Goal: Task Accomplishment & Management: Use online tool/utility

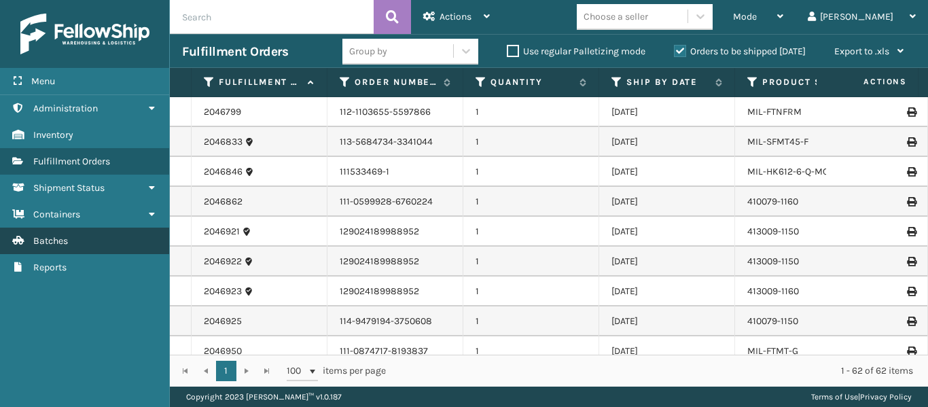
click at [50, 247] on link "Batches" at bounding box center [84, 241] width 169 height 27
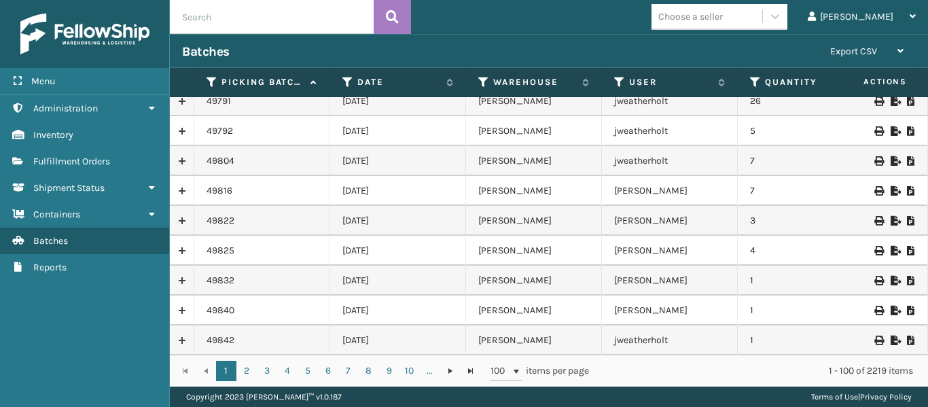
scroll to position [2743, 0]
click at [432, 373] on link "..." at bounding box center [430, 371] width 20 height 20
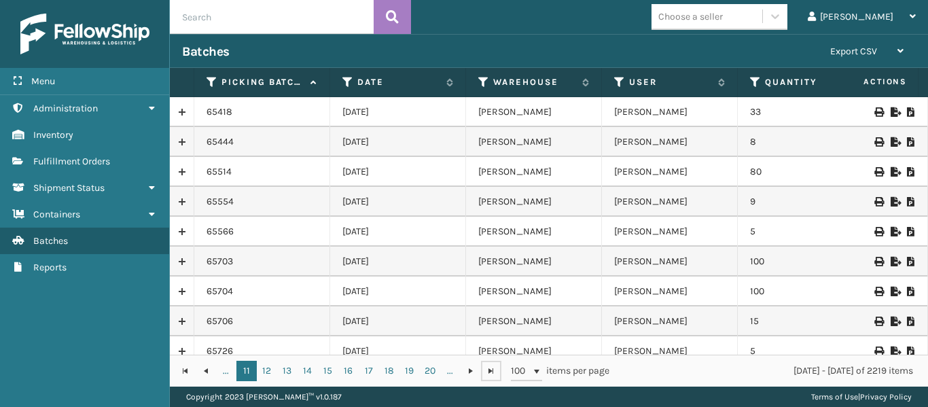
click at [492, 368] on span "Go to the last page" at bounding box center [491, 371] width 11 height 11
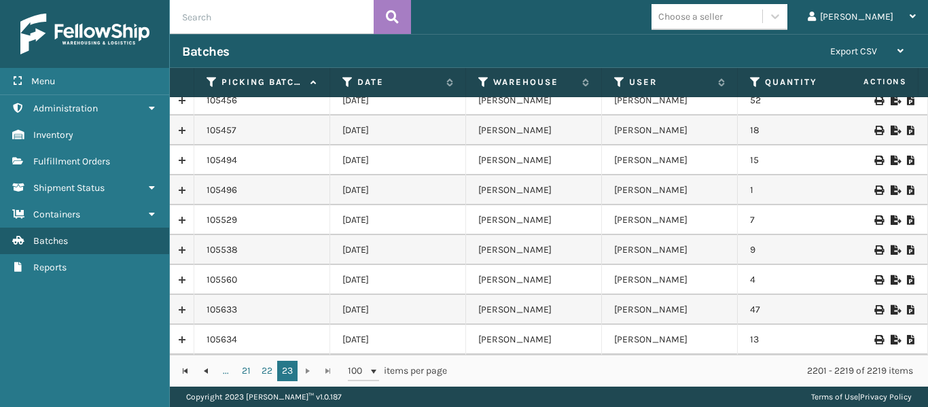
click at [891, 305] on icon at bounding box center [895, 310] width 8 height 10
click at [90, 159] on span "Fulfillment Orders" at bounding box center [71, 162] width 77 height 12
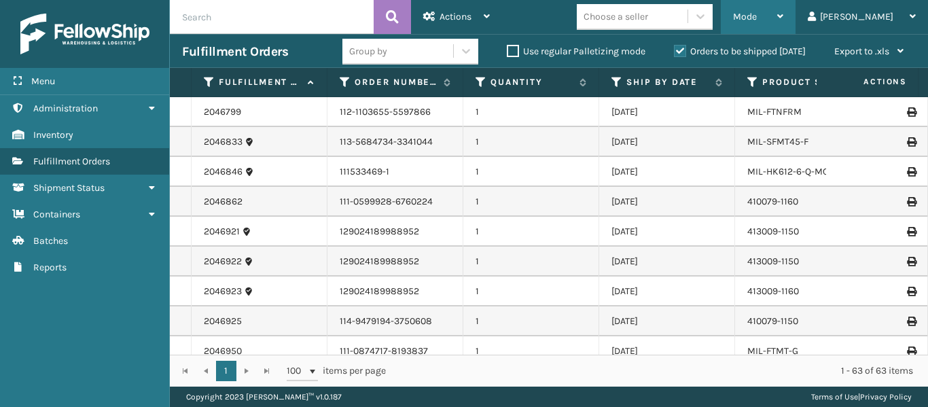
click at [784, 13] on icon at bounding box center [780, 17] width 6 height 10
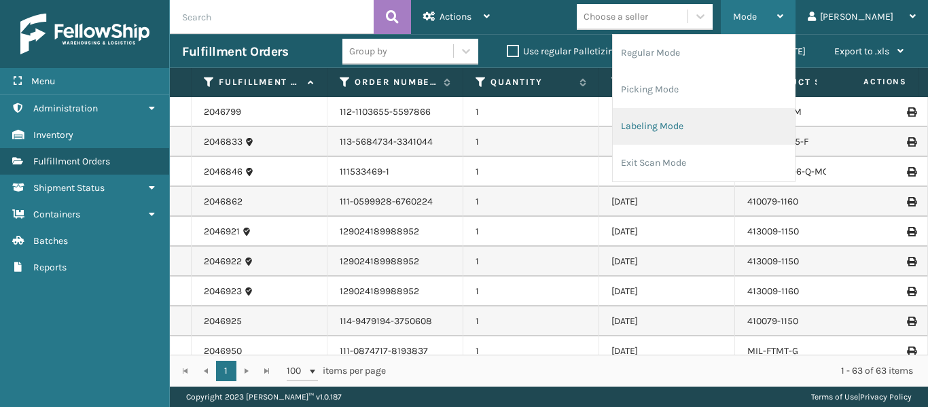
click at [708, 129] on li "Labeling Mode" at bounding box center [704, 126] width 182 height 37
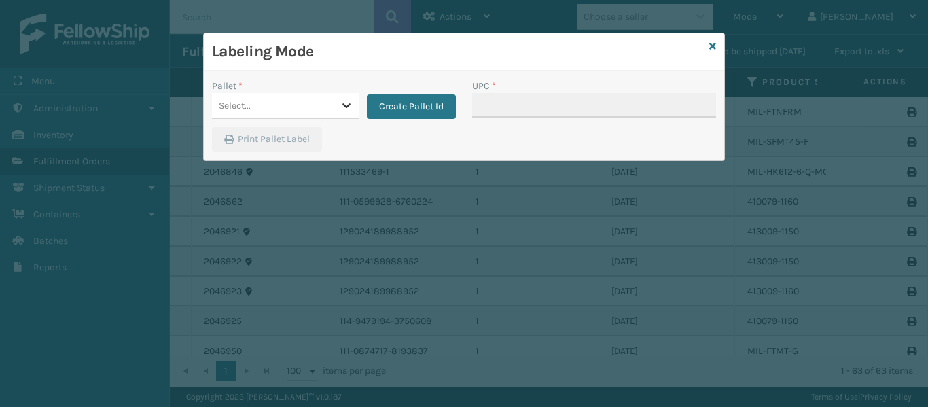
click at [347, 104] on icon at bounding box center [347, 106] width 14 height 14
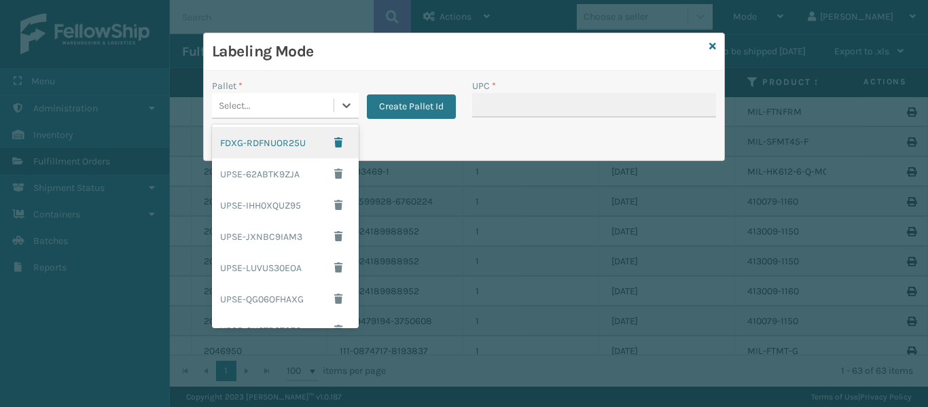
click at [290, 141] on div "FDXG-RDFNUOR25U" at bounding box center [285, 142] width 147 height 31
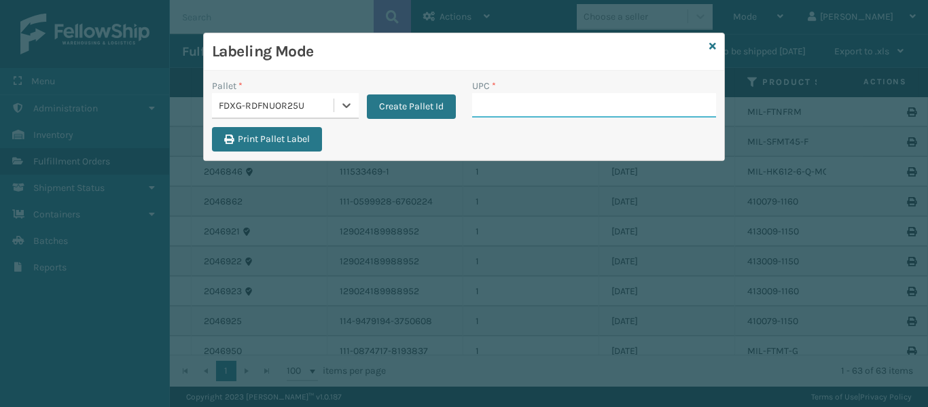
click at [531, 101] on input "UPC *" at bounding box center [594, 105] width 244 height 24
type input "849986033899"
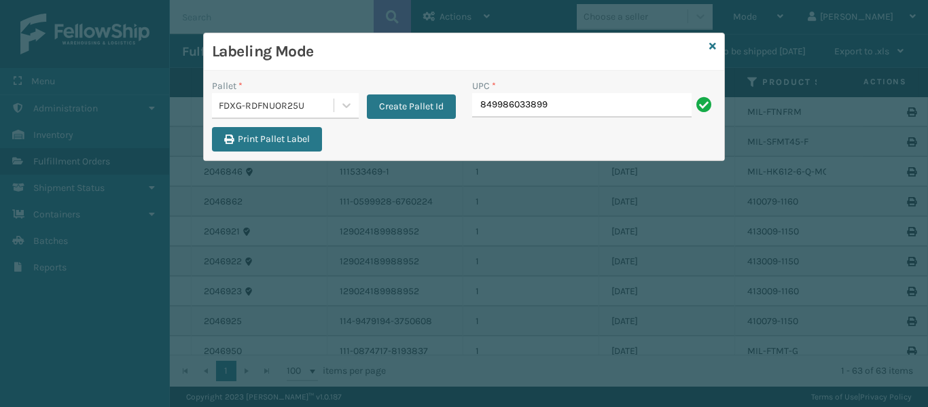
type input "849986033899"
type input "84998603389"
type input "849986033899"
click at [712, 43] on icon at bounding box center [712, 46] width 7 height 10
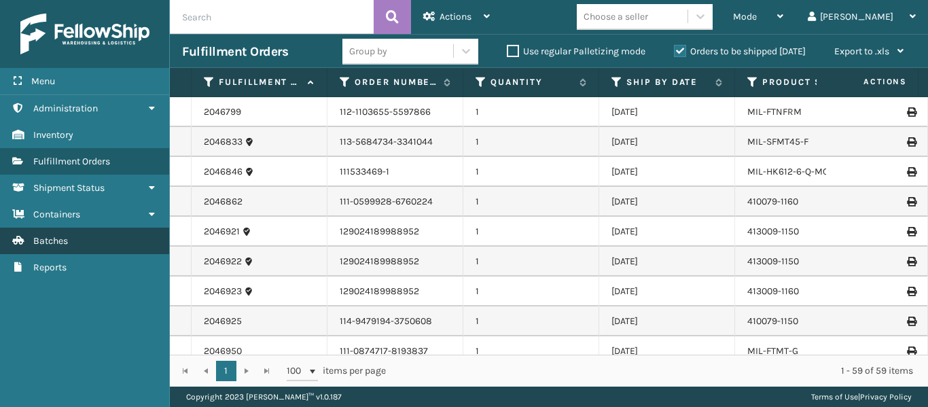
click at [56, 241] on span "Batches" at bounding box center [50, 241] width 35 height 12
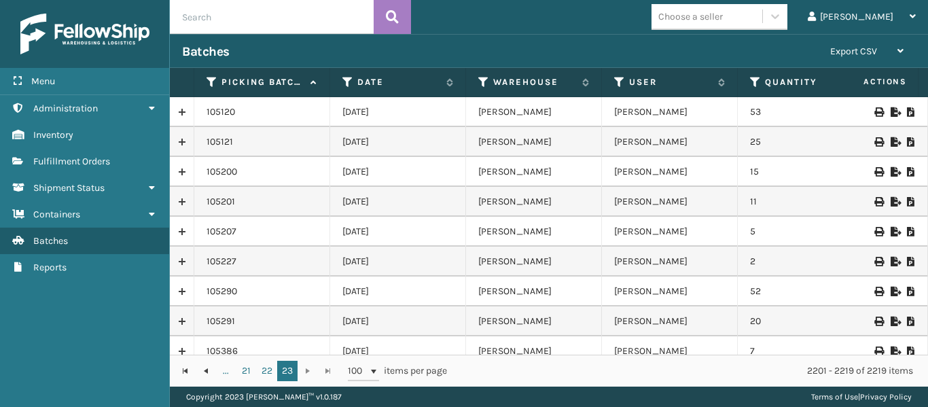
scroll to position [321, 0]
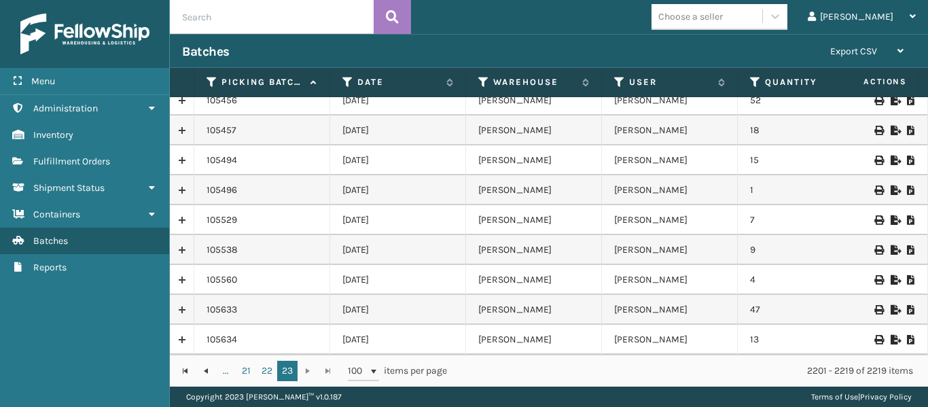
click at [891, 305] on icon at bounding box center [895, 310] width 8 height 10
click at [911, 18] on icon at bounding box center [913, 17] width 6 height 10
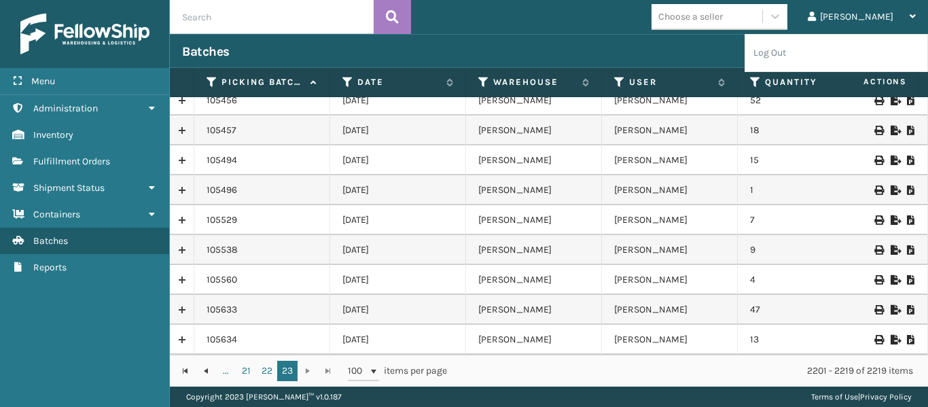
click at [706, 48] on div "Batches" at bounding box center [500, 51] width 636 height 16
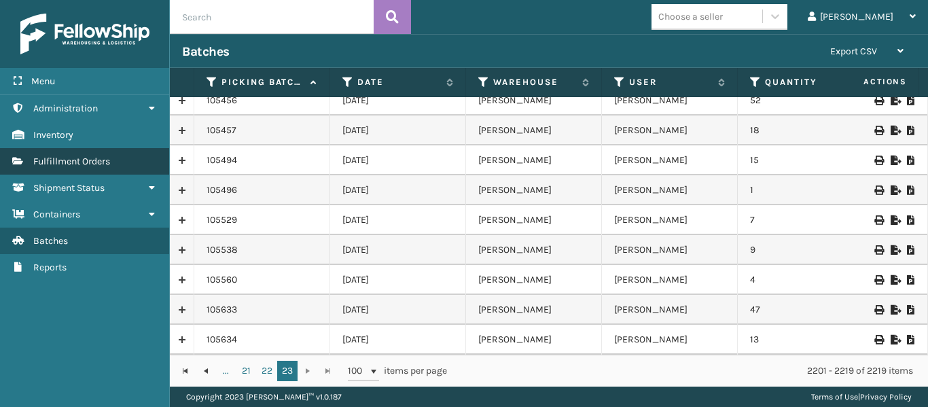
click at [80, 160] on span "Fulfillment Orders" at bounding box center [71, 162] width 77 height 12
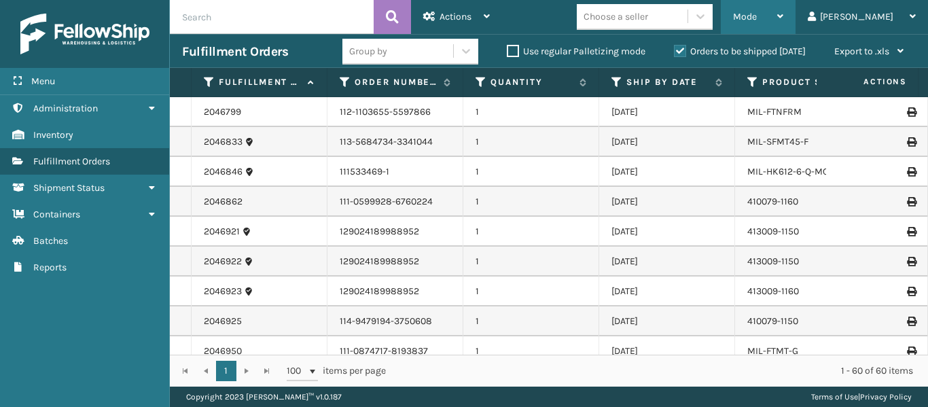
click at [784, 17] on div "Mode" at bounding box center [758, 17] width 50 height 34
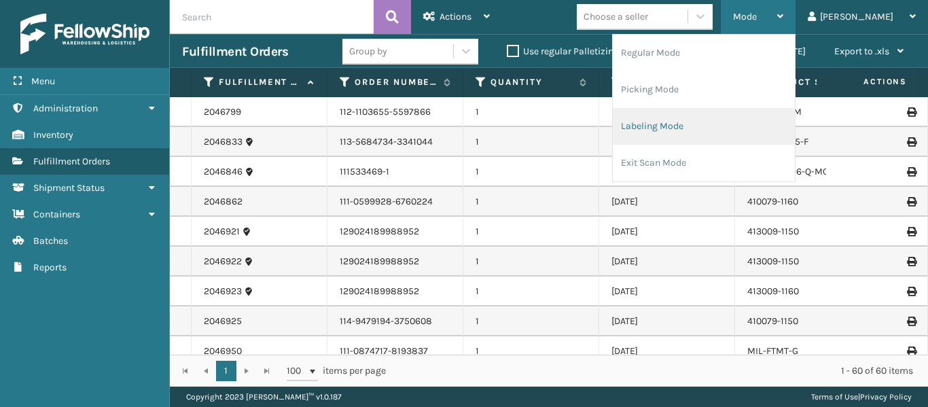
click at [722, 128] on li "Labeling Mode" at bounding box center [704, 126] width 182 height 37
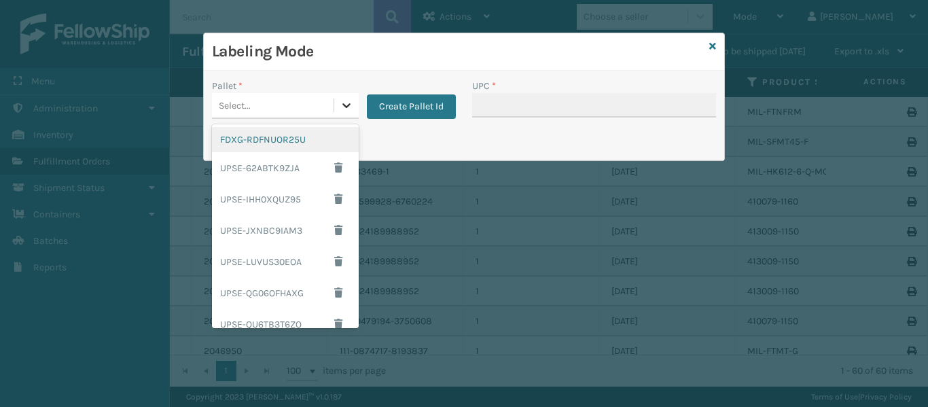
click at [345, 111] on icon at bounding box center [347, 106] width 14 height 14
click at [273, 140] on div "FDXG-RDFNUOR25U" at bounding box center [285, 139] width 147 height 25
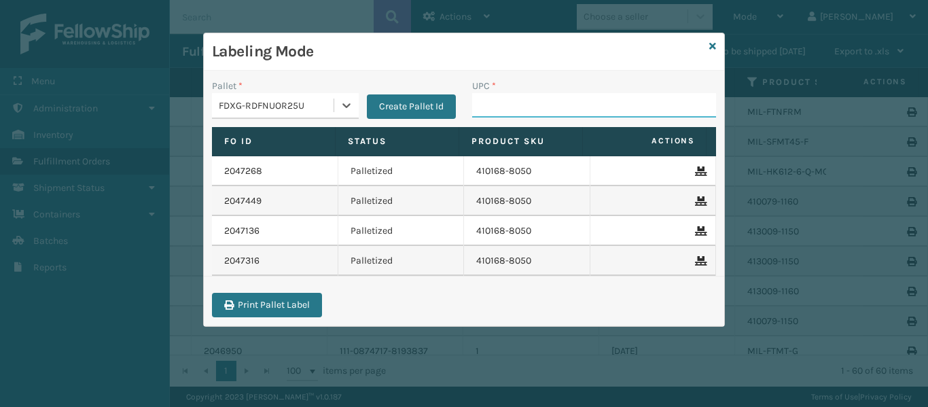
click at [504, 111] on input "UPC *" at bounding box center [594, 105] width 244 height 24
type input "849986012689"
type input "849"
type input "849986033"
type input "849986033905"
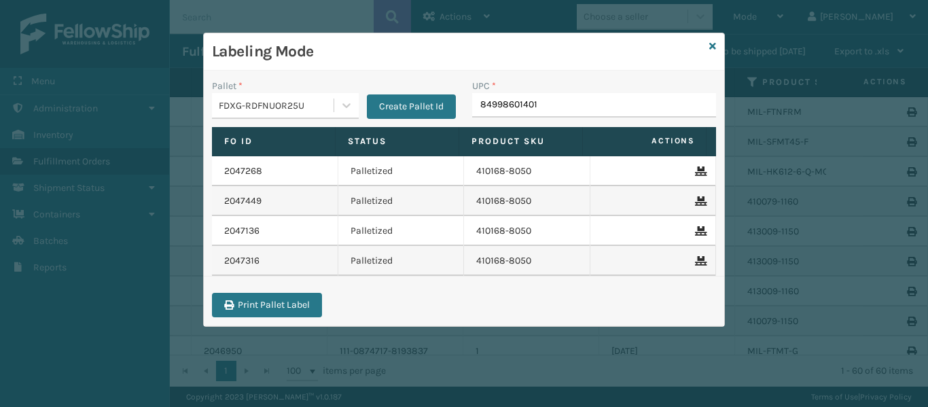
type input "849986014010"
type input "849986033875"
type input "84998601403"
type input "849986014041"
click at [710, 45] on icon at bounding box center [712, 46] width 7 height 10
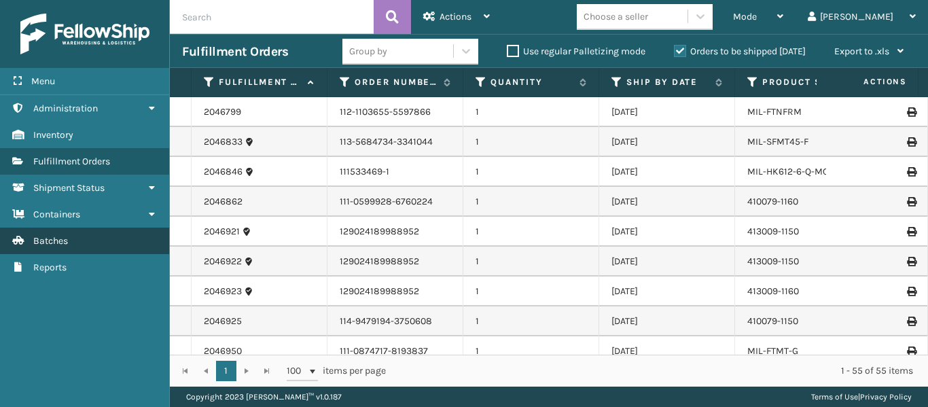
click at [81, 237] on link "Batches" at bounding box center [84, 241] width 169 height 27
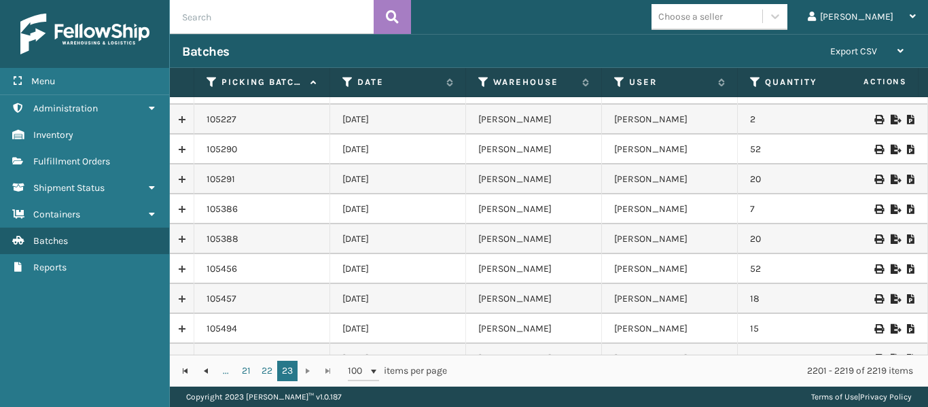
scroll to position [321, 0]
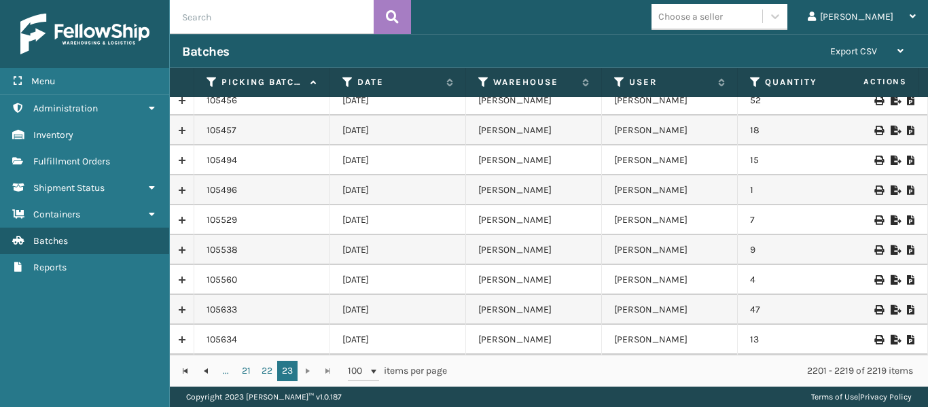
click at [891, 335] on icon at bounding box center [895, 340] width 8 height 10
click at [88, 160] on span "Fulfillment Orders" at bounding box center [71, 162] width 77 height 12
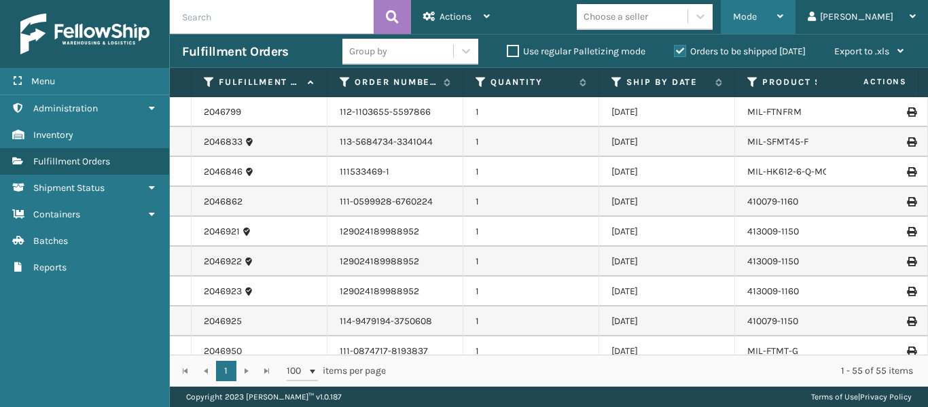
click at [784, 27] on div "Mode" at bounding box center [758, 17] width 50 height 34
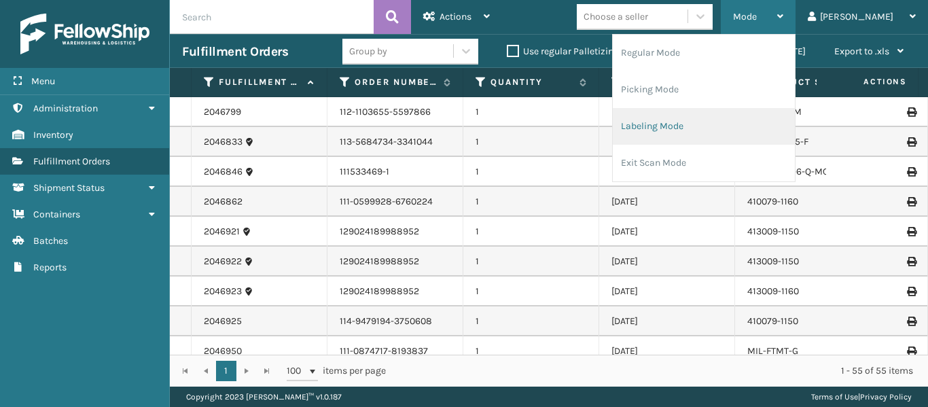
click at [749, 122] on li "Labeling Mode" at bounding box center [704, 126] width 182 height 37
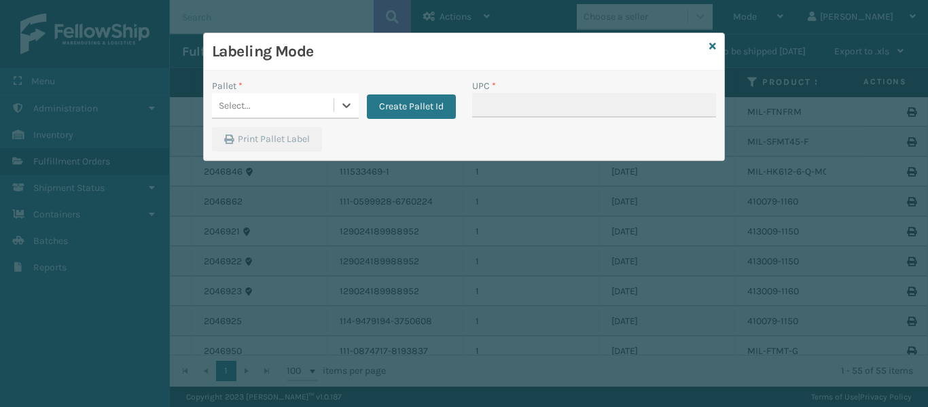
click at [321, 105] on div "Select..." at bounding box center [273, 105] width 122 height 22
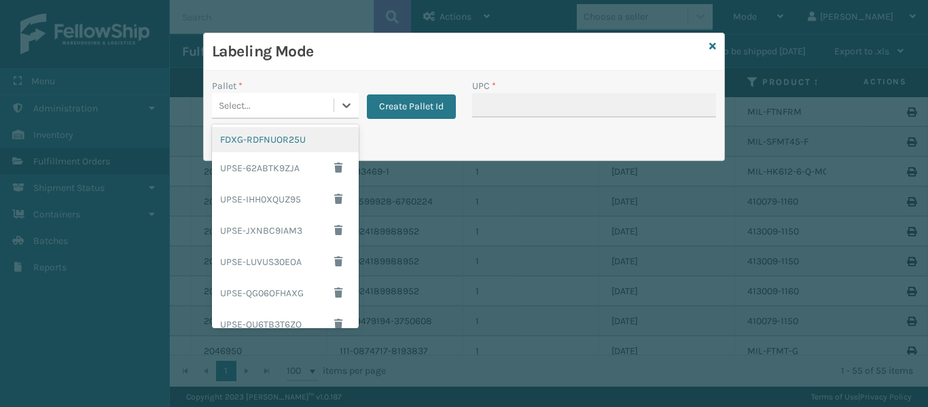
click at [304, 147] on div "FDXG-RDFNUOR25U" at bounding box center [285, 139] width 147 height 25
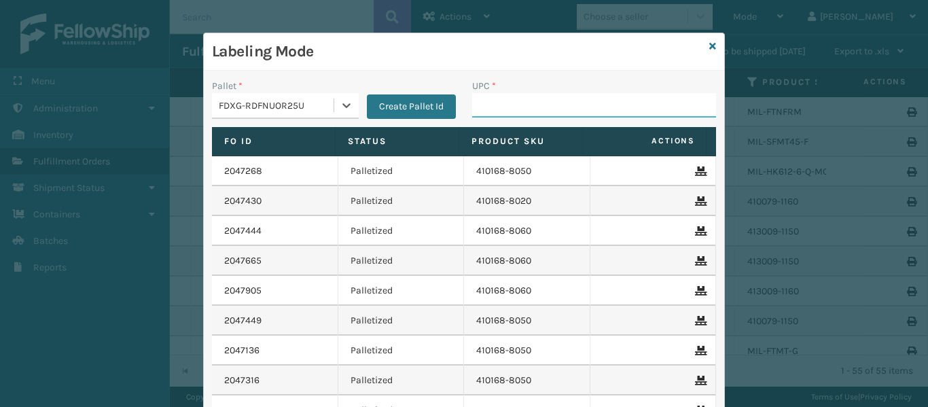
click at [532, 111] on input "UPC *" at bounding box center [594, 105] width 244 height 24
type input "849986009498"
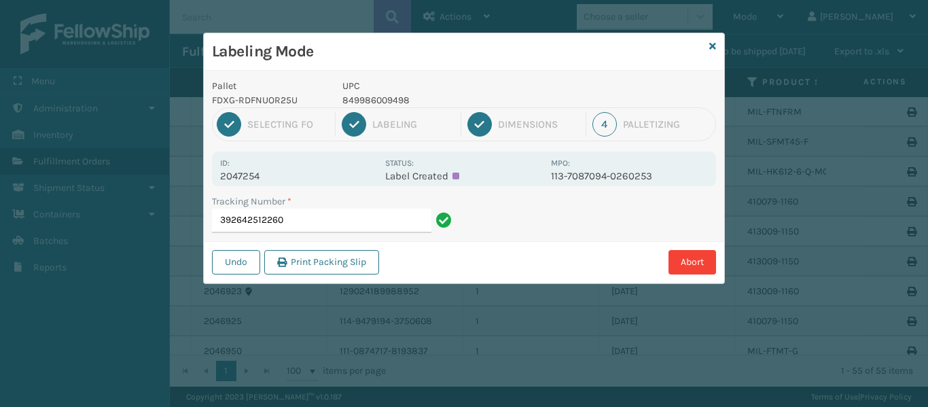
click at [260, 173] on p "2047254" at bounding box center [298, 176] width 157 height 12
drag, startPoint x: 258, startPoint y: 174, endPoint x: 194, endPoint y: 176, distance: 63.9
click at [194, 176] on div "Labeling Mode Pallet FDXG-RDFNUOR25U UPC 849986009498 1 Selecting FO 2 Labeling…" at bounding box center [464, 203] width 928 height 407
copy p "2047254"
click at [334, 217] on input "392642512260" at bounding box center [321, 221] width 219 height 24
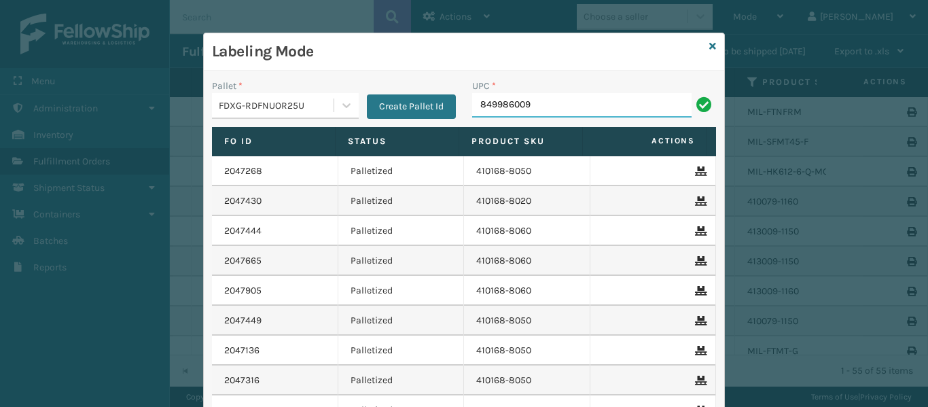
type input "8499860095"
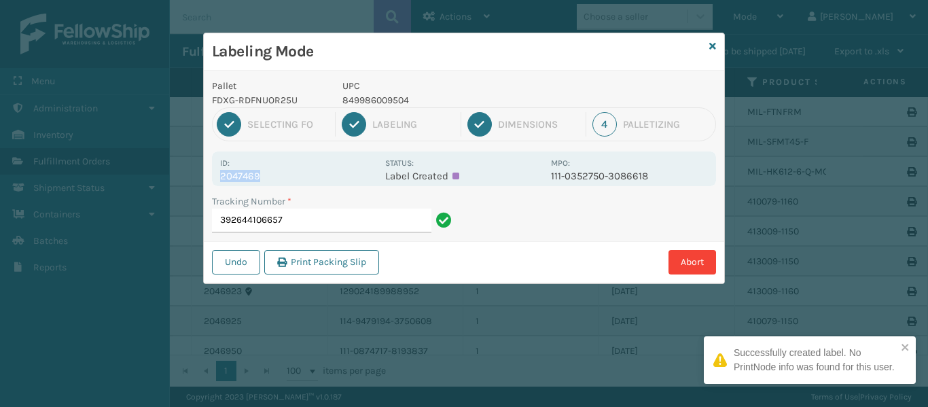
drag, startPoint x: 260, startPoint y: 176, endPoint x: 211, endPoint y: 179, distance: 49.7
click at [211, 179] on div "Pallet FDXG-RDFNUOR25U UPC 849986009504 1 Selecting FO 2 Labeling 3 Dimensions …" at bounding box center [464, 177] width 521 height 213
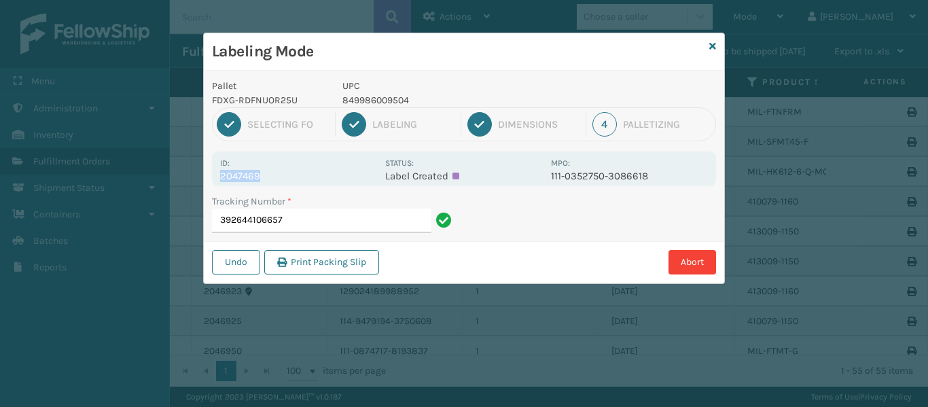
copy p "2047469"
click at [328, 217] on input "392644106657" at bounding box center [321, 221] width 219 height 24
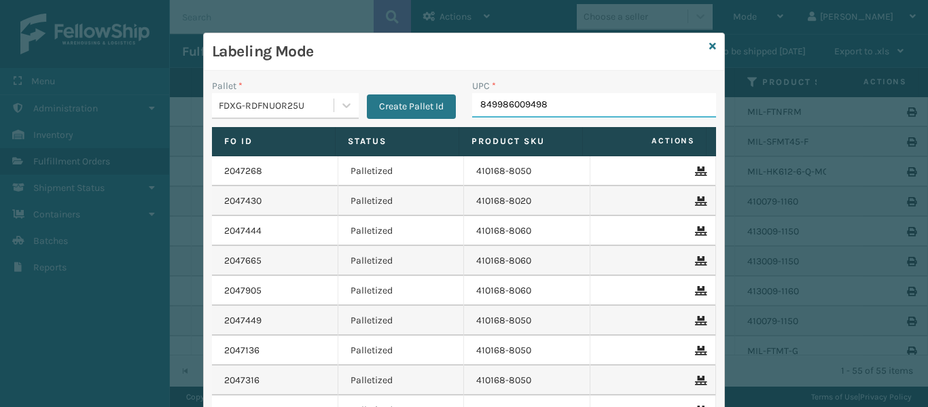
type input "849986009498"
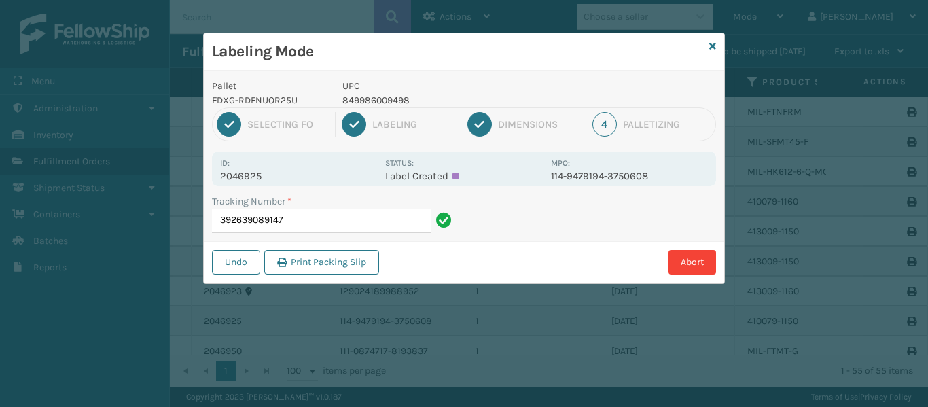
click at [260, 176] on p "2046925" at bounding box center [298, 176] width 157 height 12
drag, startPoint x: 259, startPoint y: 175, endPoint x: 217, endPoint y: 169, distance: 42.5
click at [217, 169] on div "Id: 2046925 Status: Label Created MPO: 114-9479194-3750608" at bounding box center [464, 169] width 504 height 35
copy div "Id: 2046925"
click at [317, 217] on input "392639089147" at bounding box center [321, 221] width 219 height 24
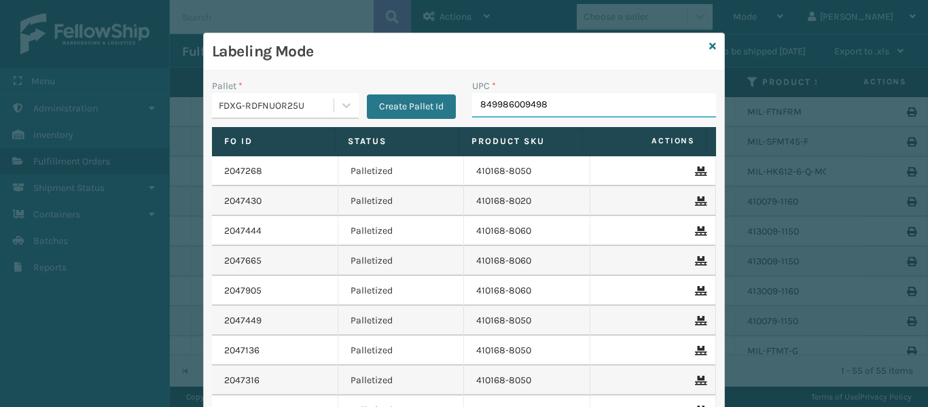
type input "849986009498"
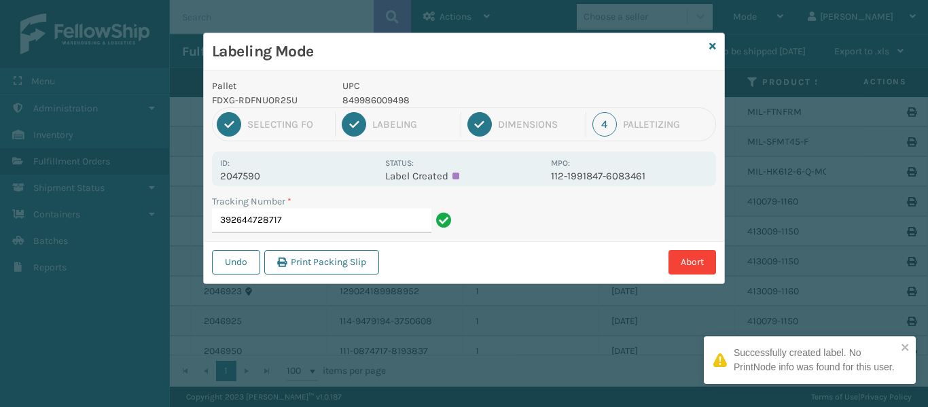
click at [259, 176] on p "2047590" at bounding box center [298, 176] width 157 height 12
drag, startPoint x: 259, startPoint y: 176, endPoint x: 203, endPoint y: 173, distance: 56.5
click at [203, 173] on div "Labeling Mode Pallet FDXG-RDFNUOR25U UPC 849986009498 1 Selecting FO 2 Labeling…" at bounding box center [464, 203] width 928 height 407
copy p "2047590"
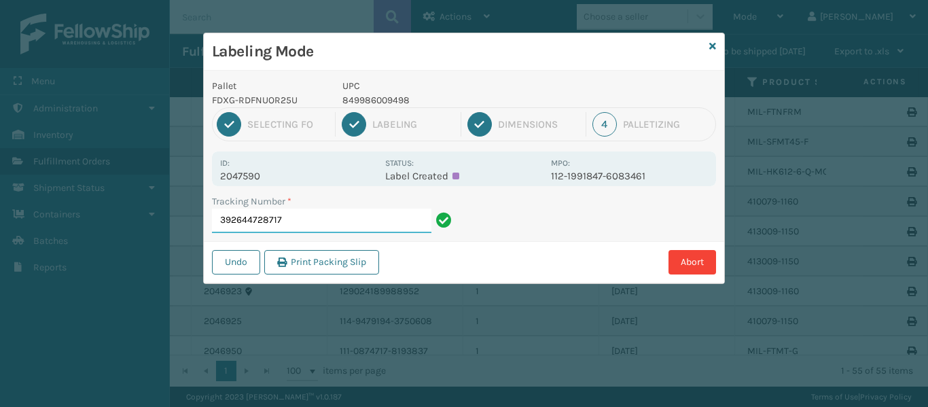
click at [323, 210] on input "392644728717" at bounding box center [321, 221] width 219 height 24
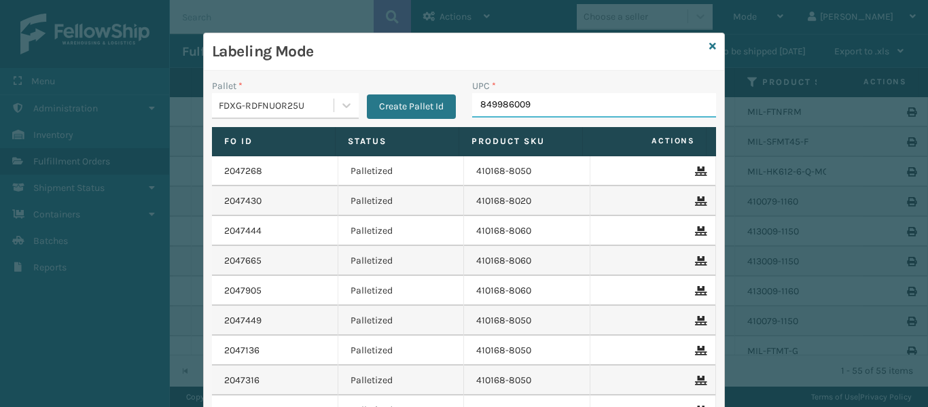
type input "8499860095"
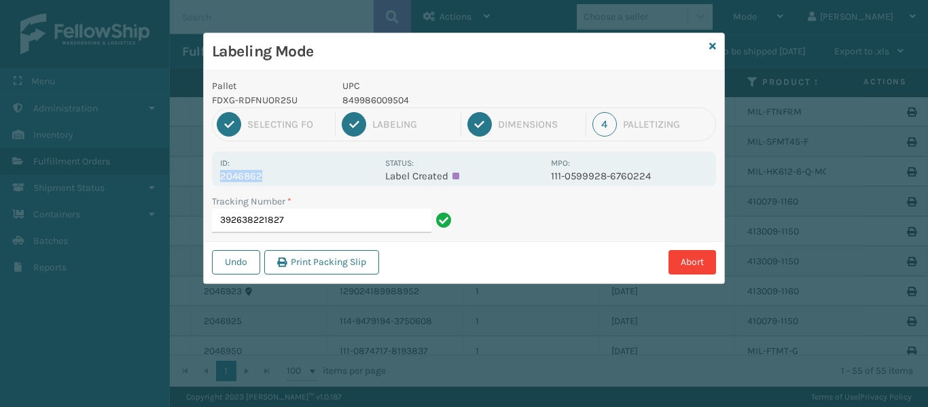
drag, startPoint x: 261, startPoint y: 175, endPoint x: 214, endPoint y: 182, distance: 47.5
click at [214, 182] on div "Id: 2046862 Status: Label Created MPO: 111-0599928-6760224" at bounding box center [464, 169] width 504 height 35
copy p "2046862"
click at [306, 225] on input "392638221827" at bounding box center [321, 221] width 219 height 24
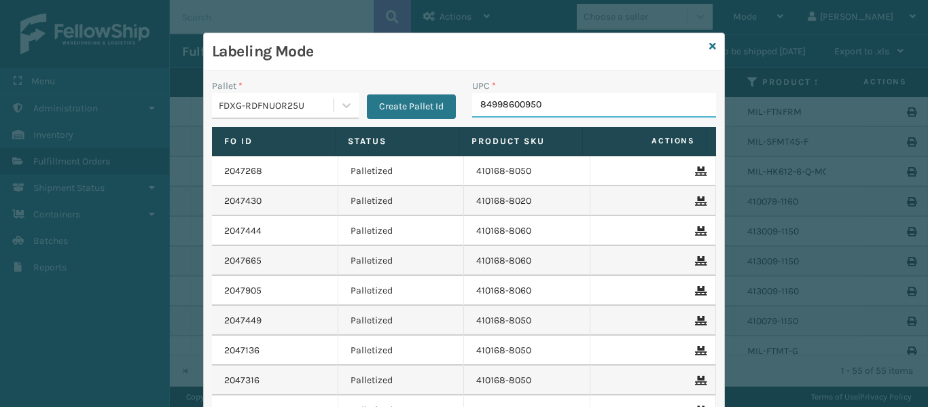
type input "849986009504"
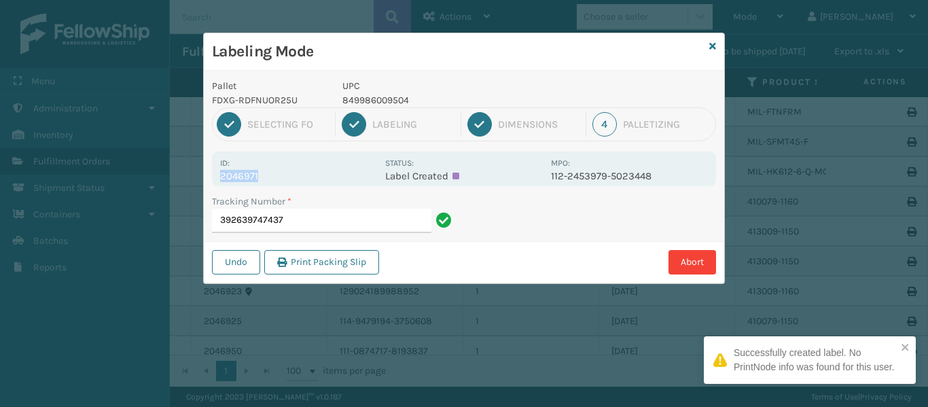
drag, startPoint x: 256, startPoint y: 174, endPoint x: 212, endPoint y: 175, distance: 44.2
click at [212, 175] on div "Id: 2046971 Status: Label Created MPO: 112-2453979-5023448" at bounding box center [464, 169] width 504 height 35
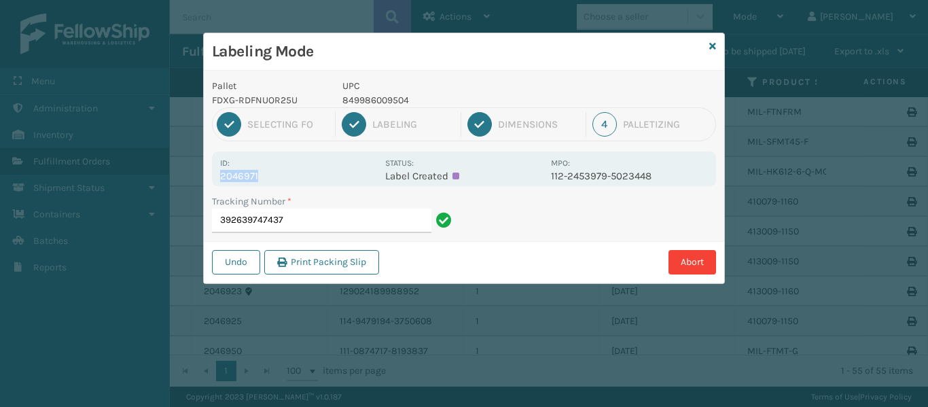
copy p "2046971"
click at [362, 222] on input "392639747437" at bounding box center [321, 221] width 219 height 24
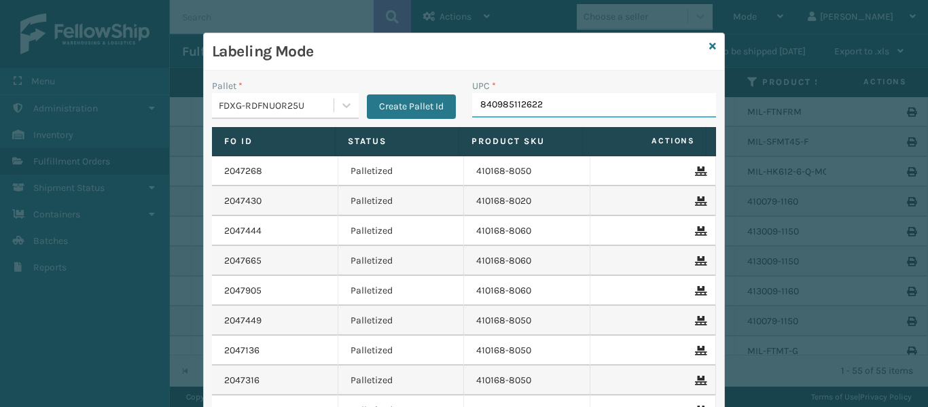
type input "840985112622"
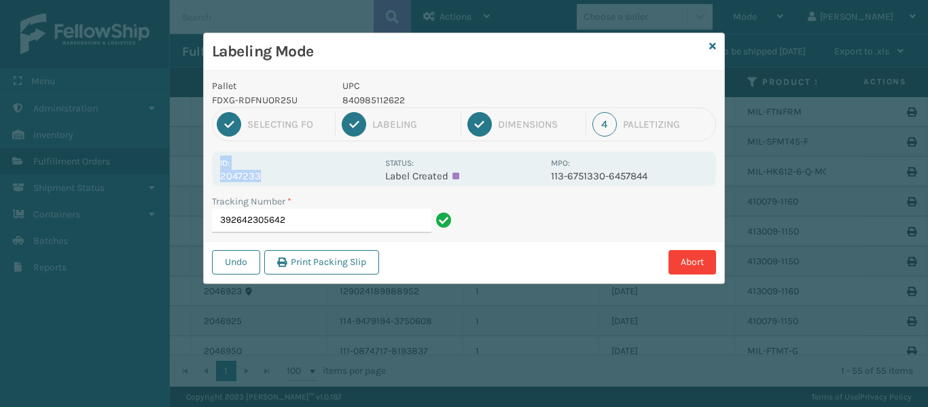
drag, startPoint x: 258, startPoint y: 178, endPoint x: 215, endPoint y: 169, distance: 43.9
click at [215, 169] on div "Id: 2047233 Status: Label Created MPO: 113-6751330-6457844" at bounding box center [464, 169] width 504 height 35
click at [271, 175] on p "2047233" at bounding box center [298, 176] width 157 height 12
click at [274, 176] on p "2047233" at bounding box center [298, 176] width 157 height 12
click at [350, 217] on input "392642305642" at bounding box center [321, 221] width 219 height 24
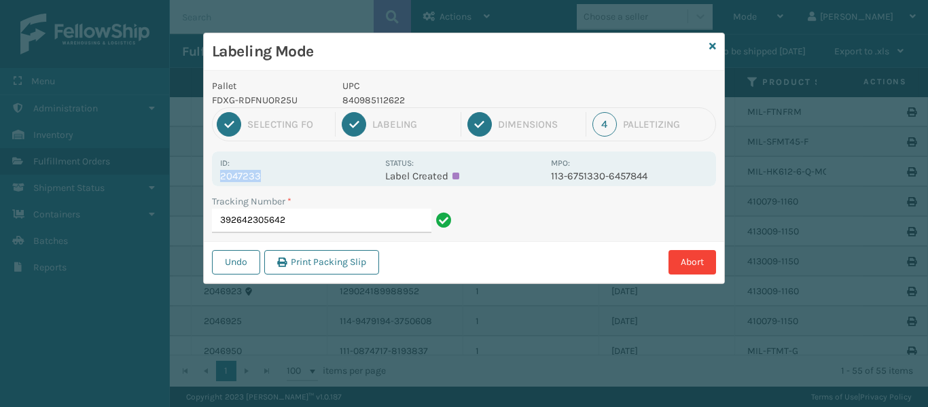
drag, startPoint x: 258, startPoint y: 177, endPoint x: 215, endPoint y: 177, distance: 43.5
click at [215, 177] on div "Id: 2047233 Status: Label Created MPO: 113-6751330-6457844" at bounding box center [464, 169] width 504 height 35
copy p "2047233"
click at [327, 217] on input "392642305642" at bounding box center [321, 221] width 219 height 24
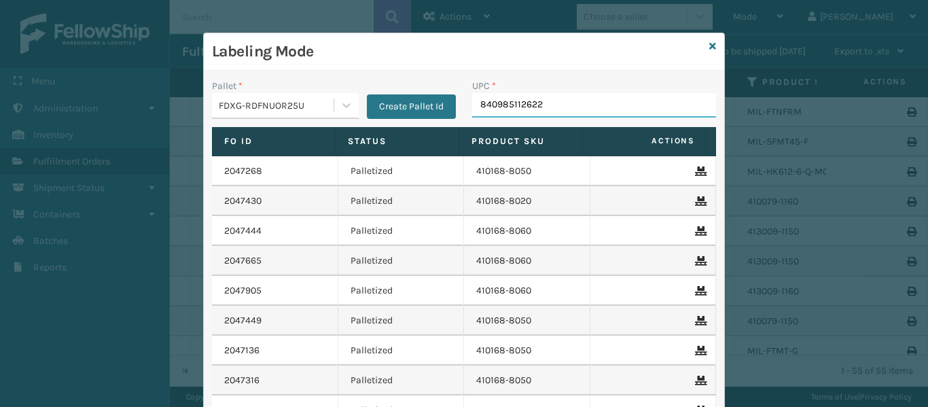
type input "840985112622"
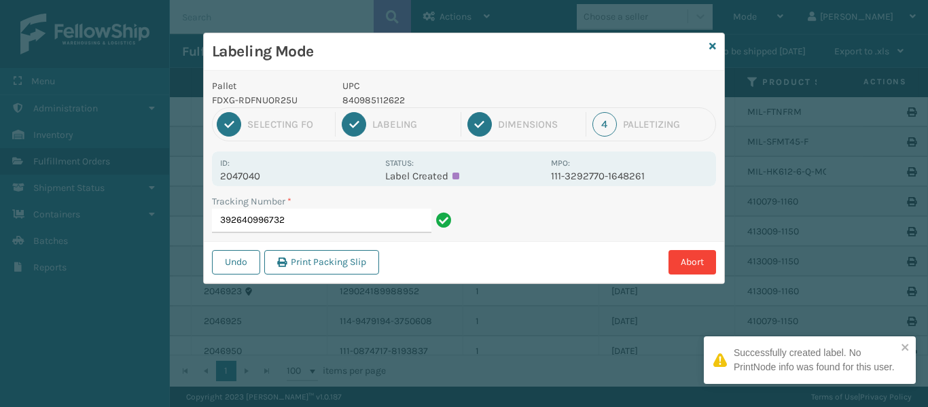
click at [260, 175] on p "2047040" at bounding box center [298, 176] width 157 height 12
drag, startPoint x: 259, startPoint y: 175, endPoint x: 213, endPoint y: 175, distance: 45.5
click at [213, 175] on div "Id: 2047040 Status: Label Created MPO: 111-3292770-1648261" at bounding box center [464, 169] width 504 height 35
copy p "2047040"
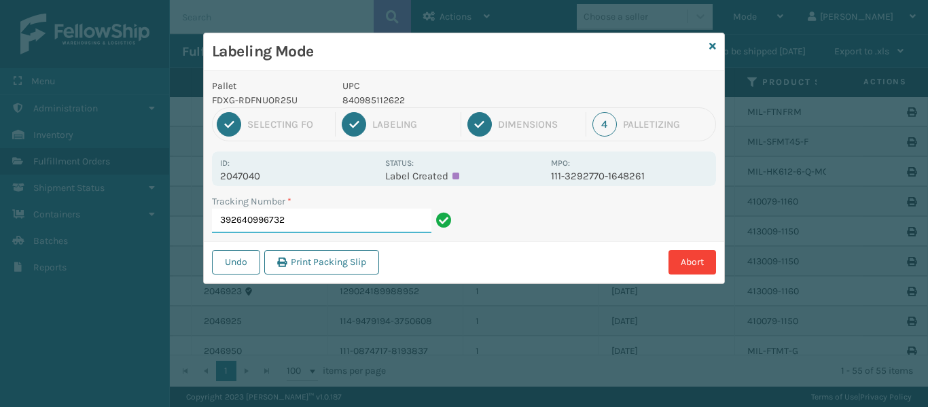
click at [338, 216] on input "392640996732" at bounding box center [321, 221] width 219 height 24
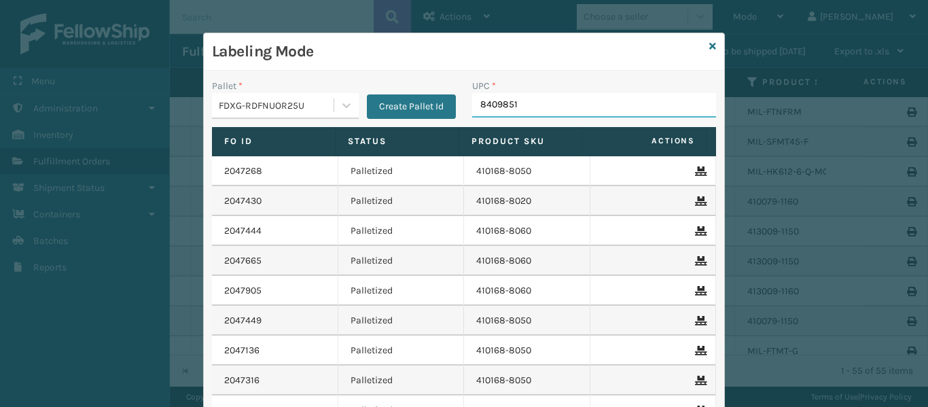
type input "84098511"
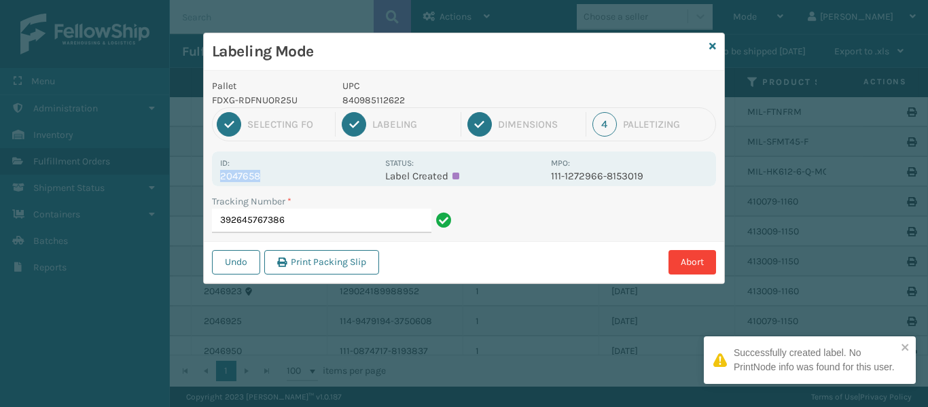
drag, startPoint x: 259, startPoint y: 176, endPoint x: 205, endPoint y: 173, distance: 54.4
click at [205, 173] on div "Pallet FDXG-RDFNUOR25U UPC 840985112622 1 Selecting FO 2 Labeling 3 Dimensions …" at bounding box center [464, 177] width 521 height 213
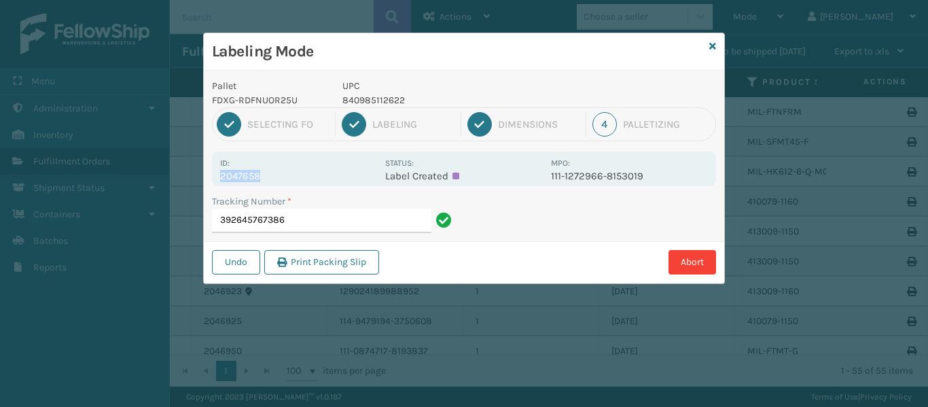
copy p "2047658"
click at [349, 226] on input "392645767386" at bounding box center [321, 221] width 219 height 24
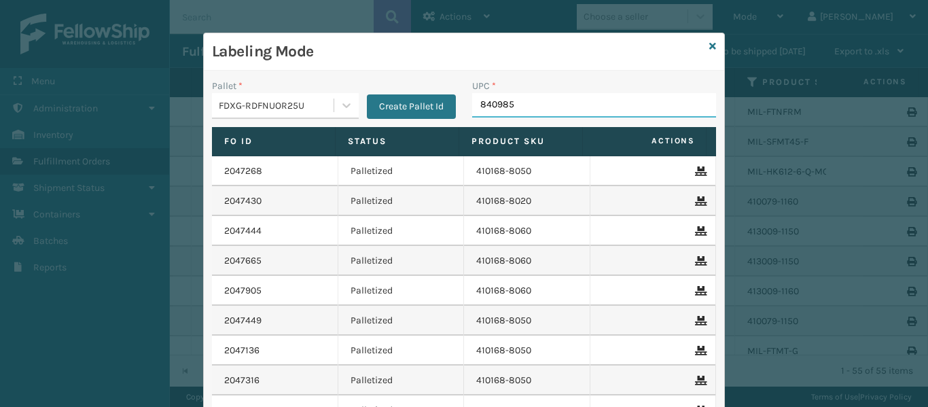
type input "8409851"
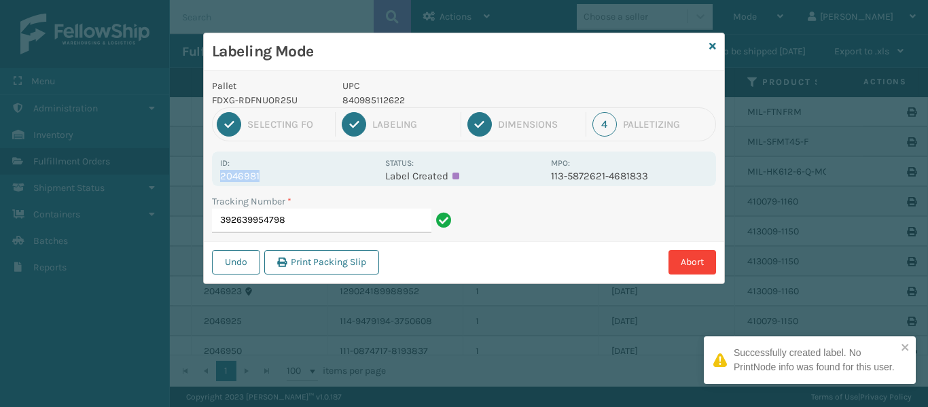
drag, startPoint x: 258, startPoint y: 177, endPoint x: 211, endPoint y: 170, distance: 47.4
click at [211, 170] on div "Pallet FDXG-RDFNUOR25U UPC 840985112622 1 Selecting FO 2 Labeling 3 Dimensions …" at bounding box center [464, 177] width 521 height 213
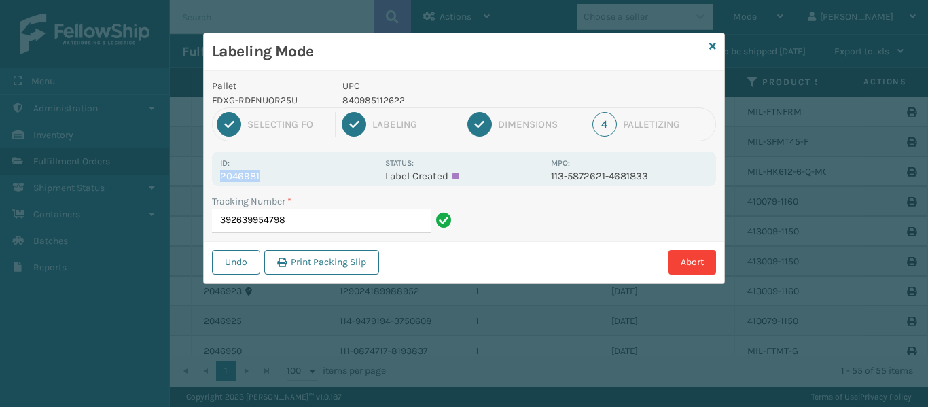
copy p "2046981"
click at [347, 226] on input "392639954798" at bounding box center [321, 221] width 219 height 24
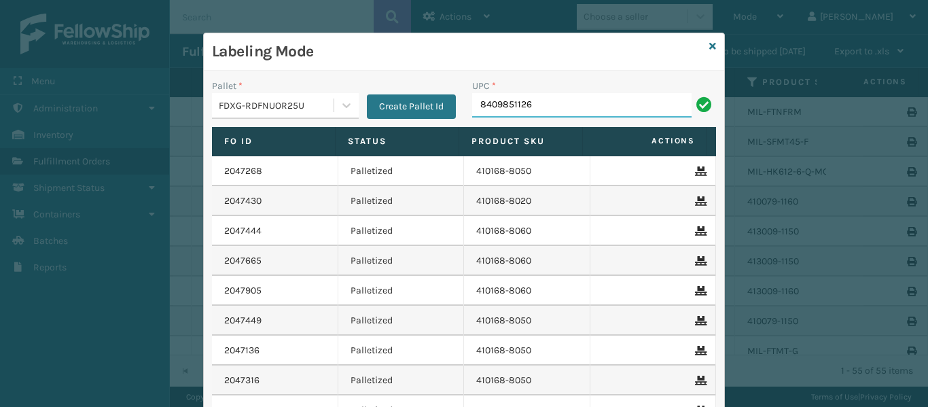
type input "84098511262"
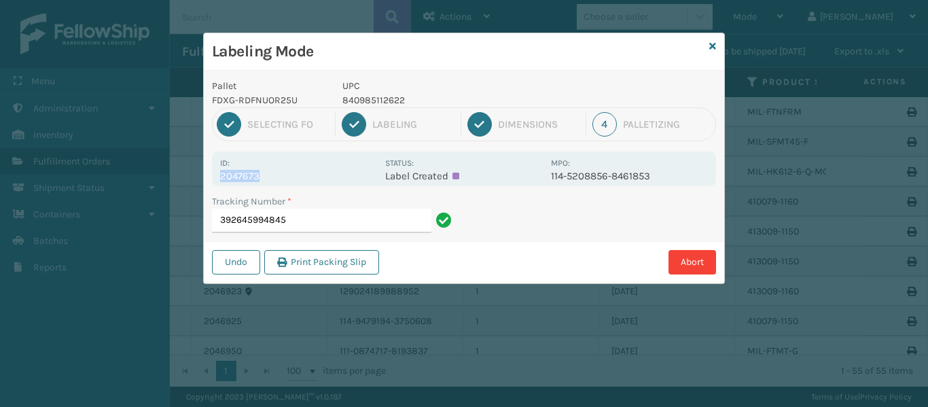
drag, startPoint x: 258, startPoint y: 175, endPoint x: 208, endPoint y: 172, distance: 50.4
click at [208, 172] on div "Pallet FDXG-RDFNUOR25U UPC 840985112622 1 Selecting FO 2 Labeling 3 Dimensions …" at bounding box center [464, 177] width 521 height 213
click at [311, 165] on div "Id: 2047673" at bounding box center [298, 169] width 157 height 27
click at [319, 218] on input "392645994845" at bounding box center [321, 221] width 219 height 24
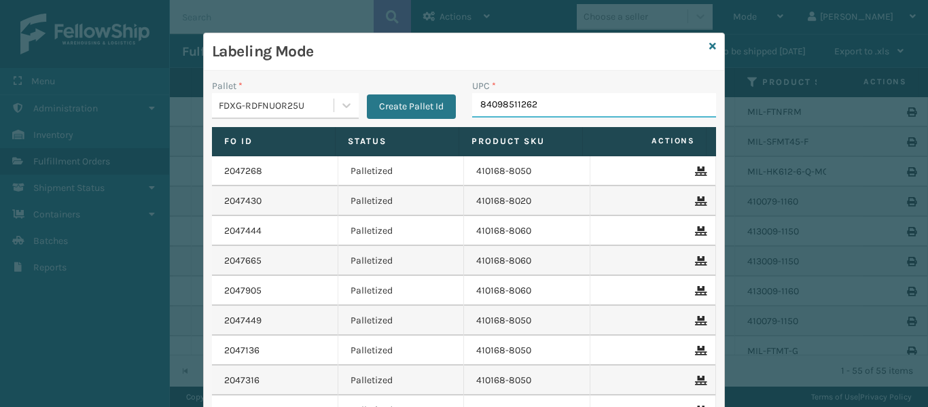
type input "840985112622"
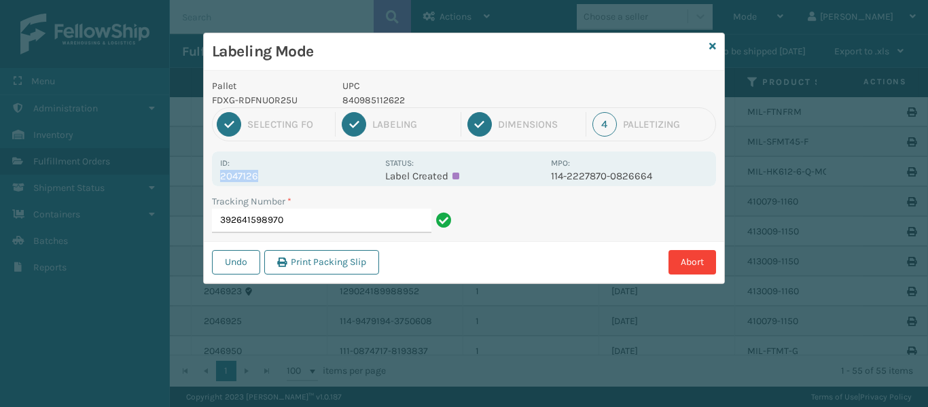
drag, startPoint x: 256, startPoint y: 175, endPoint x: 212, endPoint y: 173, distance: 43.6
click at [212, 173] on div "Id: 2047126 Status: Label Created MPO: 114-2227870-0826664" at bounding box center [464, 169] width 504 height 35
click at [351, 218] on input "392641598970" at bounding box center [321, 221] width 219 height 24
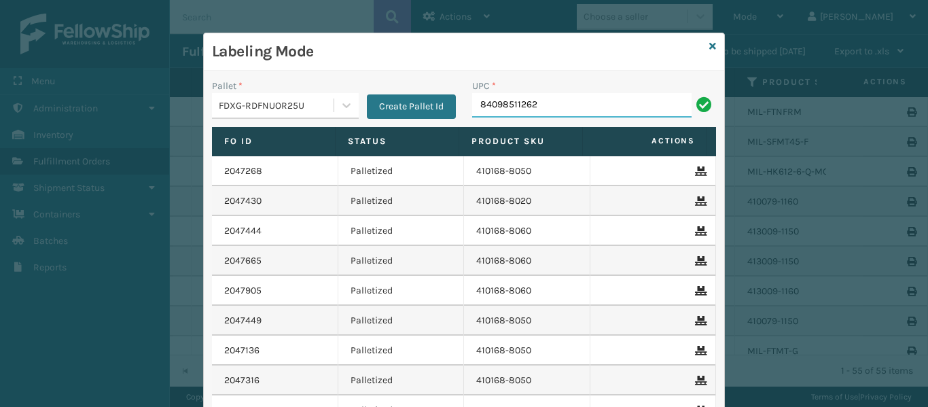
type input "840985112622"
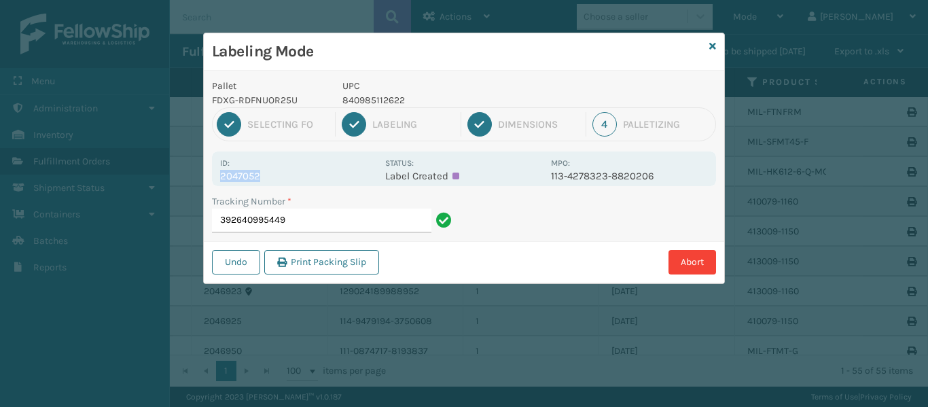
drag, startPoint x: 258, startPoint y: 175, endPoint x: 211, endPoint y: 171, distance: 47.1
click at [211, 171] on div "Pallet FDXG-RDFNUOR25U UPC 840985112622 1 Selecting FO 2 Labeling 3 Dimensions …" at bounding box center [464, 177] width 521 height 213
click at [342, 224] on input "392640995449" at bounding box center [321, 221] width 219 height 24
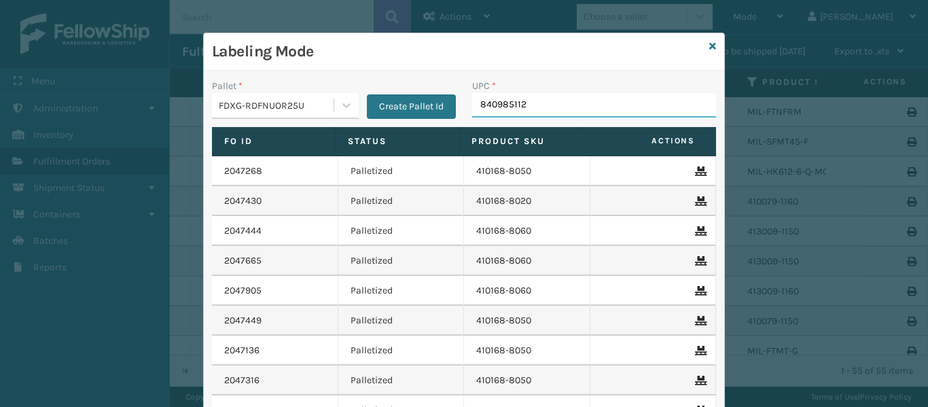
type input "8409851126"
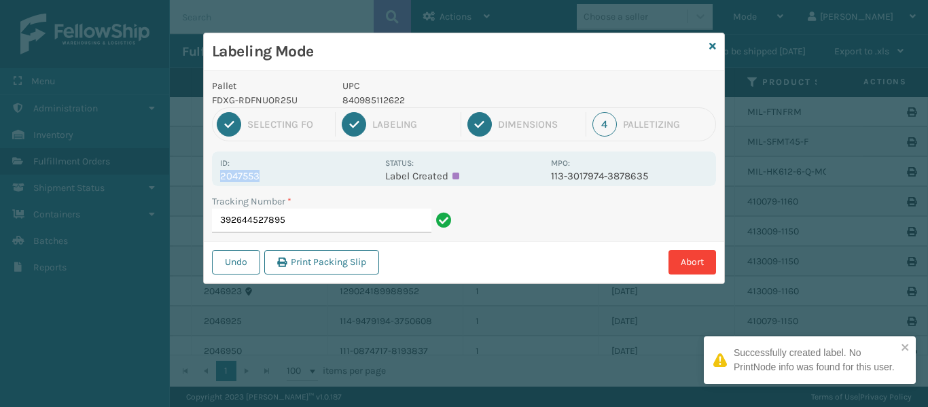
drag, startPoint x: 259, startPoint y: 175, endPoint x: 209, endPoint y: 171, distance: 49.7
click at [209, 171] on div "Pallet FDXG-RDFNUOR25U UPC 840985112622 1 Selecting FO 2 Labeling 3 Dimensions …" at bounding box center [464, 177] width 521 height 213
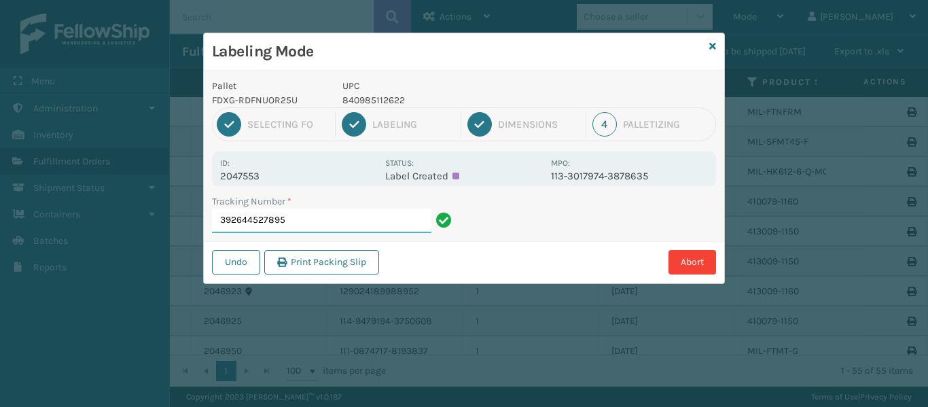
click at [329, 219] on input "392644527895" at bounding box center [321, 221] width 219 height 24
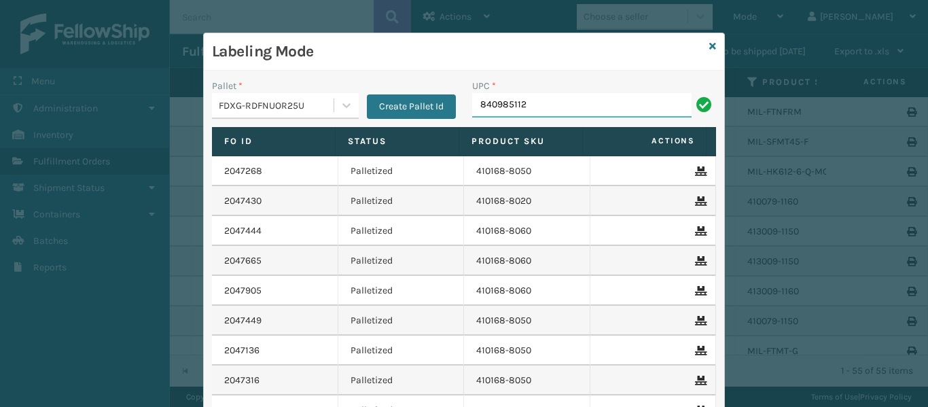
type input "8409851126"
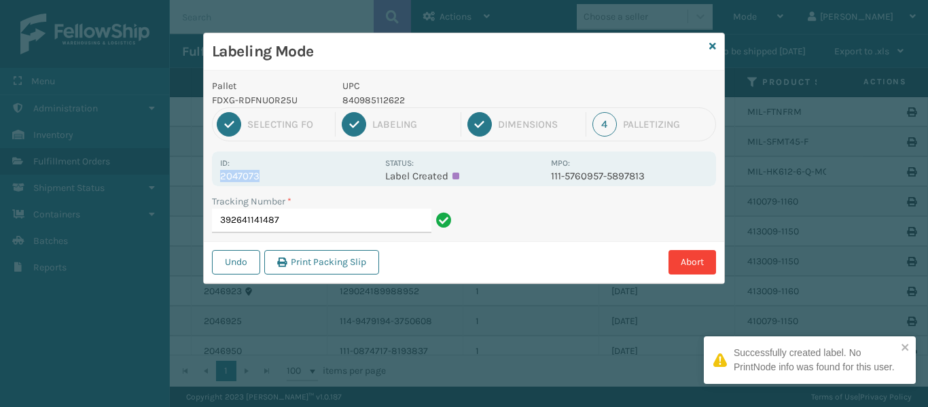
drag, startPoint x: 258, startPoint y: 175, endPoint x: 207, endPoint y: 170, distance: 51.2
click at [207, 170] on div "Pallet FDXG-RDFNUOR25U UPC 840985112622 1 Selecting FO 2 Labeling 3 Dimensions …" at bounding box center [464, 177] width 521 height 213
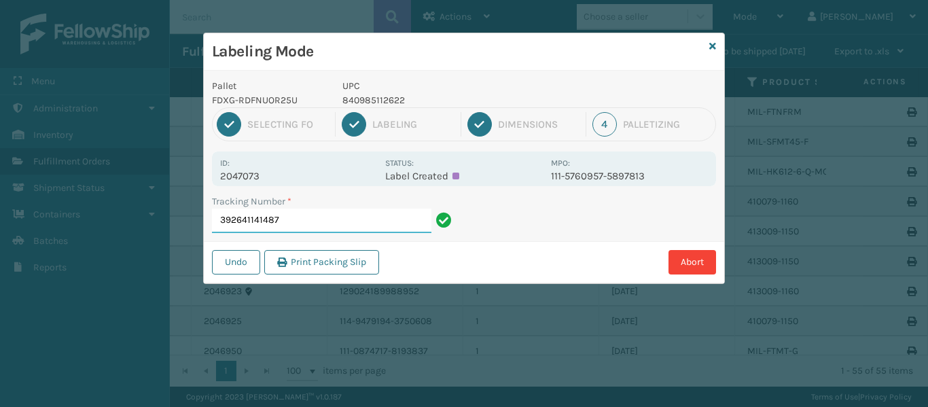
click at [308, 228] on input "392641141487" at bounding box center [321, 221] width 219 height 24
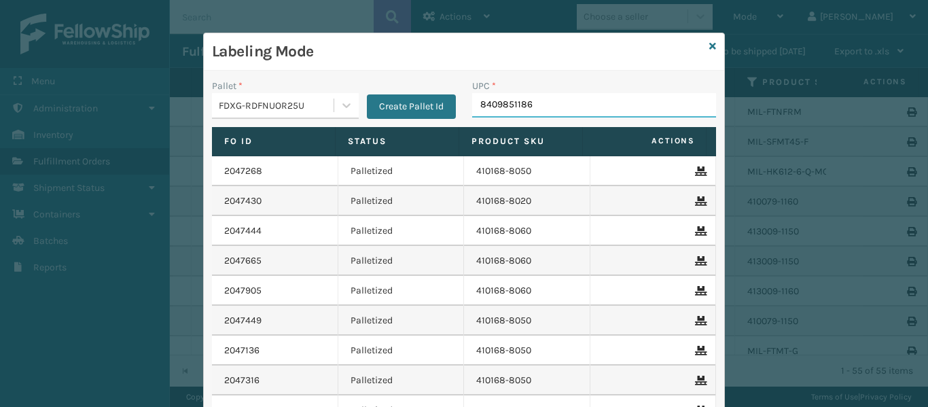
type input "84098511868"
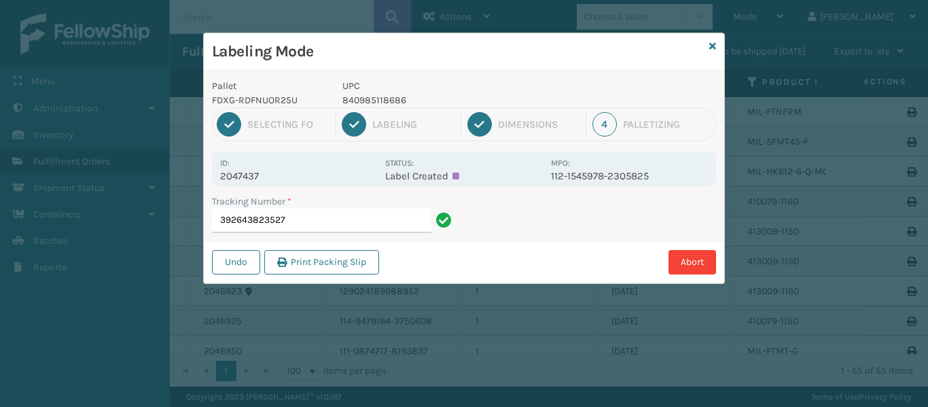
click at [270, 172] on p "2047437" at bounding box center [298, 176] width 157 height 12
click at [267, 173] on p "2047437" at bounding box center [298, 176] width 157 height 12
click at [247, 178] on p "2047437" at bounding box center [298, 176] width 157 height 12
click at [249, 178] on p "2047437" at bounding box center [298, 176] width 157 height 12
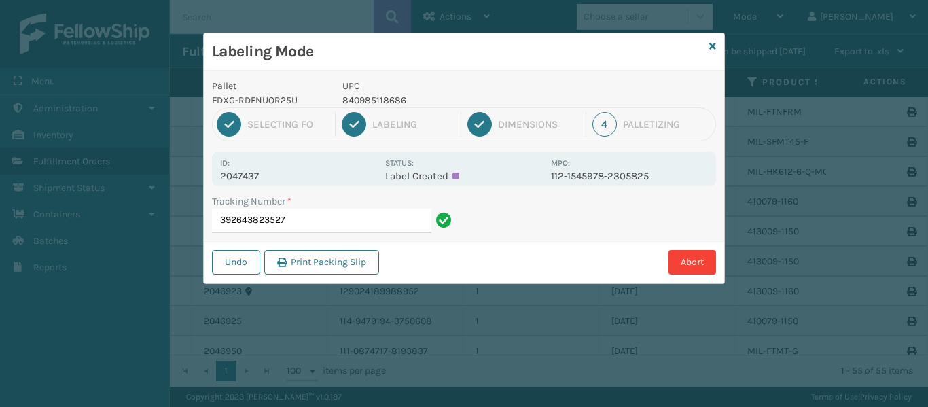
click at [249, 178] on p "2047437" at bounding box center [298, 176] width 157 height 12
click at [362, 221] on input "392643823527" at bounding box center [321, 221] width 219 height 24
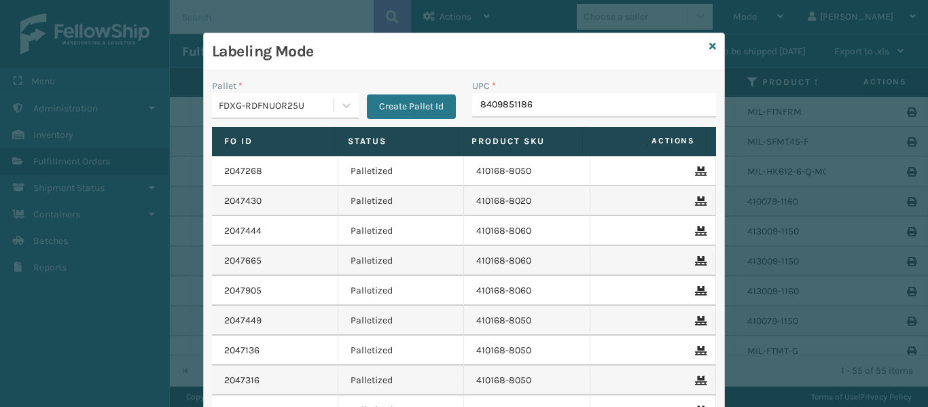
type input "84098511868"
type input "8409851263"
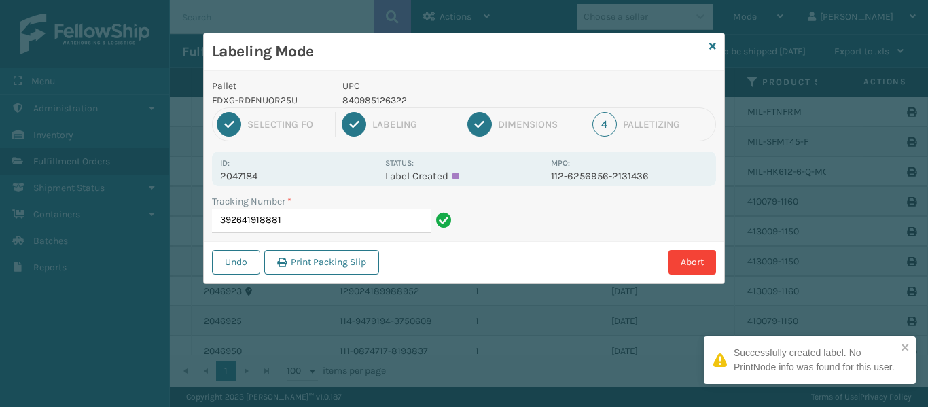
click at [268, 177] on p "2047184" at bounding box center [298, 176] width 157 height 12
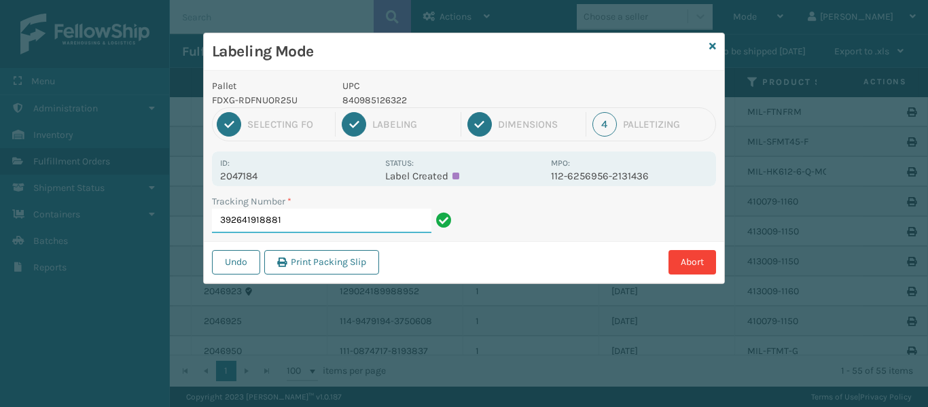
click at [347, 222] on input "392641918881" at bounding box center [321, 221] width 219 height 24
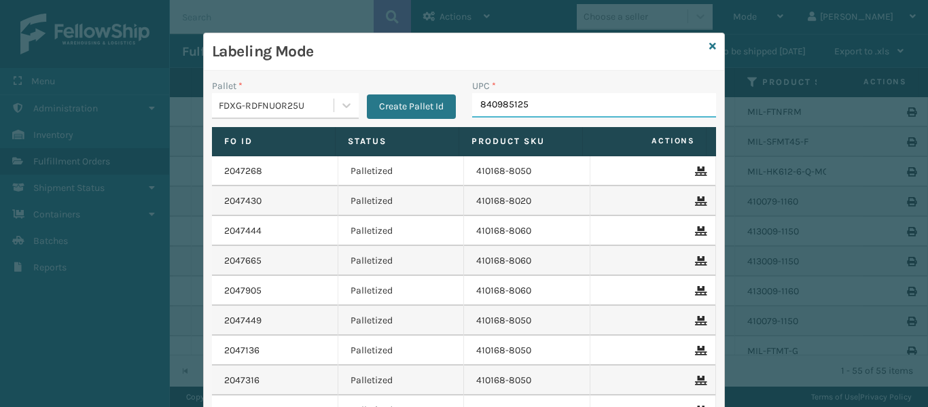
type input "8409851256"
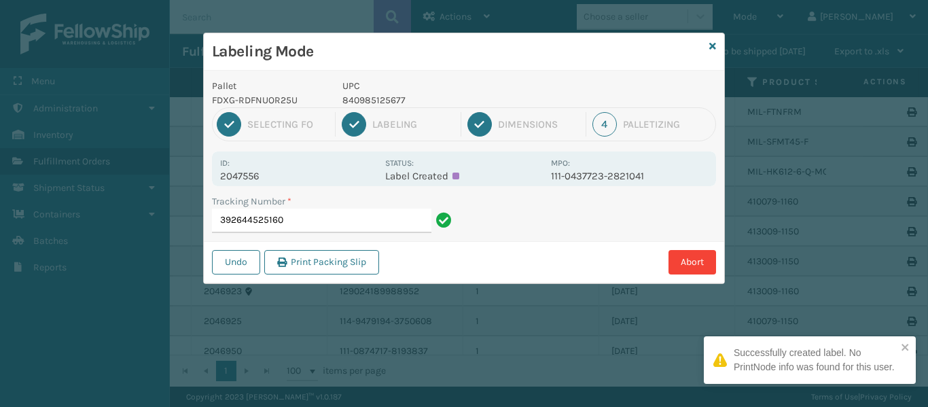
click at [268, 171] on p "2047556" at bounding box center [298, 176] width 157 height 12
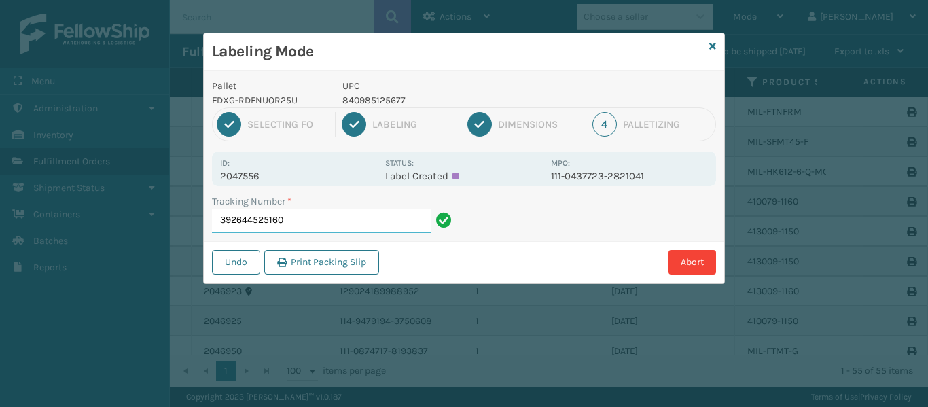
click at [345, 216] on input "392644525160" at bounding box center [321, 221] width 219 height 24
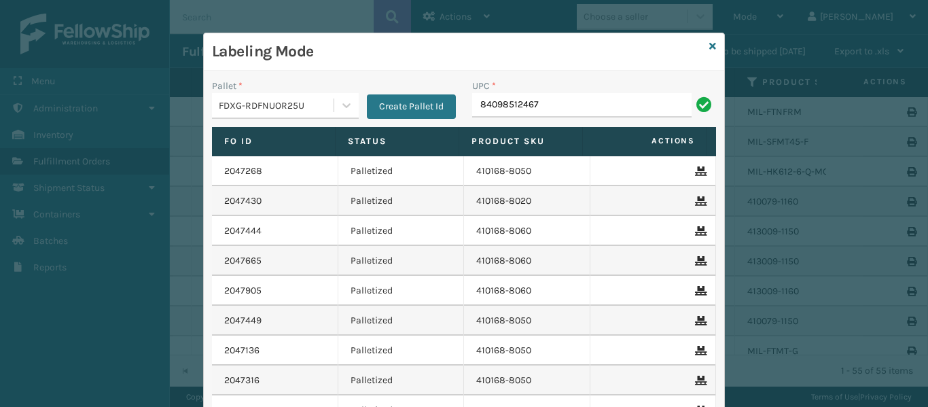
type input "840985124670"
type input "84098512467"
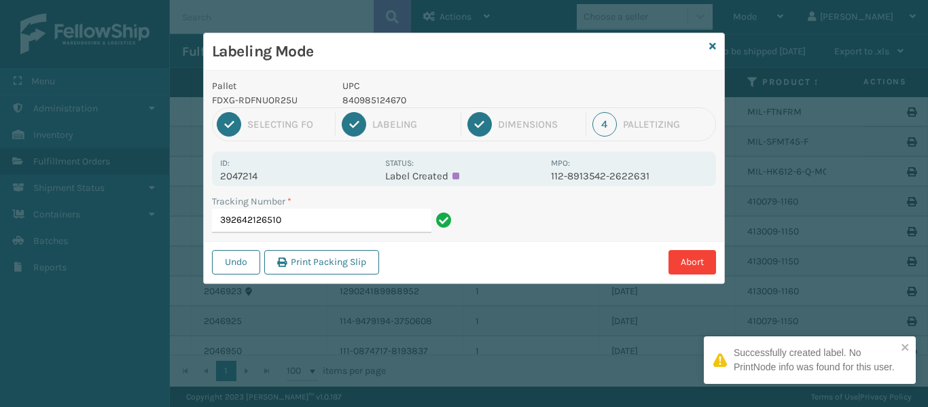
click at [257, 175] on p "2047214" at bounding box center [298, 176] width 157 height 12
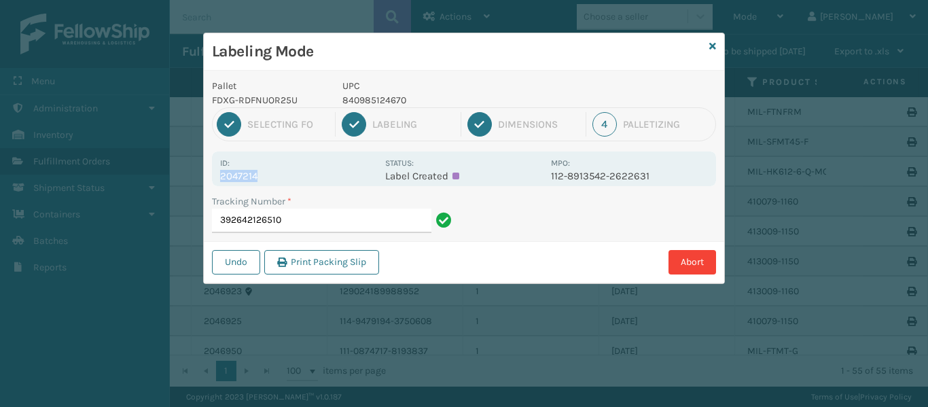
click at [257, 175] on p "2047214" at bounding box center [298, 176] width 157 height 12
click at [340, 223] on input "392642126510" at bounding box center [321, 221] width 219 height 24
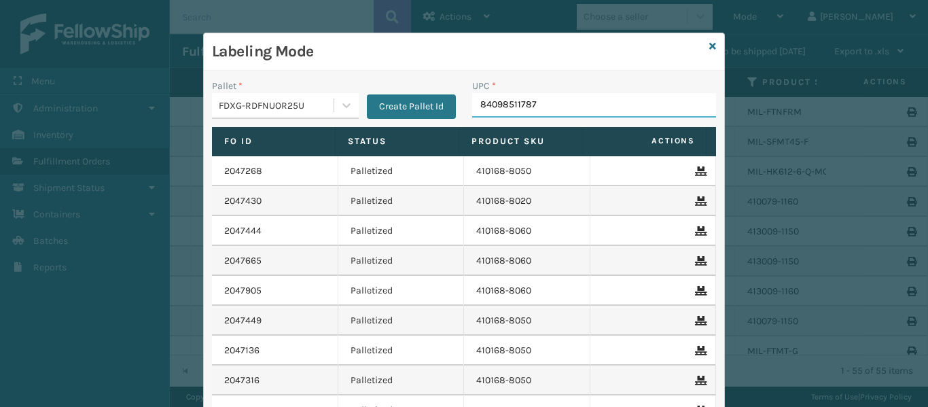
type input "840985117870"
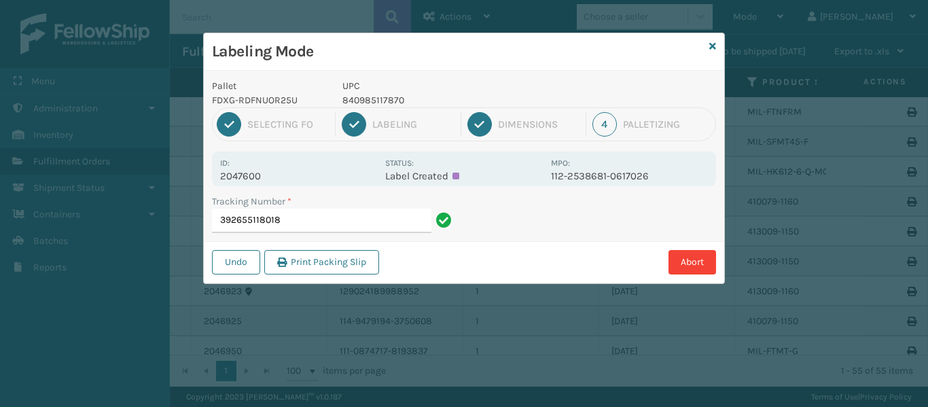
click at [279, 172] on p "2047600" at bounding box center [298, 176] width 157 height 12
click at [305, 213] on input "392655118018" at bounding box center [321, 221] width 219 height 24
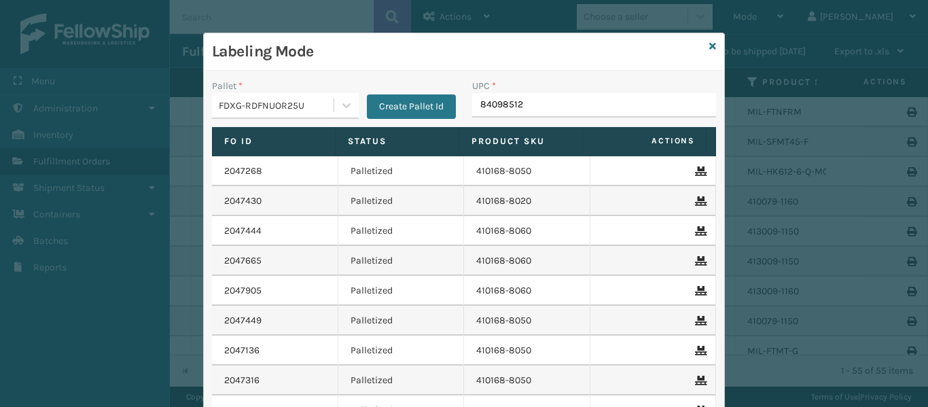
type input "840985125"
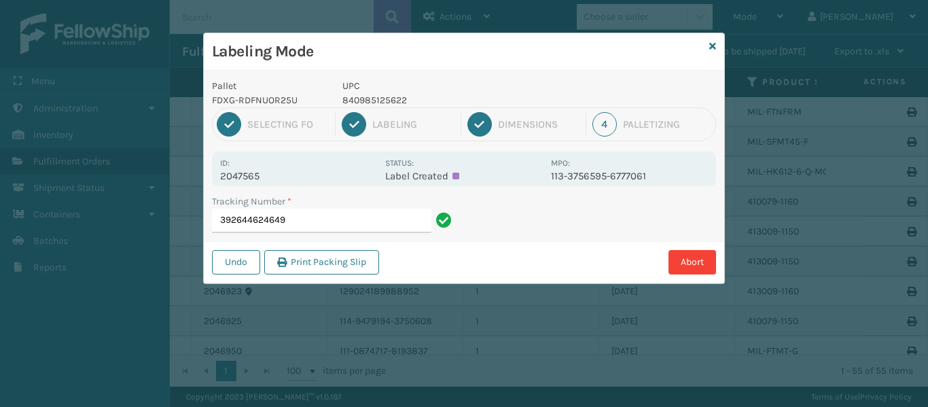
click at [261, 175] on p "2047565" at bounding box center [298, 176] width 157 height 12
click at [353, 210] on input "392644624649" at bounding box center [321, 221] width 219 height 24
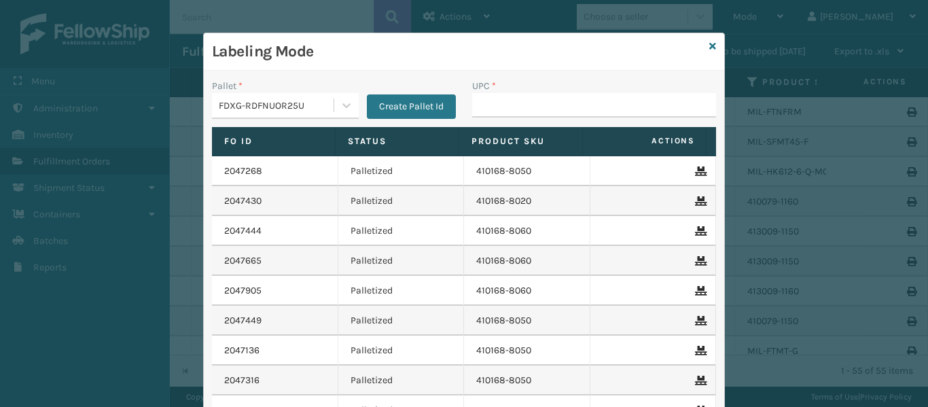
click at [714, 42] on div "Labeling Mode" at bounding box center [464, 51] width 521 height 37
click at [709, 47] on icon at bounding box center [712, 46] width 7 height 10
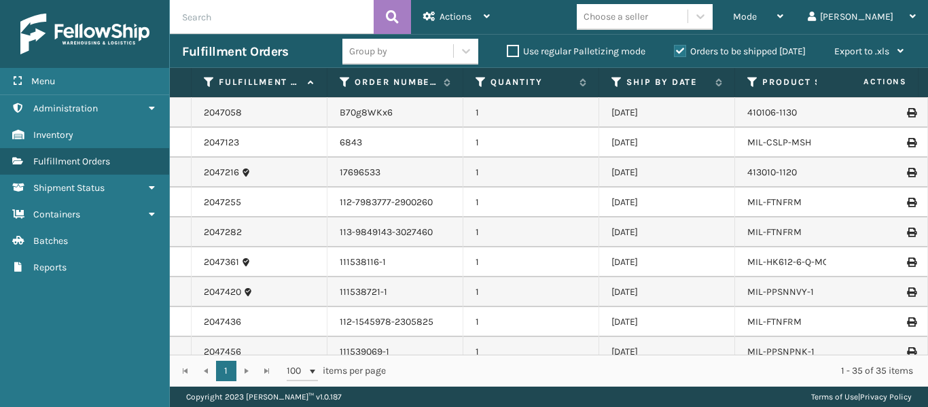
scroll to position [272, 0]
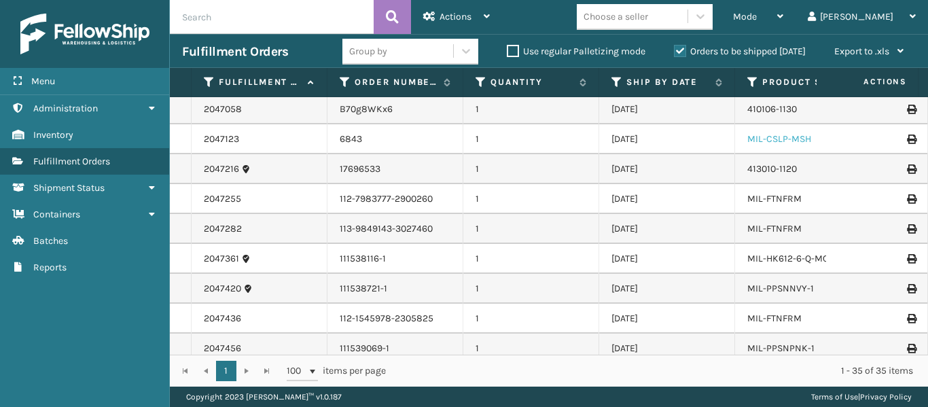
click at [803, 138] on link "MIL-CSLP-MSH" at bounding box center [779, 139] width 64 height 12
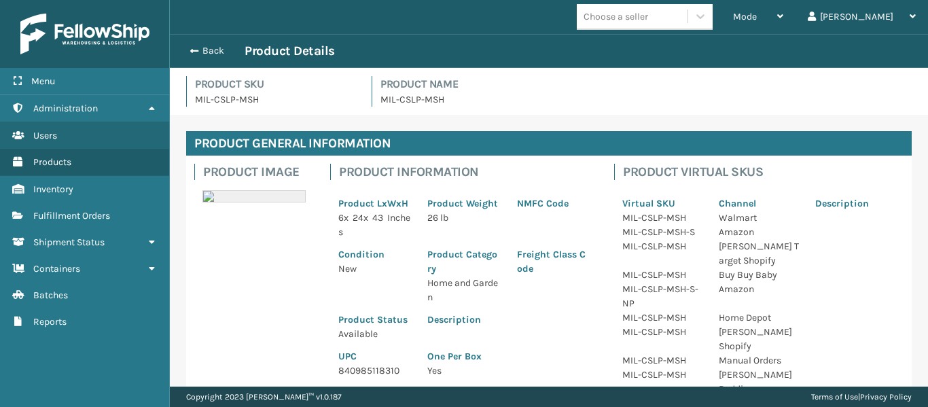
click at [395, 376] on p "840985118310" at bounding box center [374, 371] width 73 height 14
click at [197, 50] on button "Back" at bounding box center [213, 51] width 63 height 12
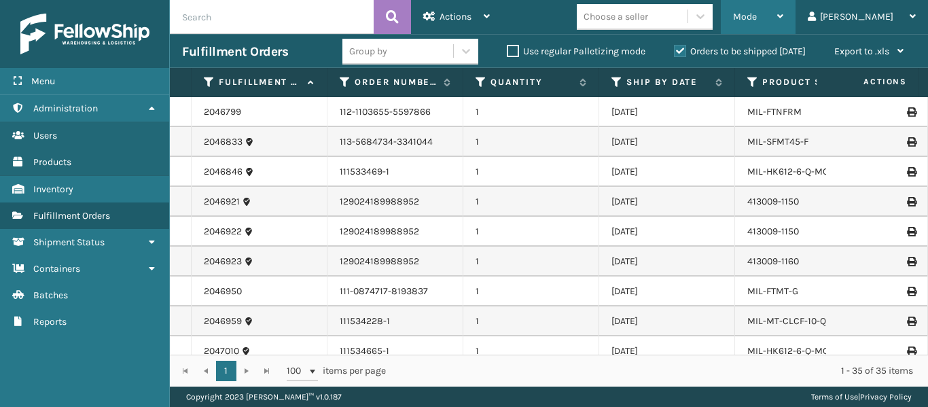
click at [784, 13] on icon at bounding box center [780, 17] width 6 height 10
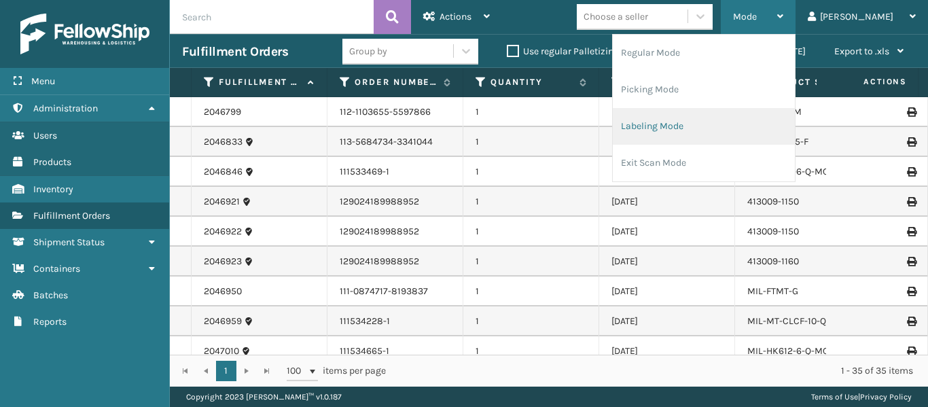
click at [722, 132] on li "Labeling Mode" at bounding box center [704, 126] width 182 height 37
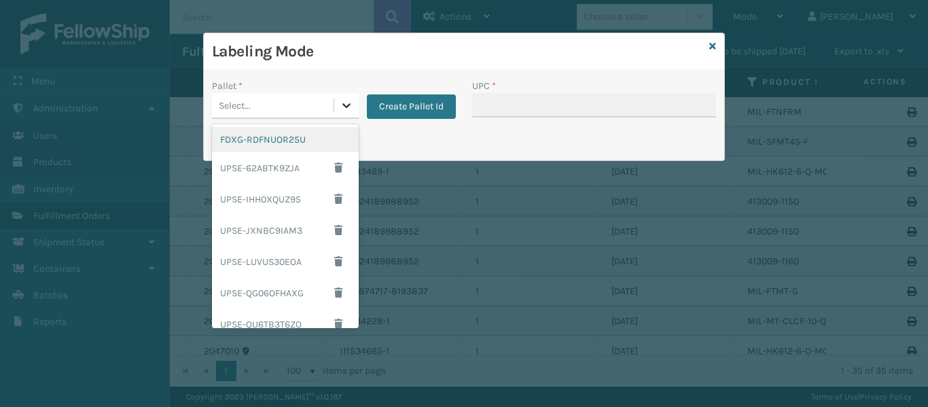
click at [342, 105] on icon at bounding box center [347, 106] width 14 height 14
click at [298, 141] on div "FDXG-RDFNUOR25U" at bounding box center [285, 139] width 147 height 25
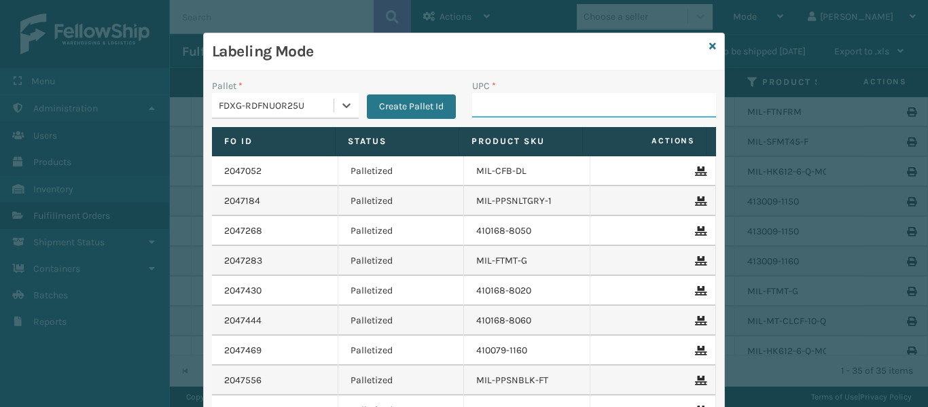
click at [508, 106] on input "UPC *" at bounding box center [594, 105] width 244 height 24
paste input "840985118310"
type input "840985118310"
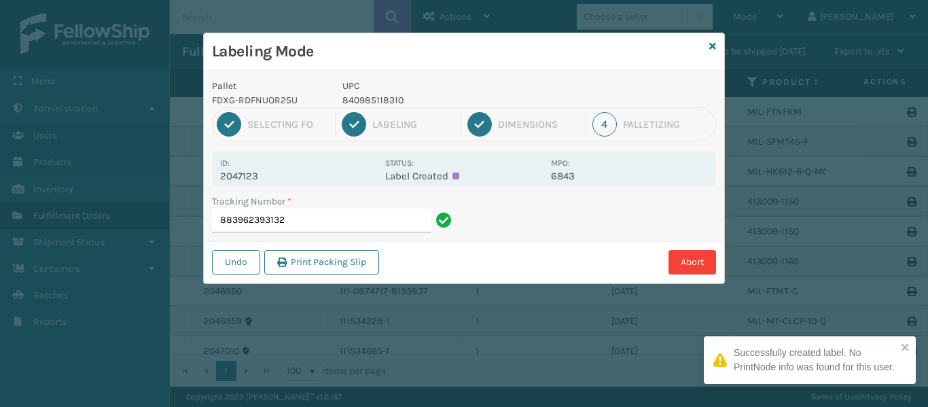
click at [279, 175] on p "2047123" at bounding box center [298, 176] width 157 height 12
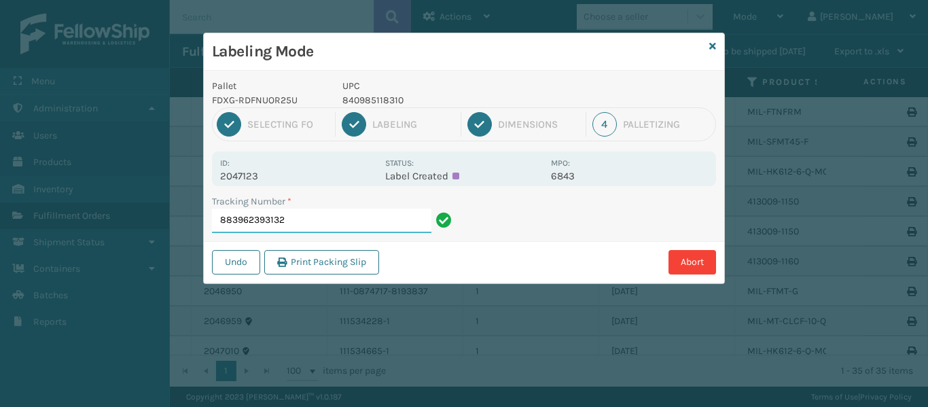
click at [360, 223] on input "883962393132" at bounding box center [321, 221] width 219 height 24
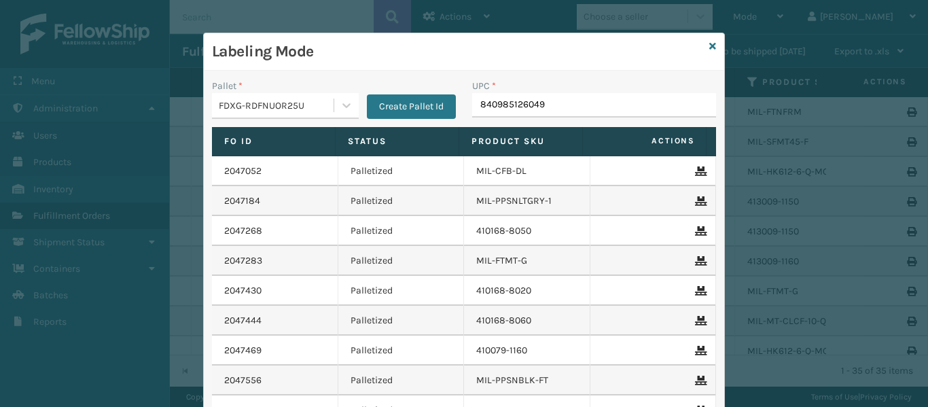
type input "840985126049"
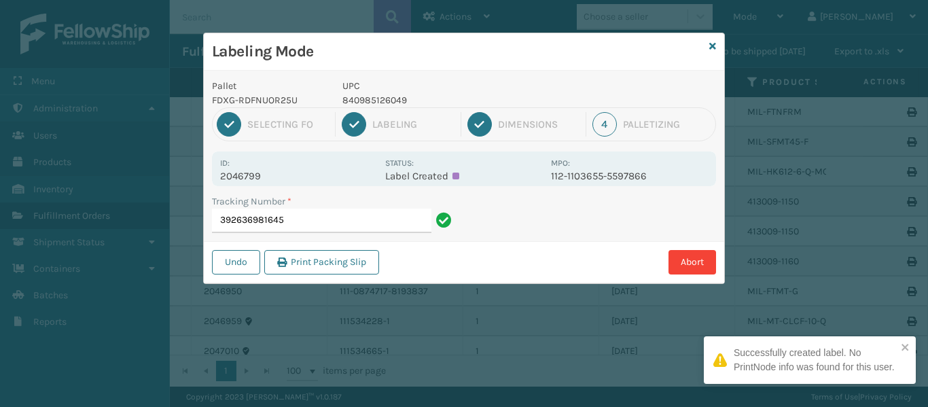
click at [268, 175] on p "2046799" at bounding box center [298, 176] width 157 height 12
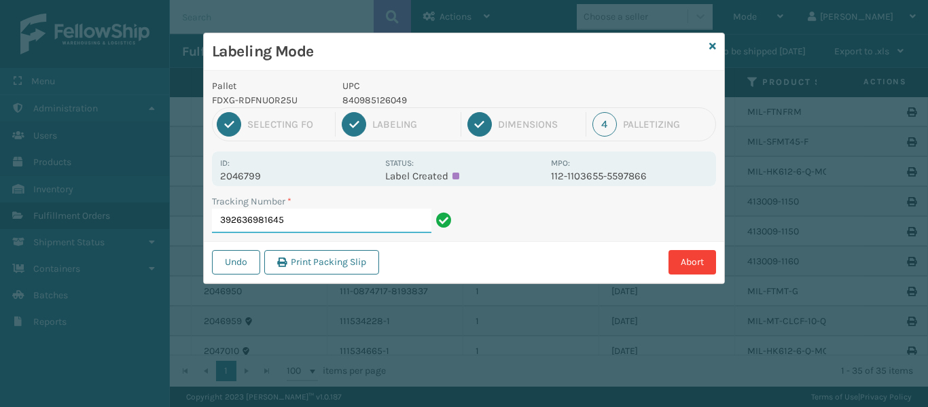
click at [312, 226] on input "392636981645" at bounding box center [321, 221] width 219 height 24
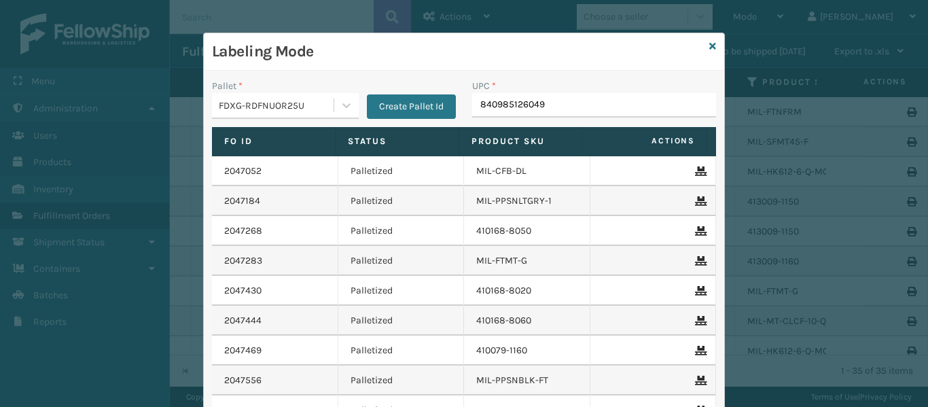
type input "840985126049"
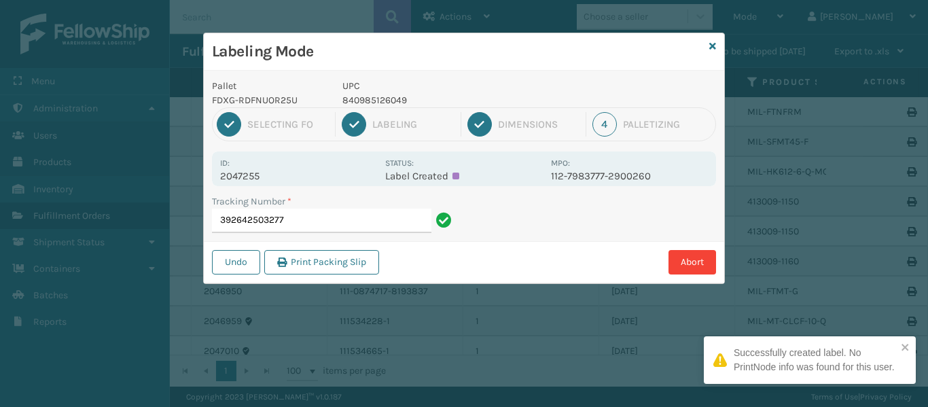
click at [264, 181] on p "2047255" at bounding box center [298, 176] width 157 height 12
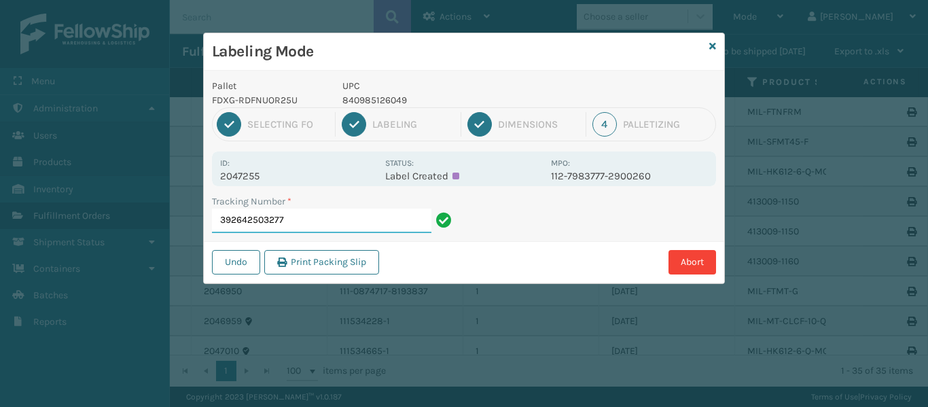
click at [317, 226] on input "392642503277" at bounding box center [321, 221] width 219 height 24
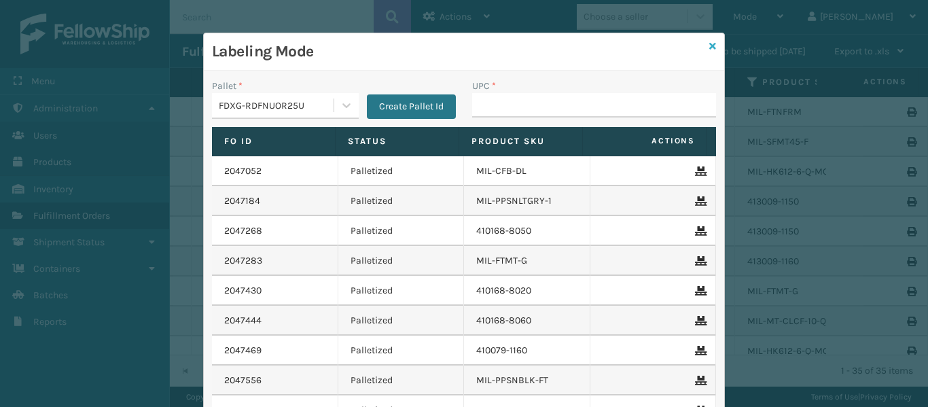
click at [709, 47] on icon at bounding box center [712, 46] width 7 height 10
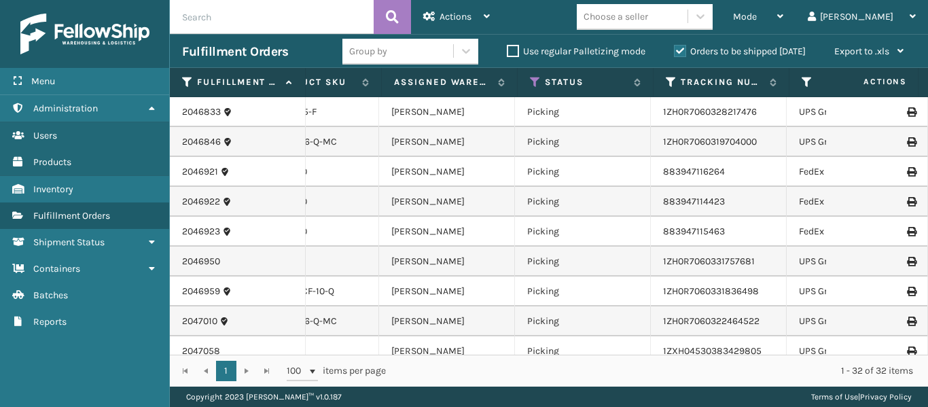
scroll to position [0, 492]
click at [531, 84] on icon at bounding box center [532, 82] width 11 height 12
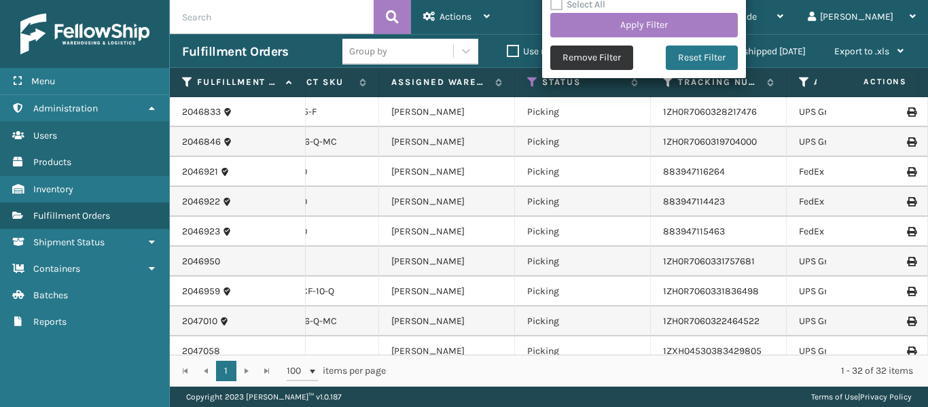
click at [597, 55] on button "Remove Filter" at bounding box center [591, 58] width 83 height 24
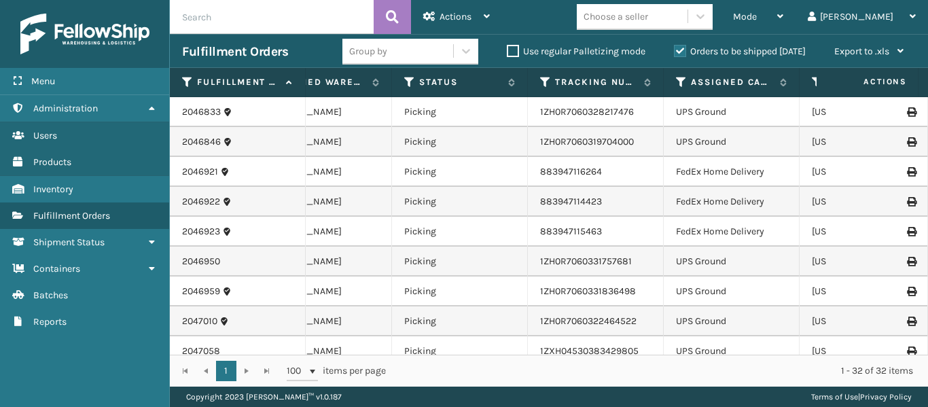
scroll to position [0, 0]
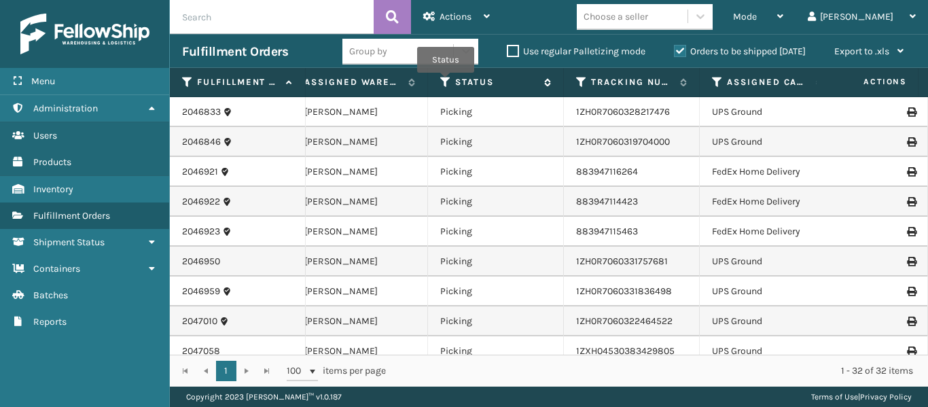
click at [446, 82] on icon at bounding box center [445, 82] width 11 height 12
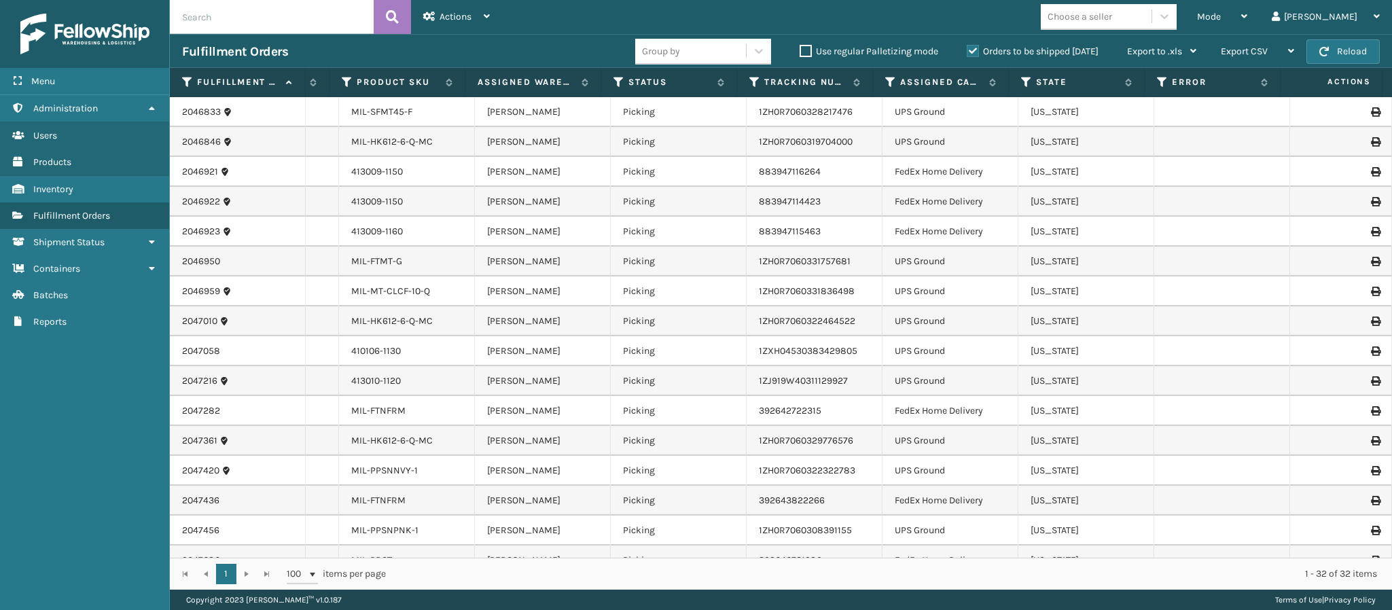
click at [534, 56] on div "Fulfillment Orders" at bounding box center [408, 51] width 453 height 16
click at [928, 18] on div "Mode" at bounding box center [1222, 17] width 50 height 34
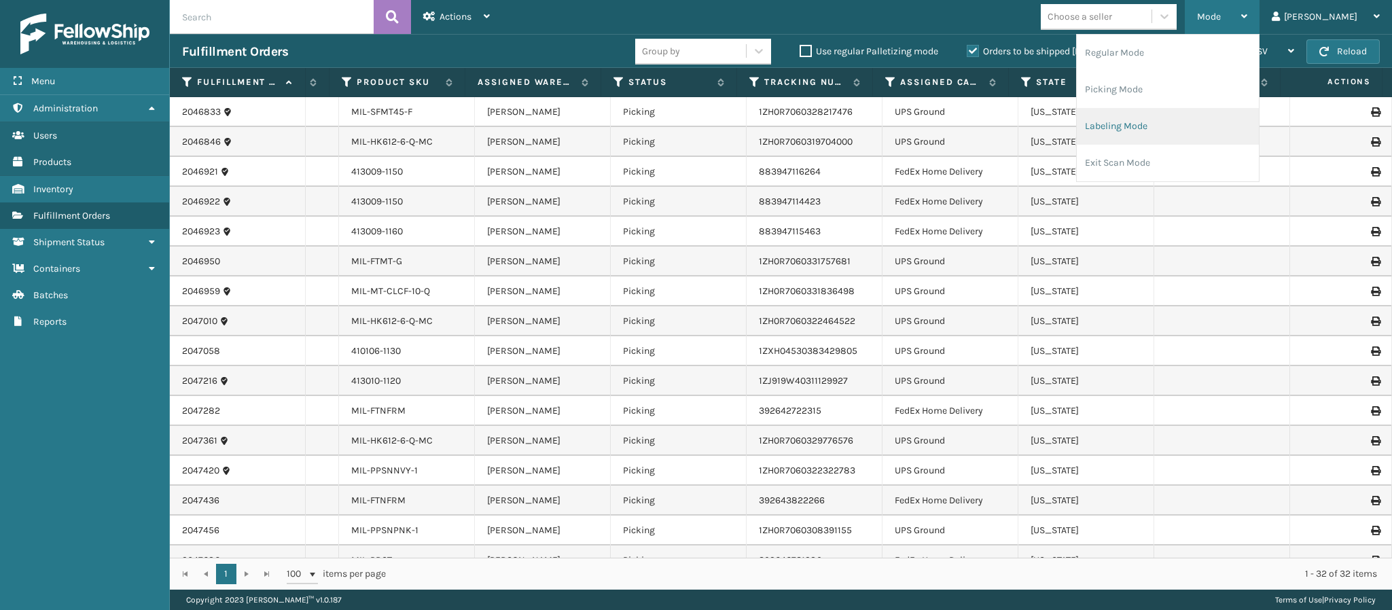
click at [928, 127] on li "Labeling Mode" at bounding box center [1168, 126] width 182 height 37
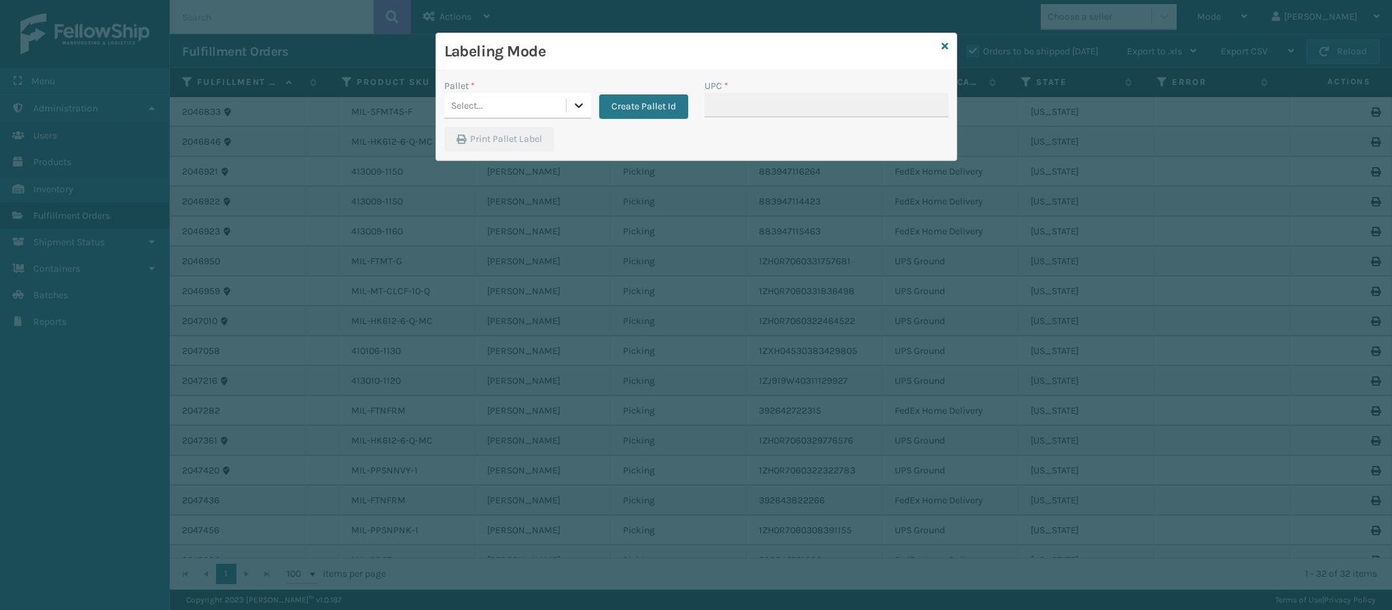
click at [578, 109] on icon at bounding box center [579, 106] width 14 height 14
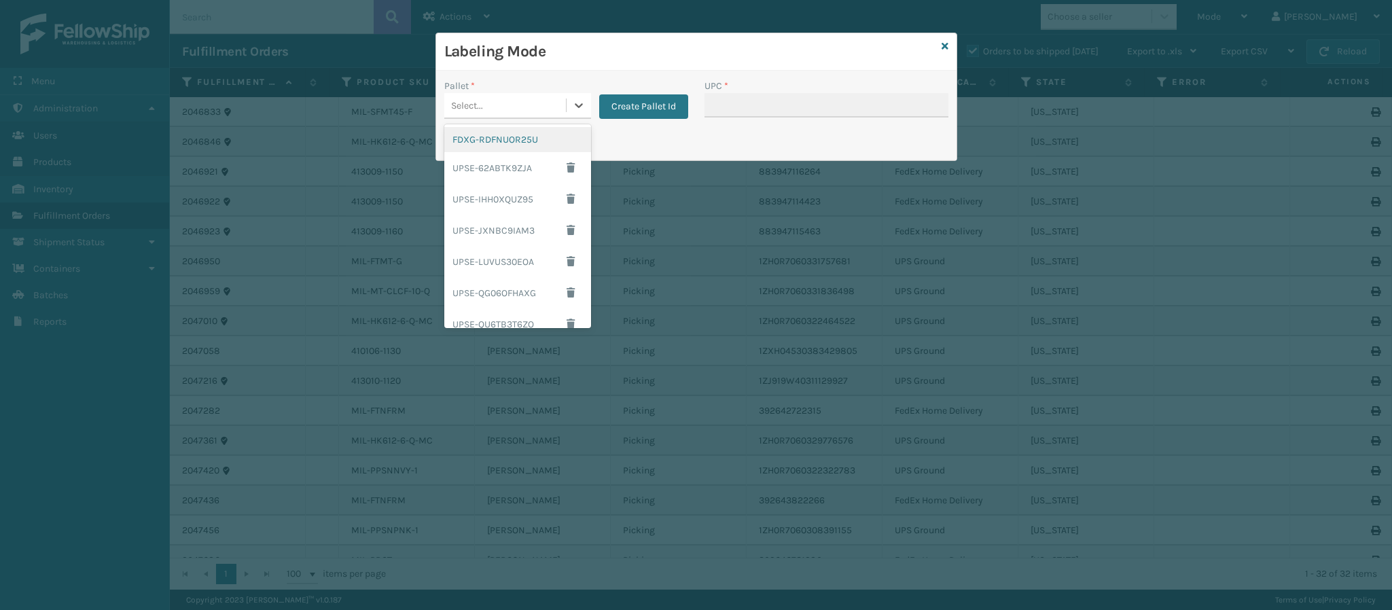
click at [514, 141] on div "FDXG-RDFNUOR25U" at bounding box center [517, 139] width 147 height 25
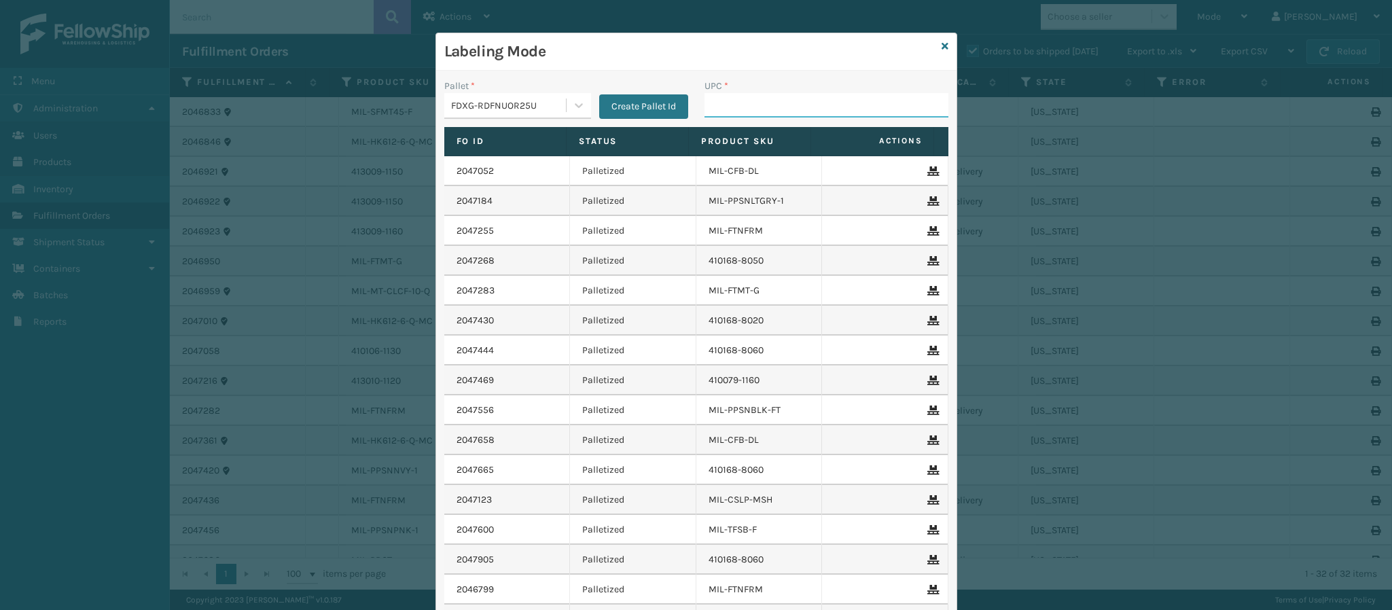
click at [777, 110] on input "UPC *" at bounding box center [827, 105] width 244 height 24
type input "840985126049"
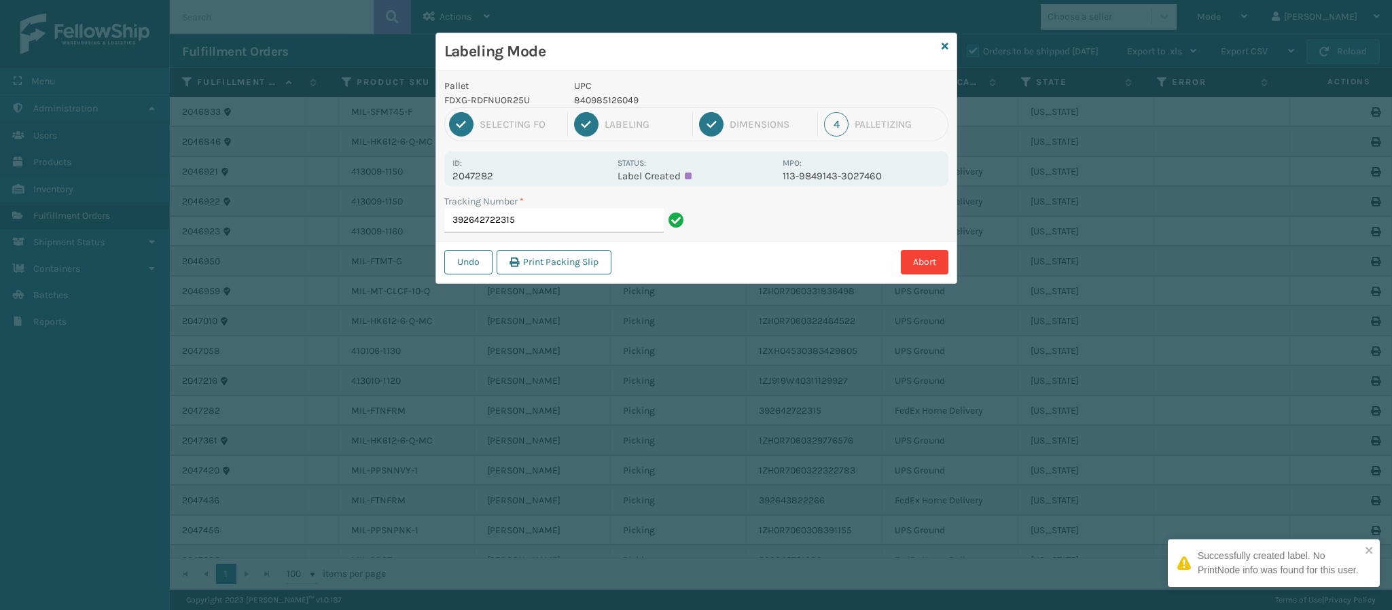
click at [484, 175] on p "2047282" at bounding box center [531, 176] width 157 height 12
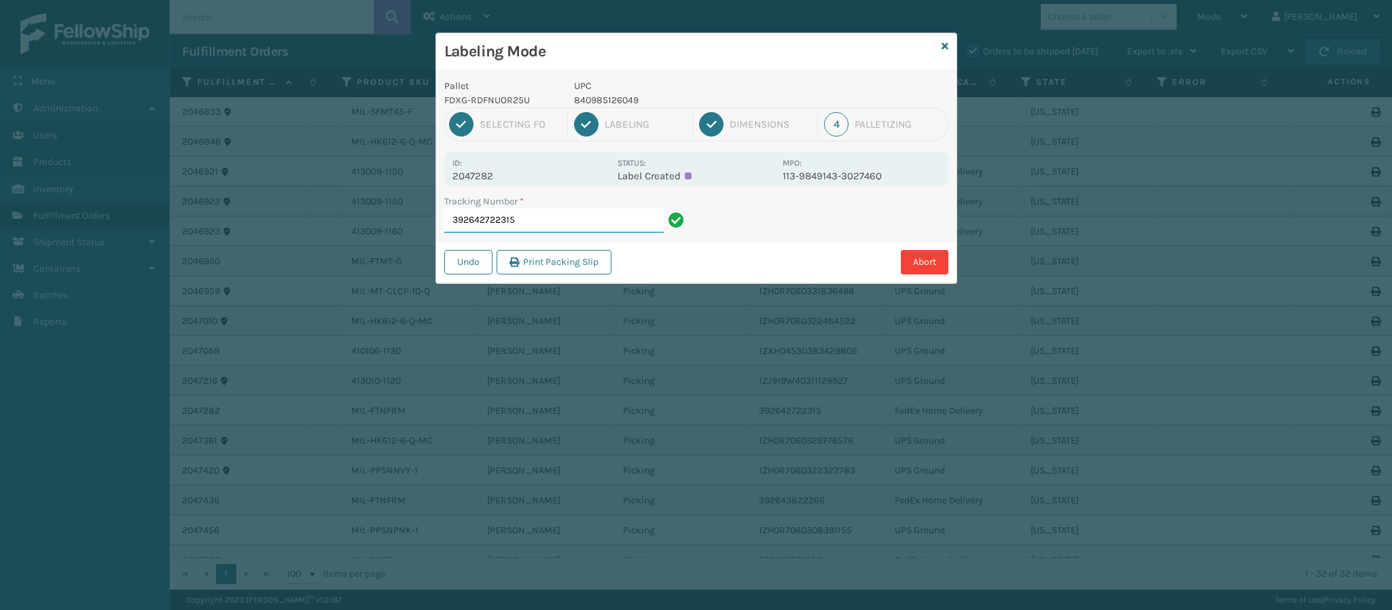
click at [626, 228] on input "392642722315" at bounding box center [553, 221] width 219 height 24
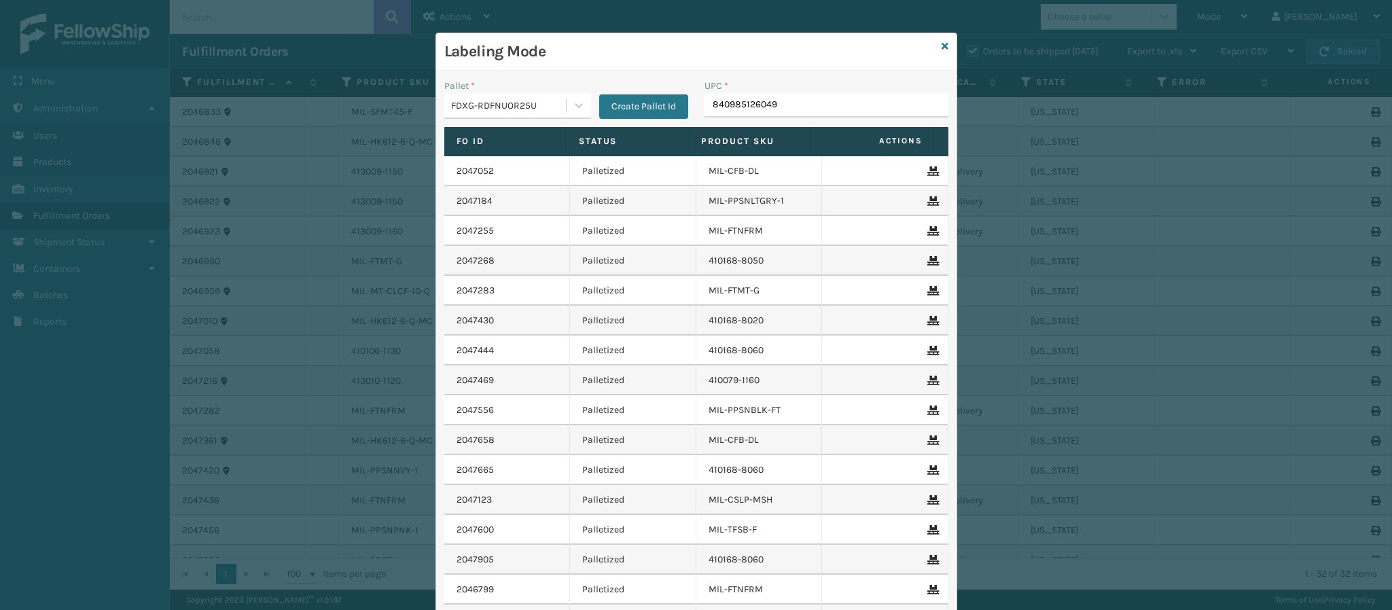
type input "840985126049"
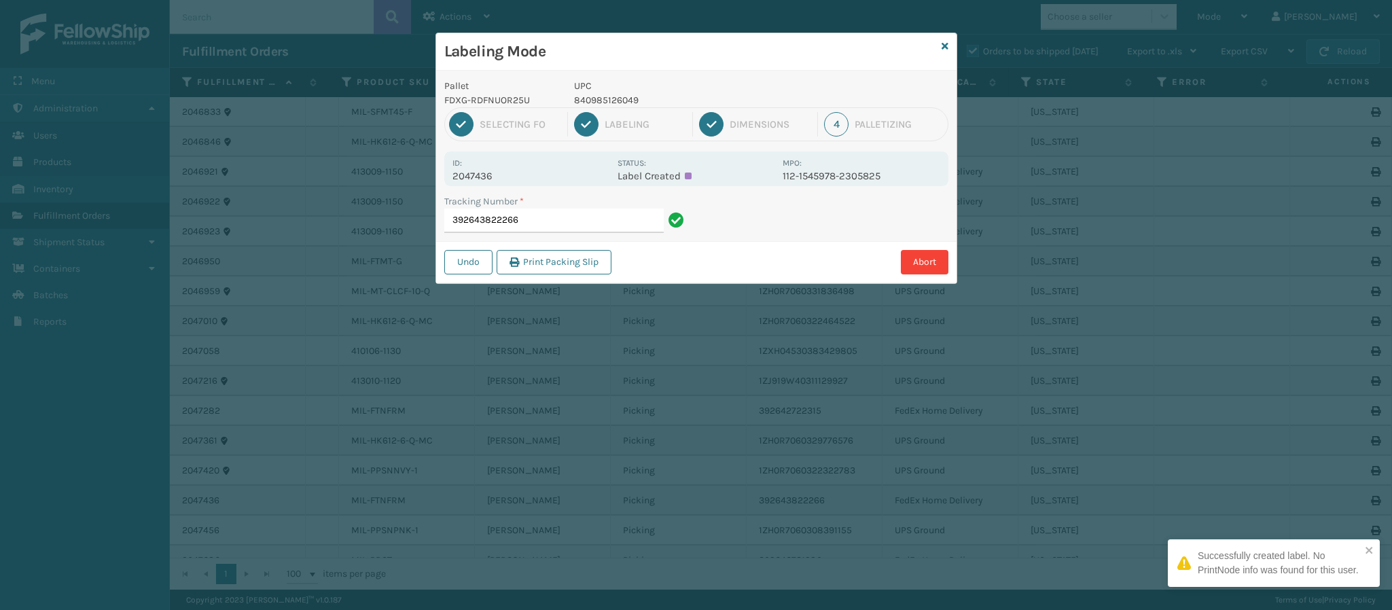
click at [501, 172] on p "2047436" at bounding box center [531, 176] width 157 height 12
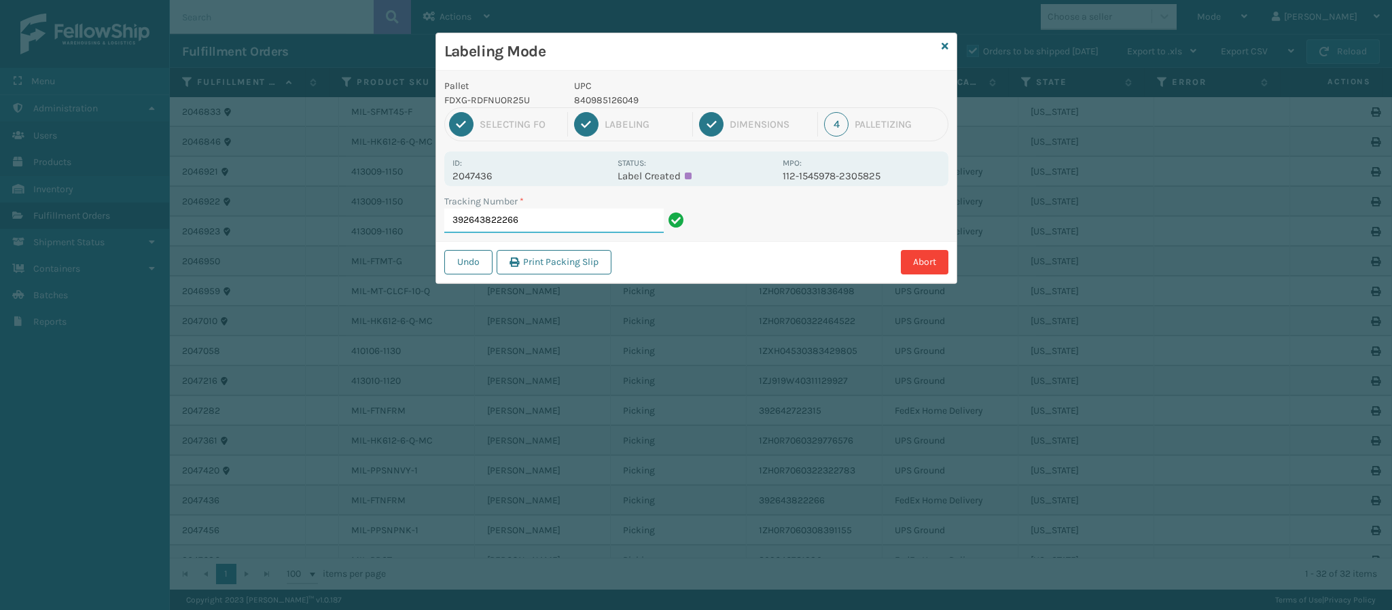
click at [597, 217] on input "392643822266" at bounding box center [553, 221] width 219 height 24
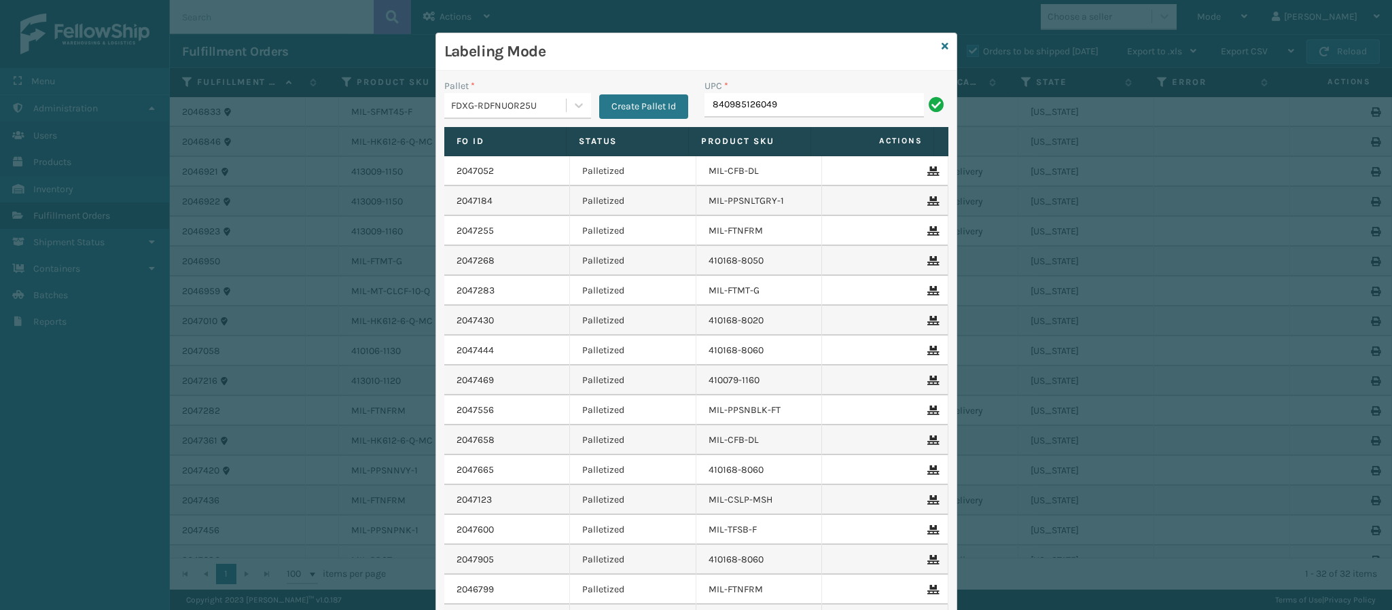
type input "840985126049"
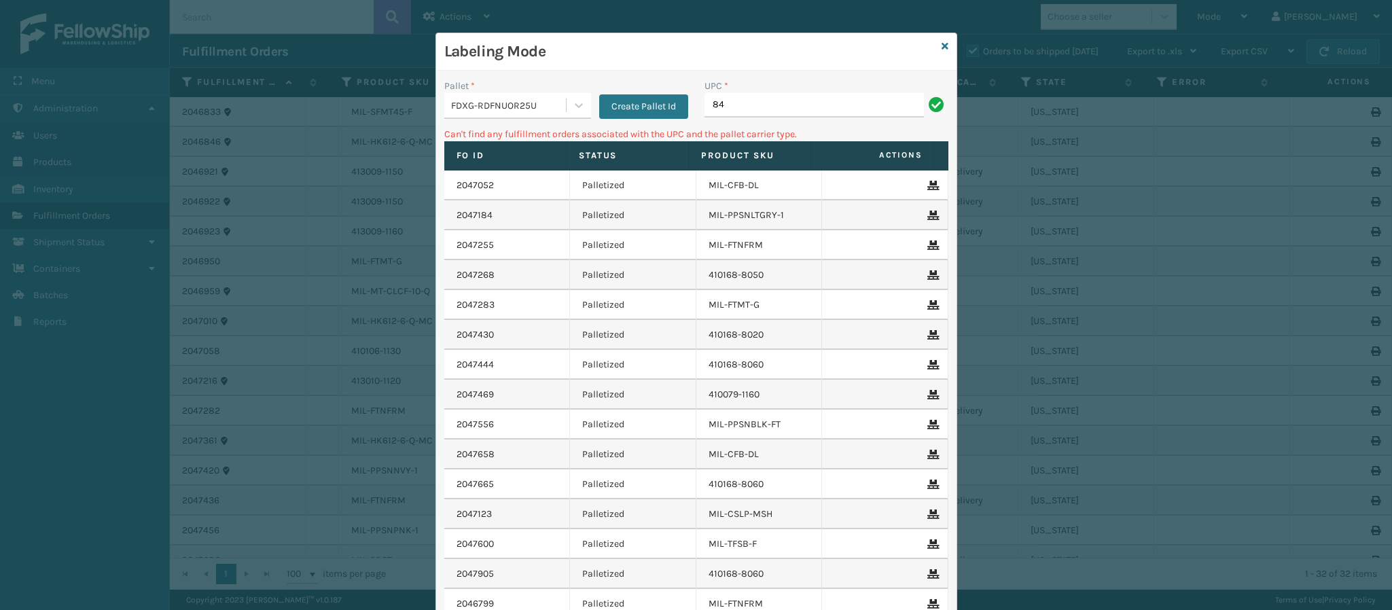
type input "8"
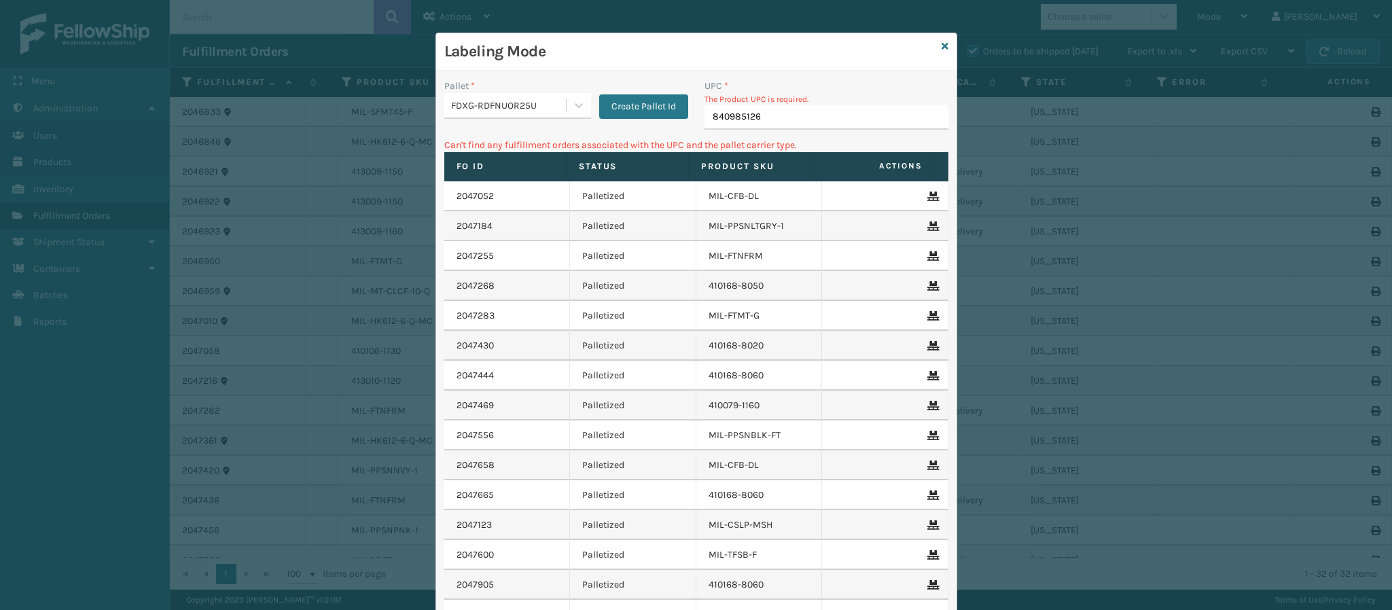
type input "8409851268"
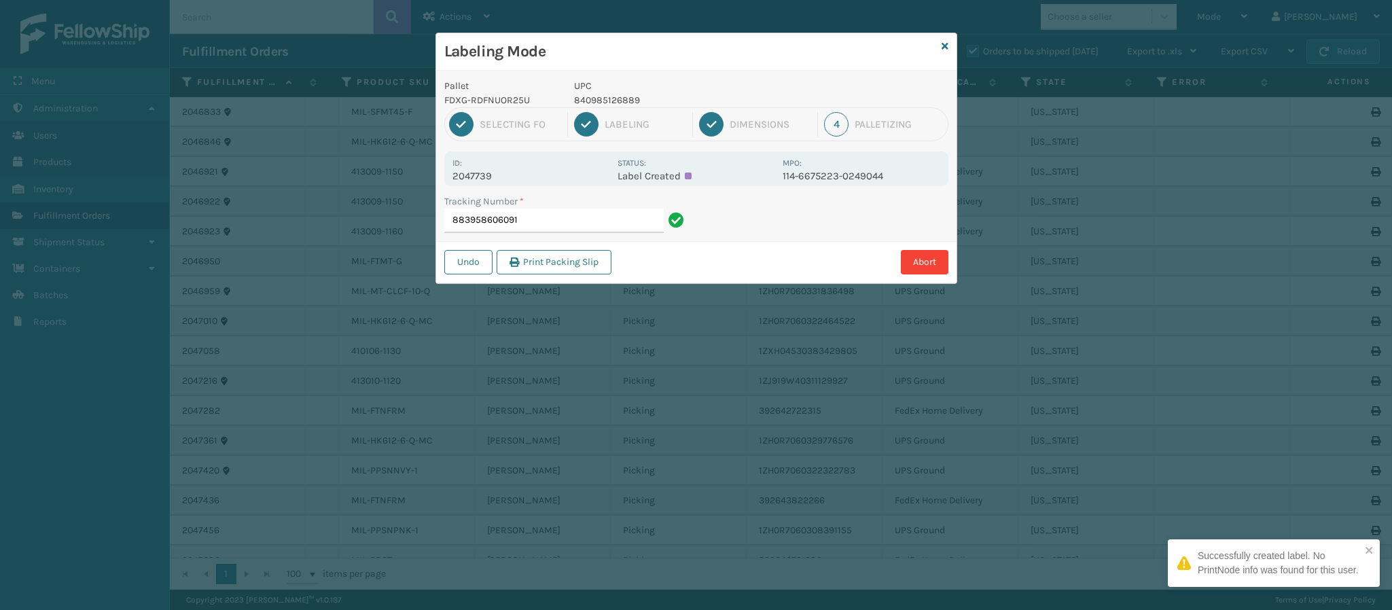
click at [492, 172] on p "2047739" at bounding box center [531, 176] width 157 height 12
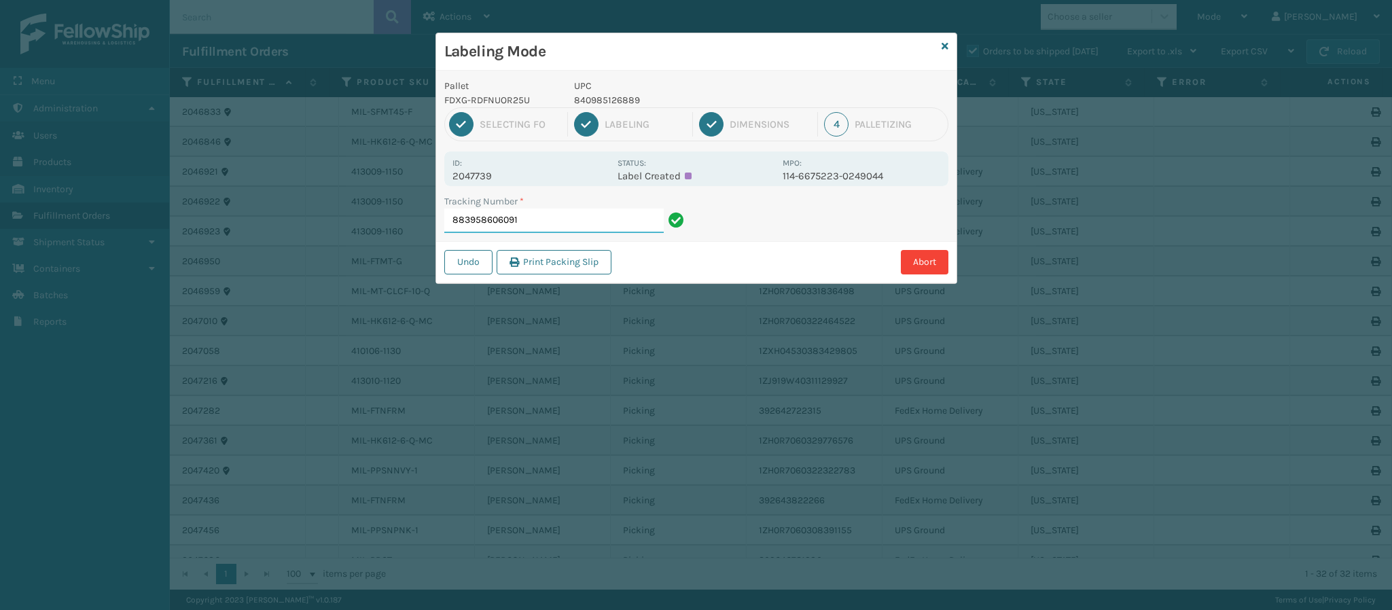
click at [555, 214] on input "883958606091" at bounding box center [553, 221] width 219 height 24
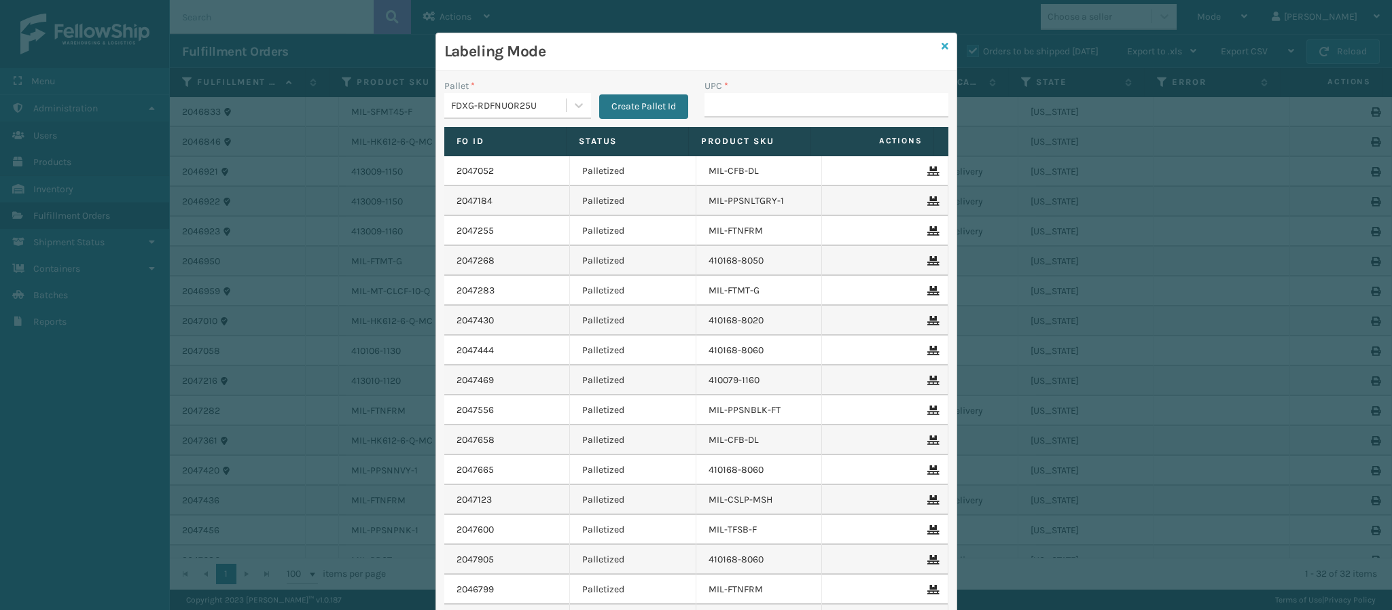
click at [928, 47] on icon at bounding box center [945, 46] width 7 height 10
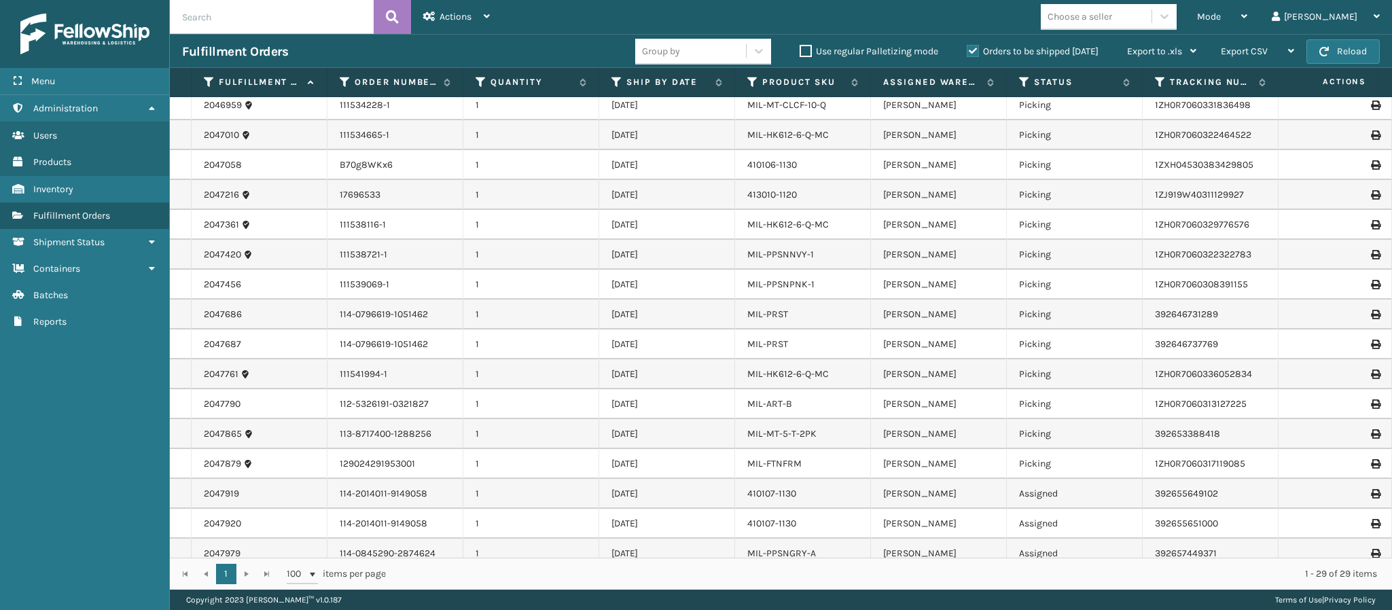
scroll to position [200, 0]
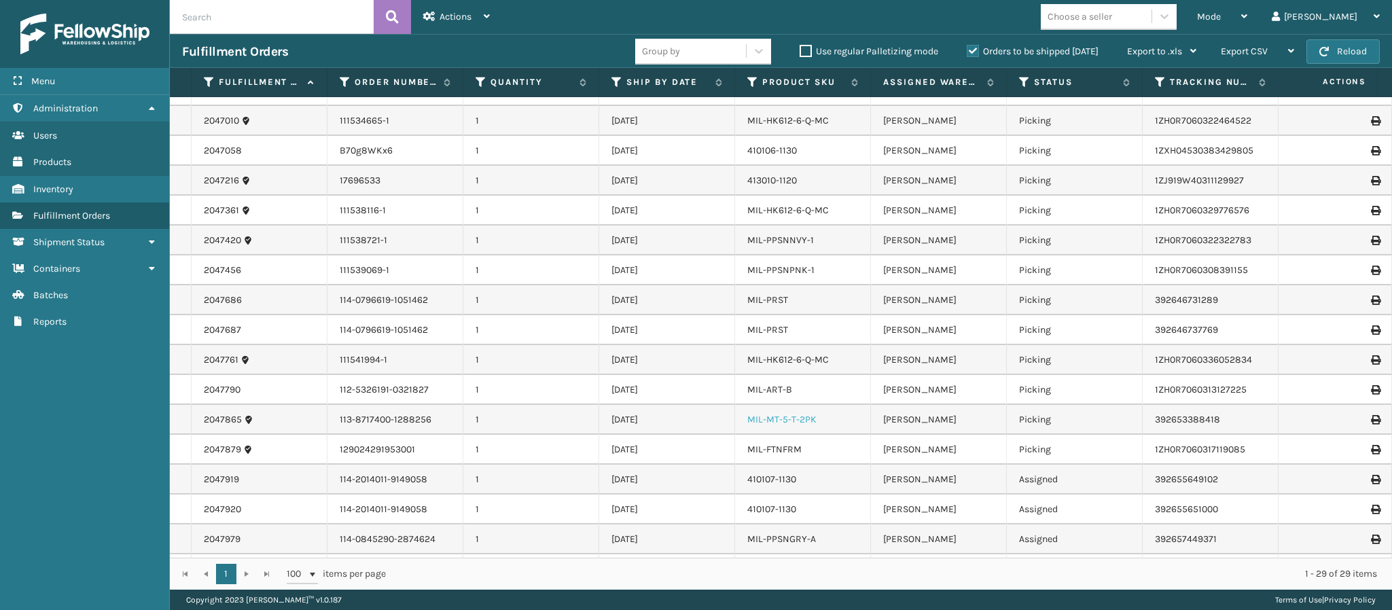
click at [796, 406] on link "MIL-MT-5-T-2PK" at bounding box center [781, 420] width 69 height 12
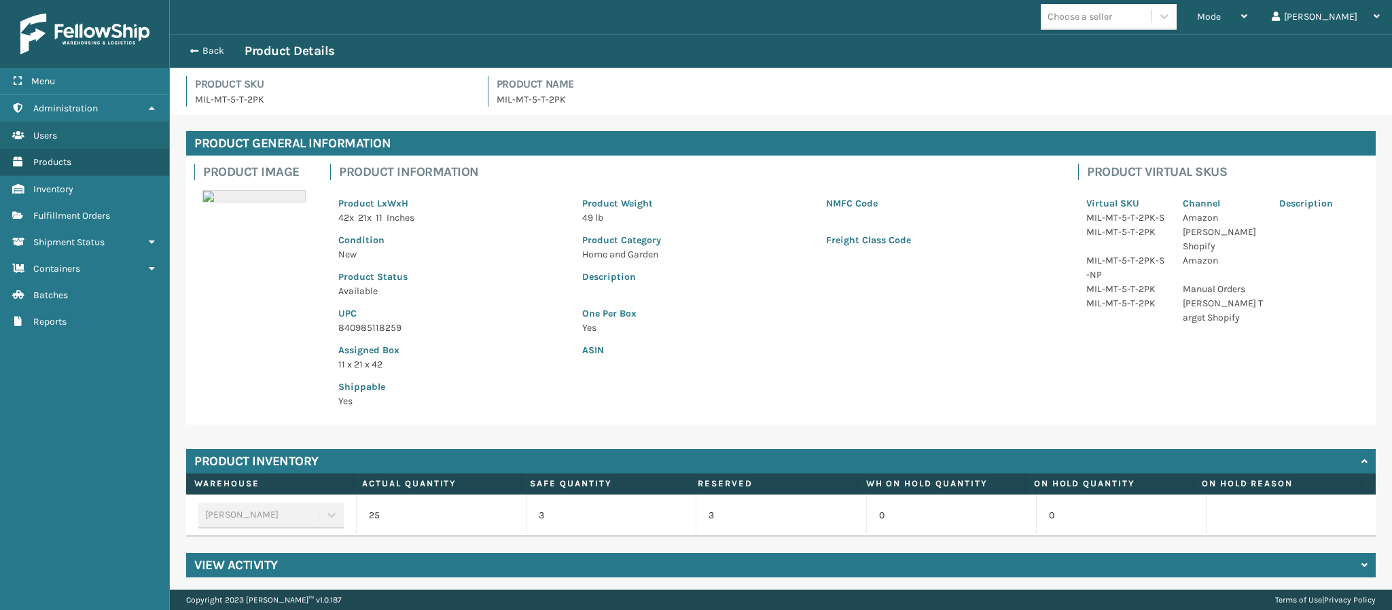
click at [394, 327] on p "840985118259" at bounding box center [452, 328] width 228 height 14
click at [206, 47] on button "Back" at bounding box center [213, 51] width 63 height 12
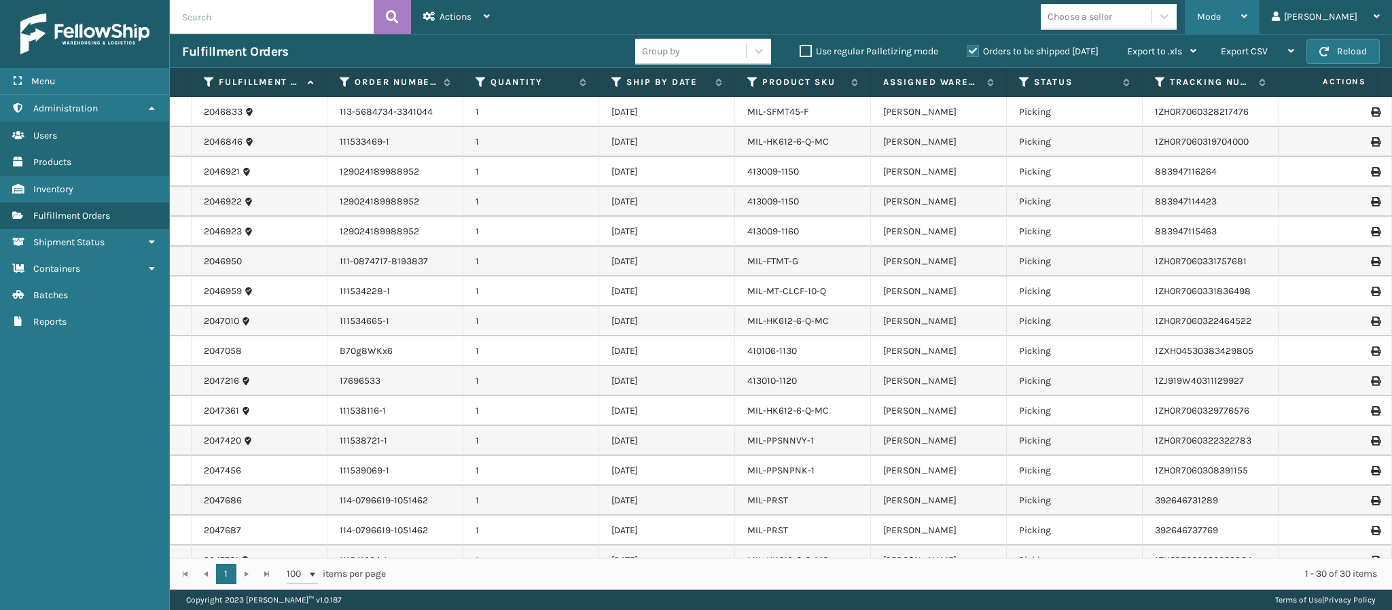
click at [928, 17] on div "Mode" at bounding box center [1222, 17] width 50 height 34
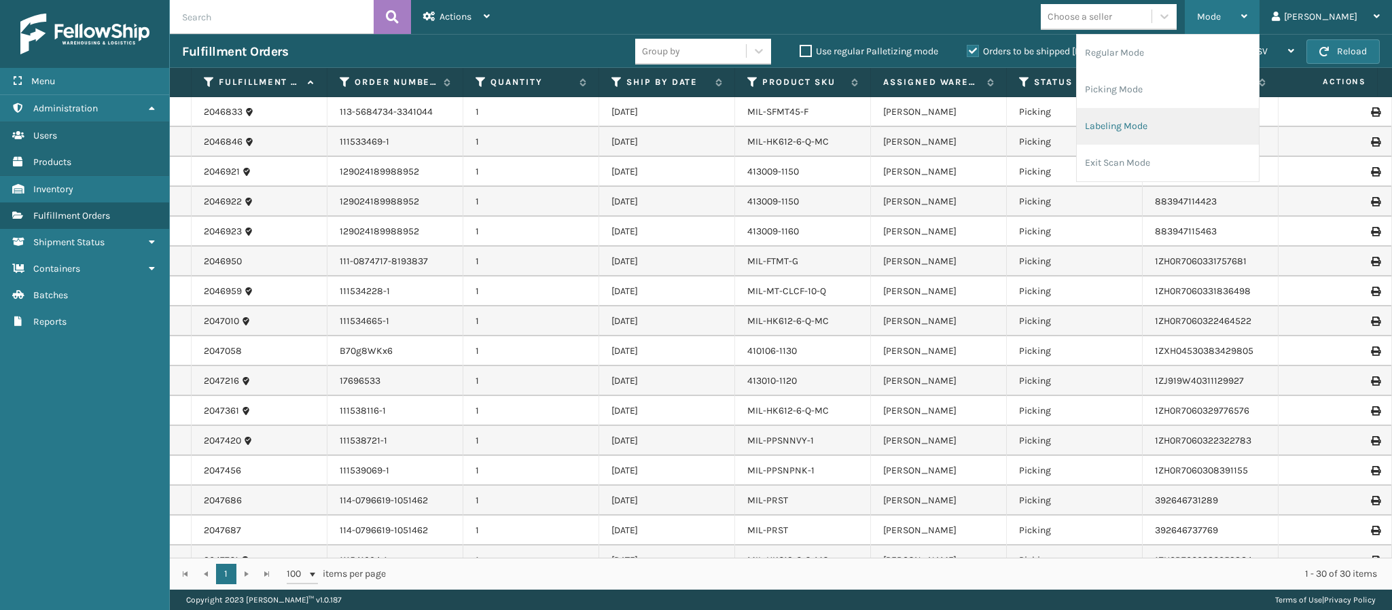
click at [928, 135] on li "Labeling Mode" at bounding box center [1168, 126] width 182 height 37
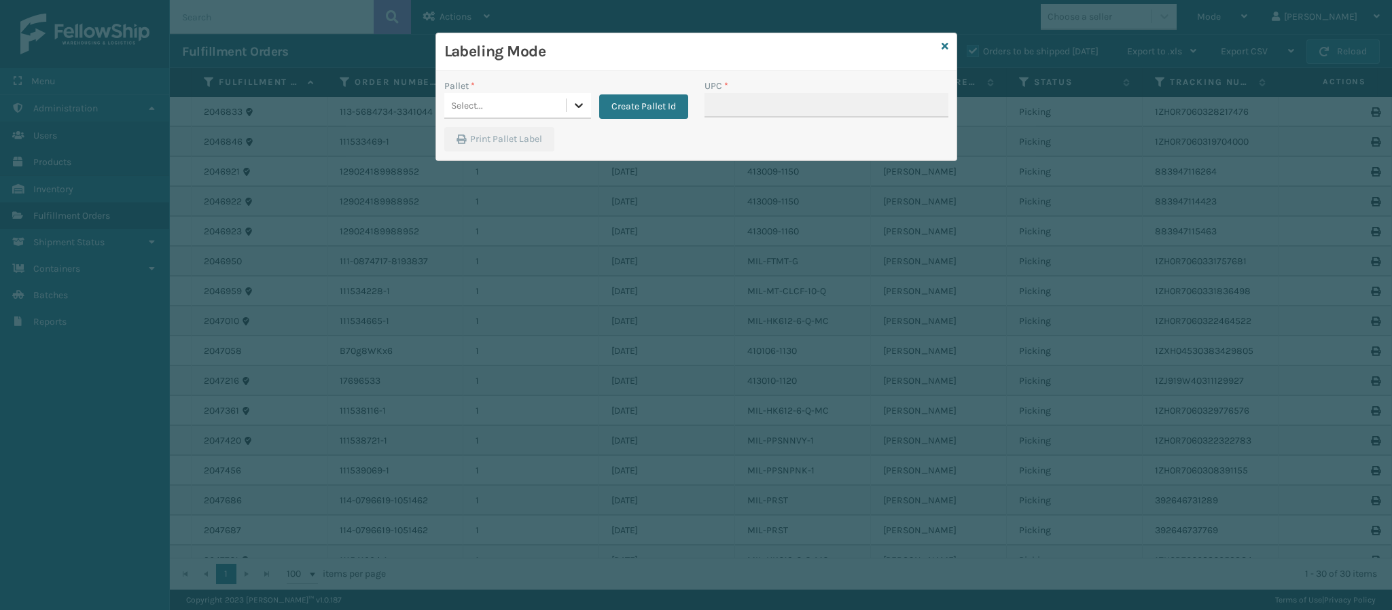
click at [569, 111] on div at bounding box center [579, 105] width 24 height 24
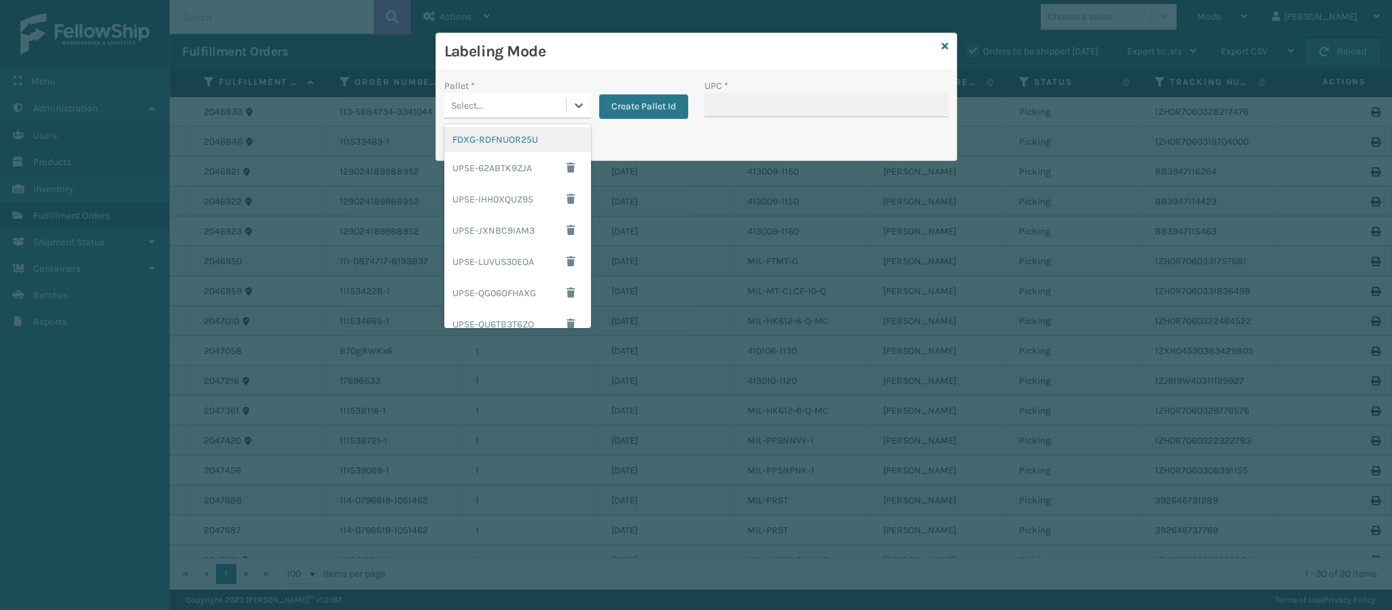
click at [506, 135] on div "FDXG-RDFNUOR25U" at bounding box center [517, 139] width 147 height 25
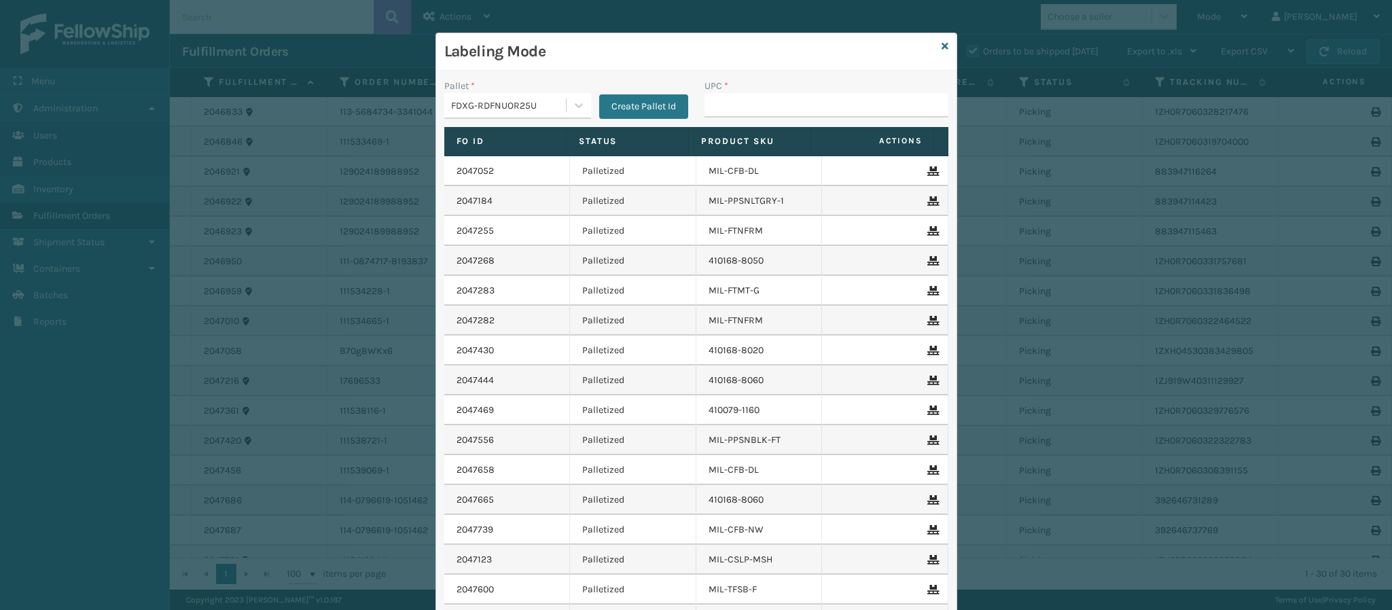
click at [760, 120] on div "UPC *" at bounding box center [827, 103] width 260 height 48
click at [760, 117] on div "UPC *" at bounding box center [827, 103] width 260 height 48
paste input "840985118259"
type input "840985118259"
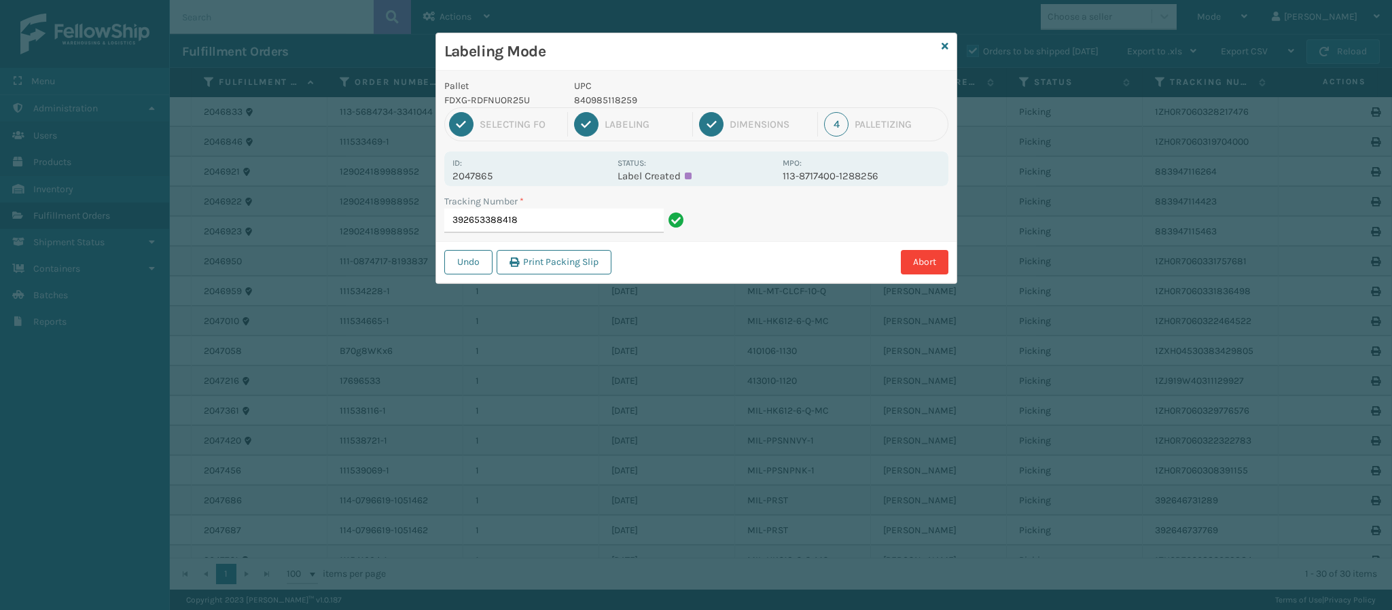
click at [504, 184] on div "Id: 2047865 Status: Label Created MPO: 113-8717400-1288256" at bounding box center [696, 169] width 504 height 35
click at [504, 182] on p "2047865" at bounding box center [531, 176] width 157 height 12
drag, startPoint x: 504, startPoint y: 181, endPoint x: 500, endPoint y: 169, distance: 12.9
click at [501, 172] on p "2047865" at bounding box center [531, 176] width 157 height 12
click at [500, 169] on div "Id: 2047865" at bounding box center [531, 169] width 157 height 27
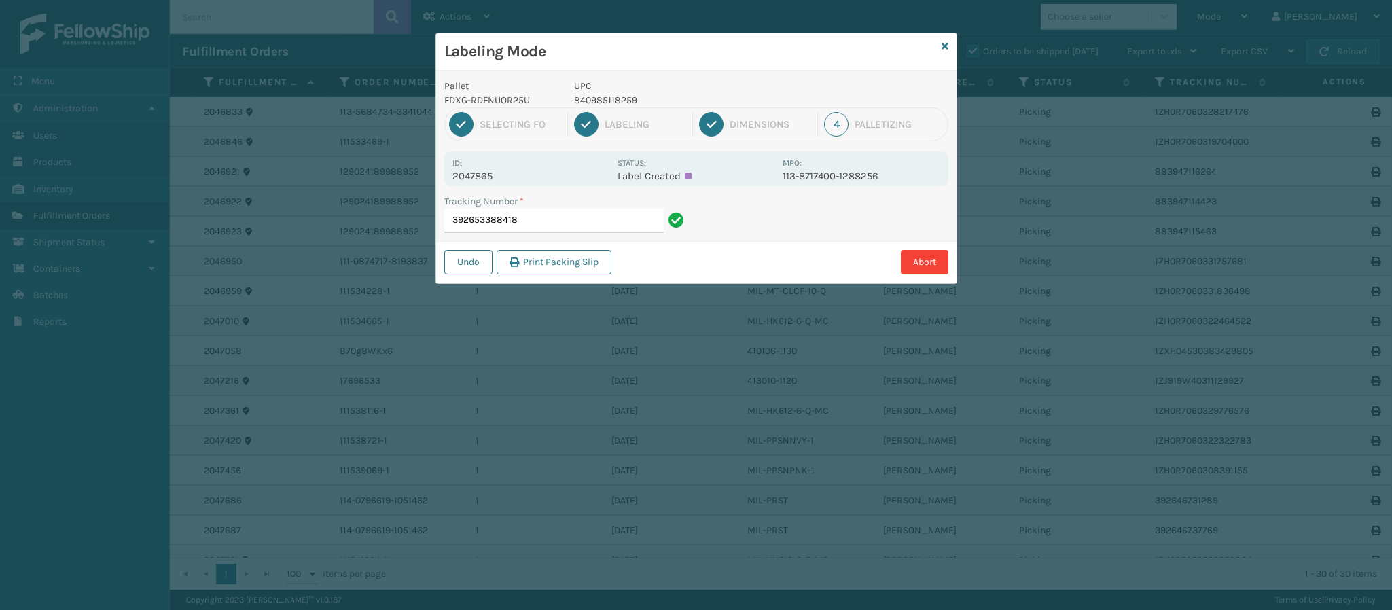
click at [500, 169] on div "Id: 2047865" at bounding box center [531, 169] width 157 height 27
click at [485, 181] on p "2047865" at bounding box center [531, 176] width 157 height 12
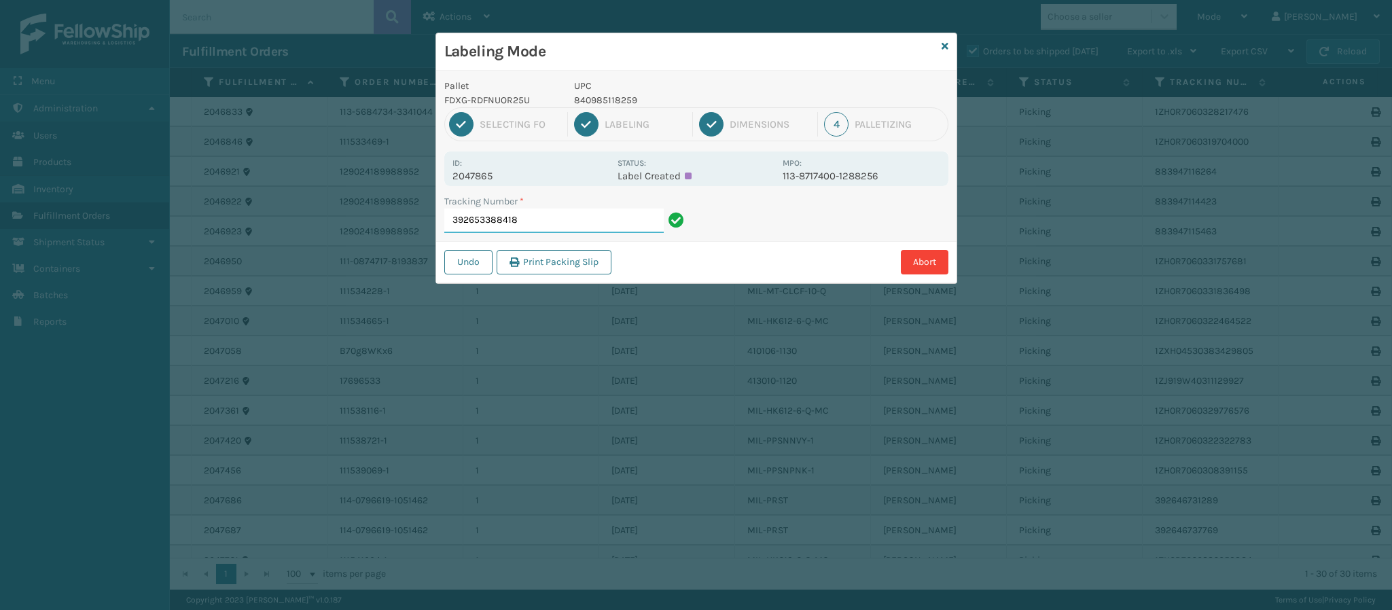
click at [579, 218] on input "392653388418" at bounding box center [553, 221] width 219 height 24
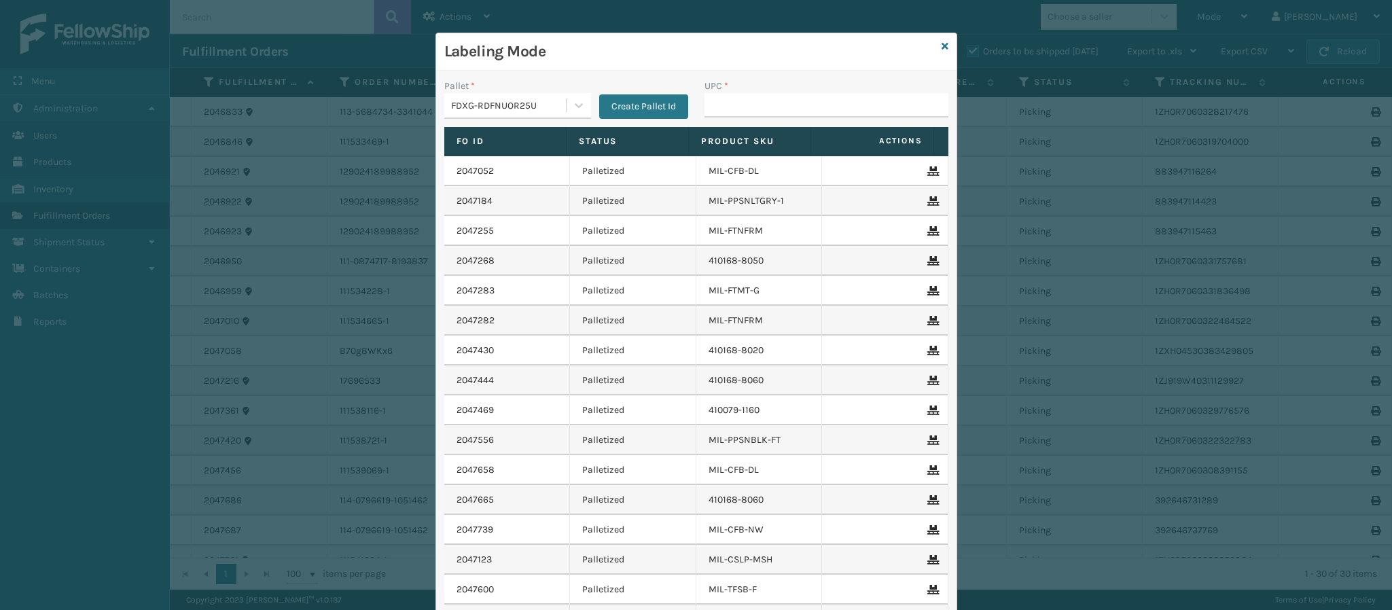
click at [722, 109] on input "UPC *" at bounding box center [827, 105] width 244 height 24
type input "849986009351"
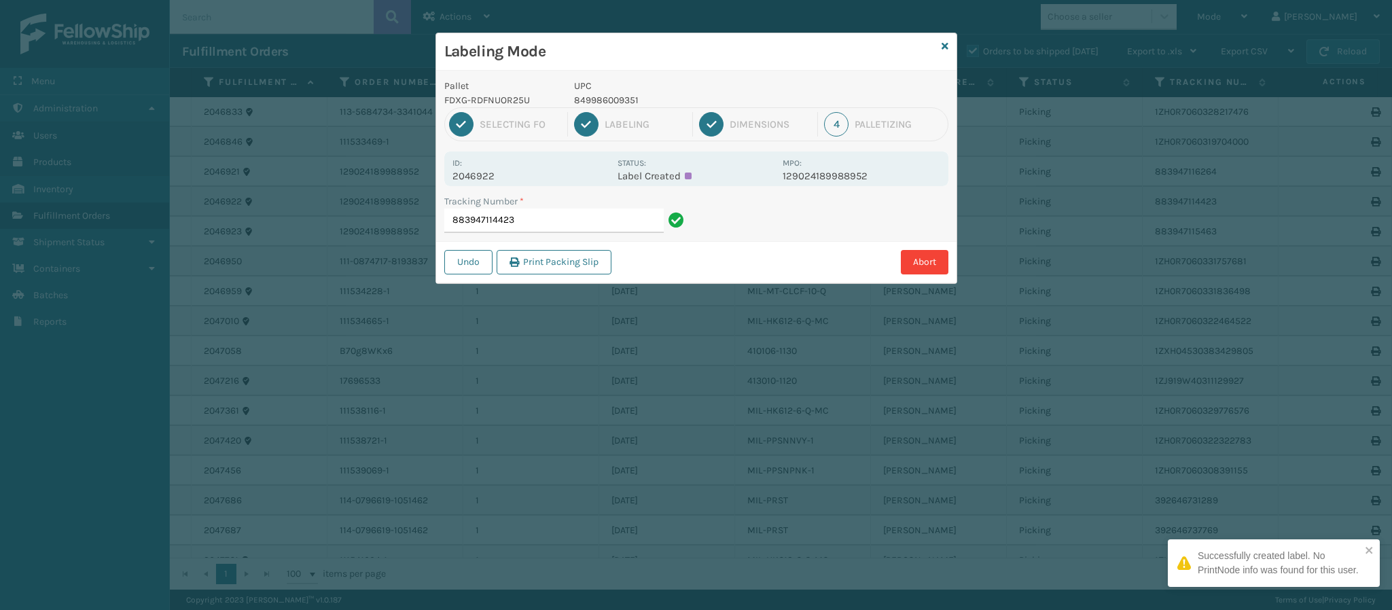
click at [495, 174] on p "2046922" at bounding box center [531, 176] width 157 height 12
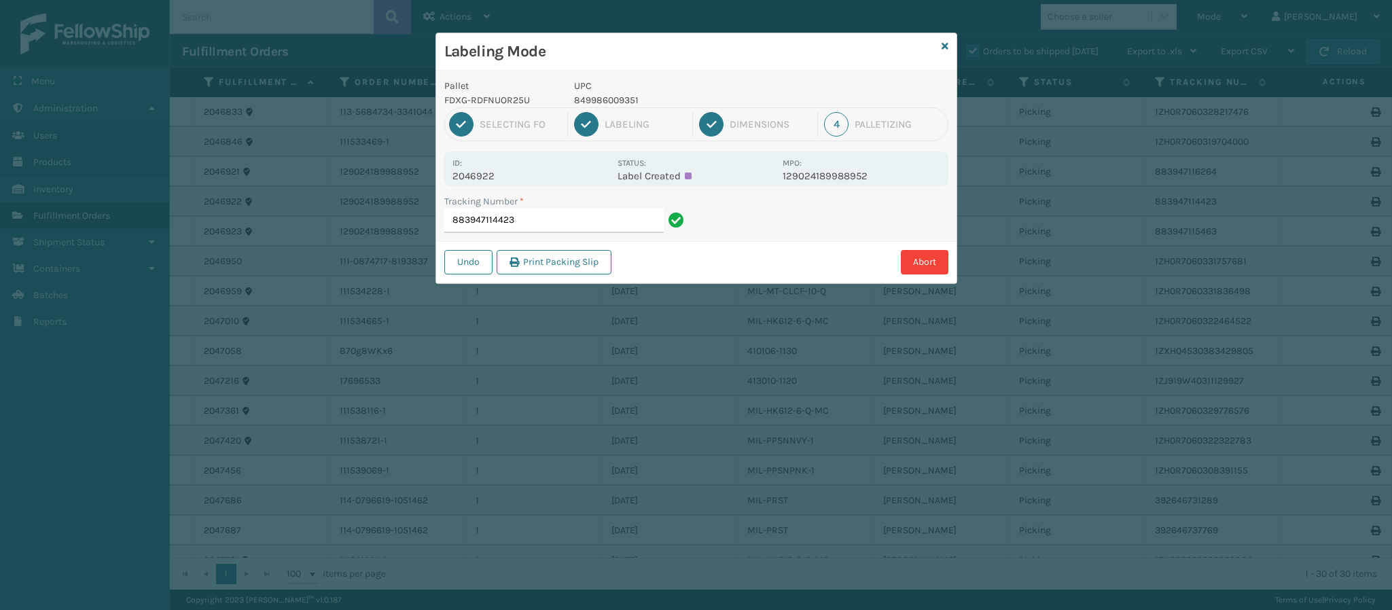
click at [495, 174] on p "2046922" at bounding box center [531, 176] width 157 height 12
click at [534, 226] on input "883947114423" at bounding box center [553, 221] width 219 height 24
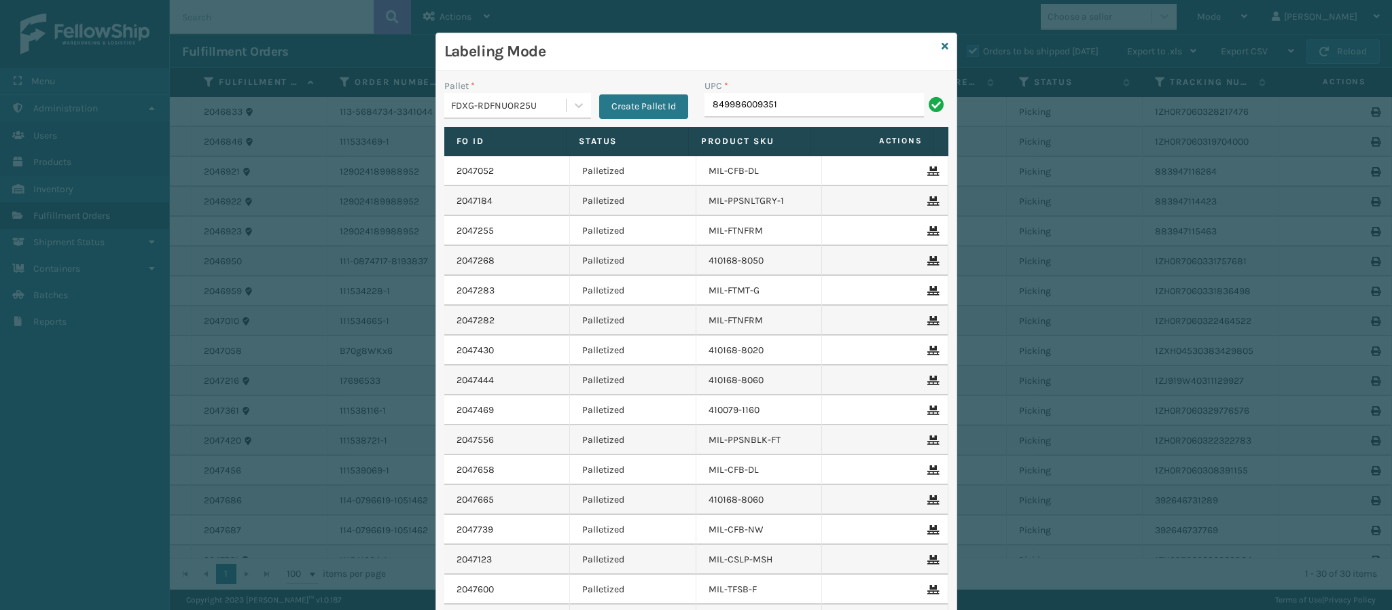
type input "849986009351"
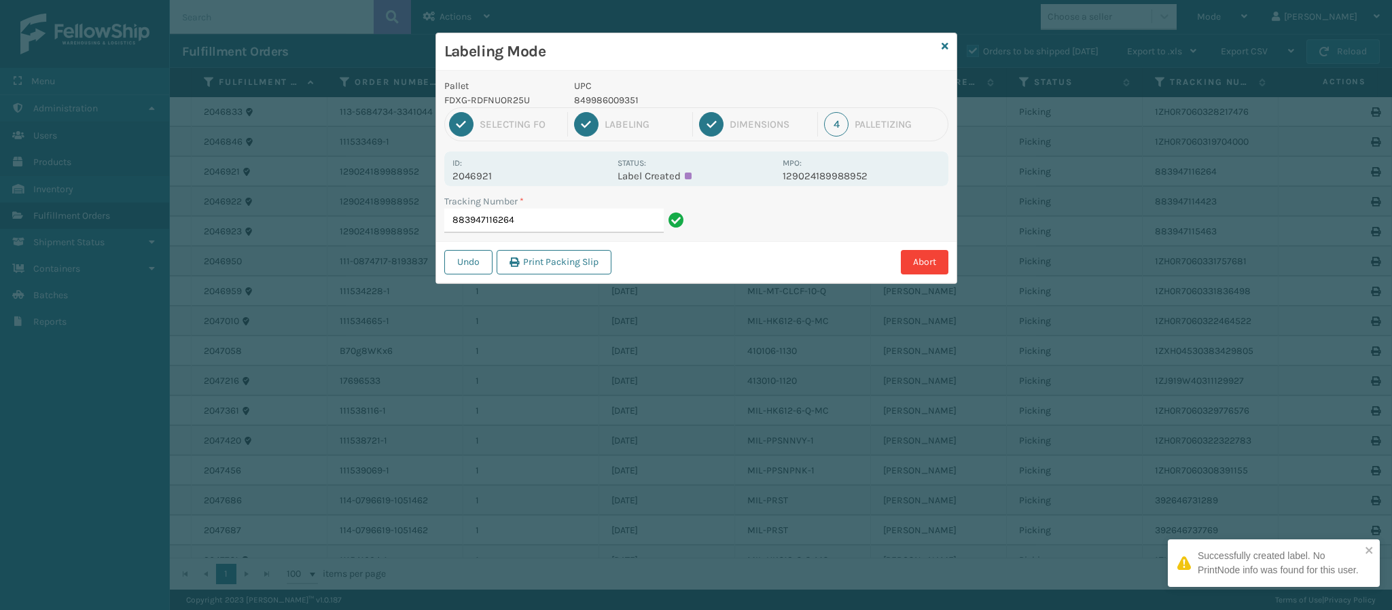
click at [497, 170] on p "2046921" at bounding box center [531, 176] width 157 height 12
click at [497, 173] on p "2046921" at bounding box center [531, 176] width 157 height 12
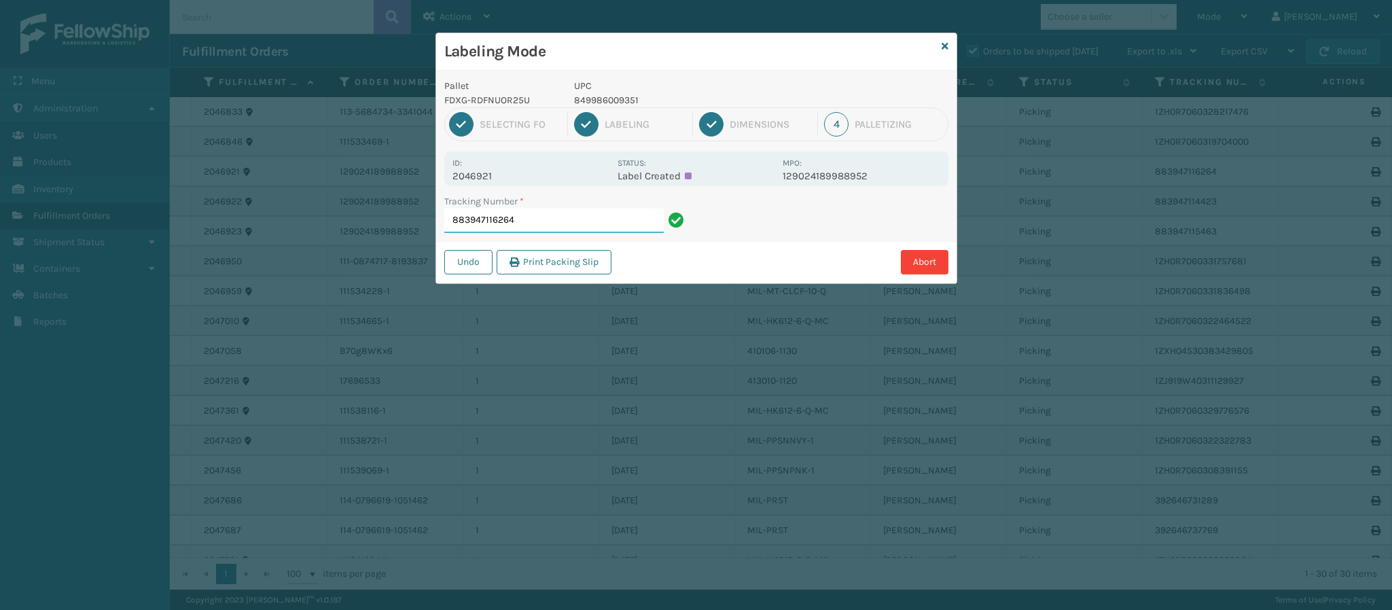
click at [600, 210] on input "883947116264" at bounding box center [553, 221] width 219 height 24
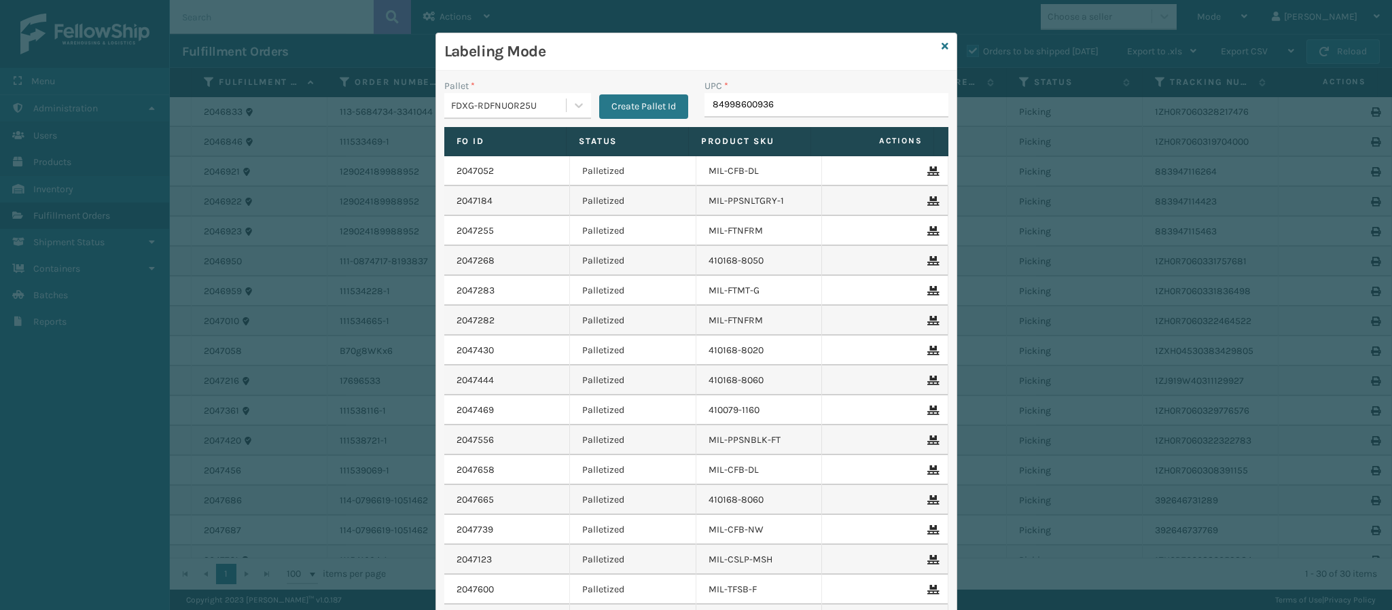
type input "849986009368"
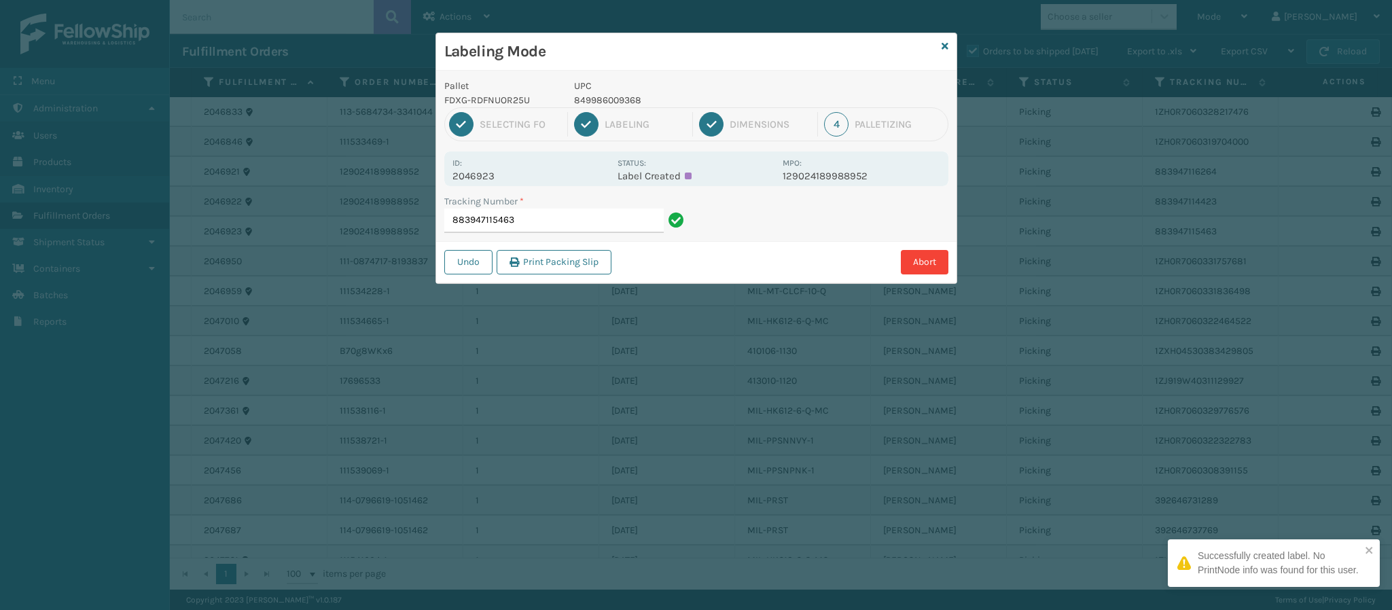
click at [501, 176] on p "2046923" at bounding box center [531, 176] width 157 height 12
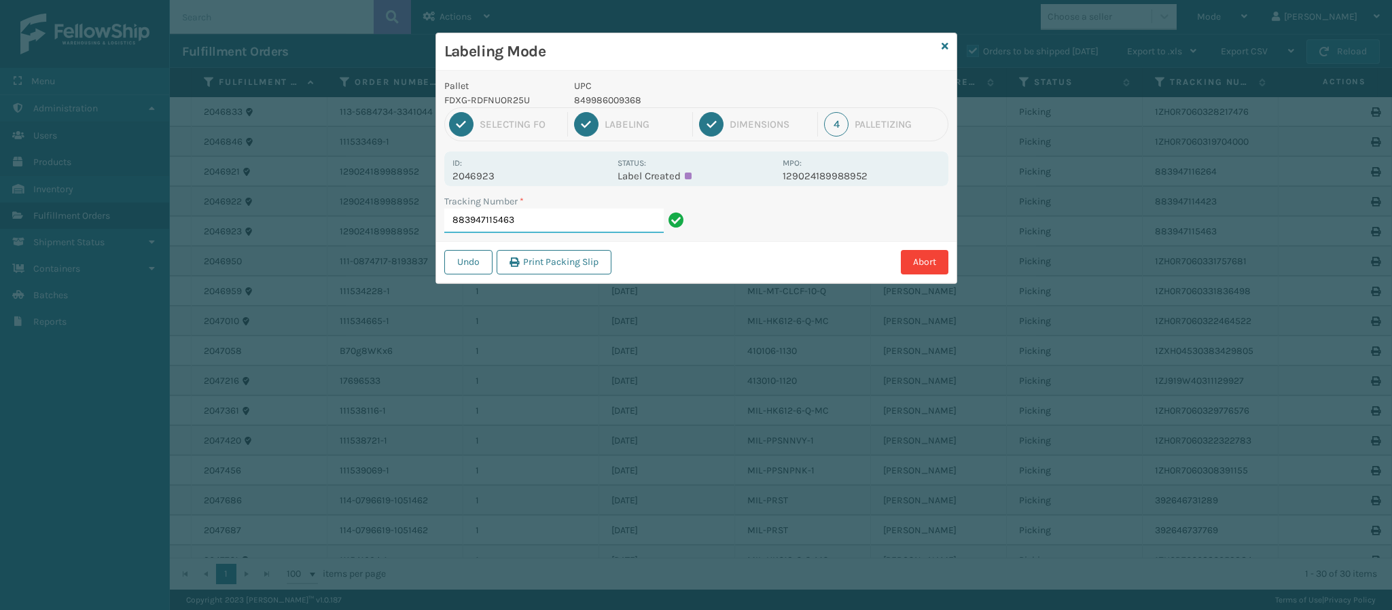
click at [606, 216] on input "883947115463" at bounding box center [553, 221] width 219 height 24
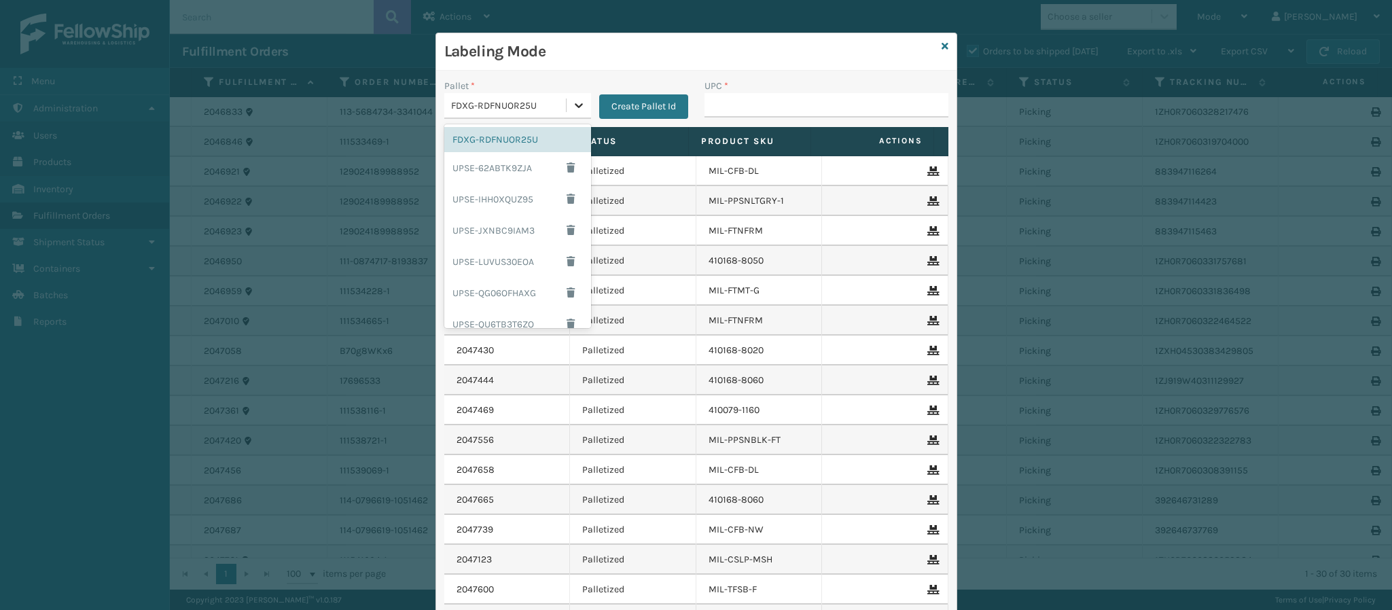
click at [578, 98] on div at bounding box center [579, 105] width 24 height 24
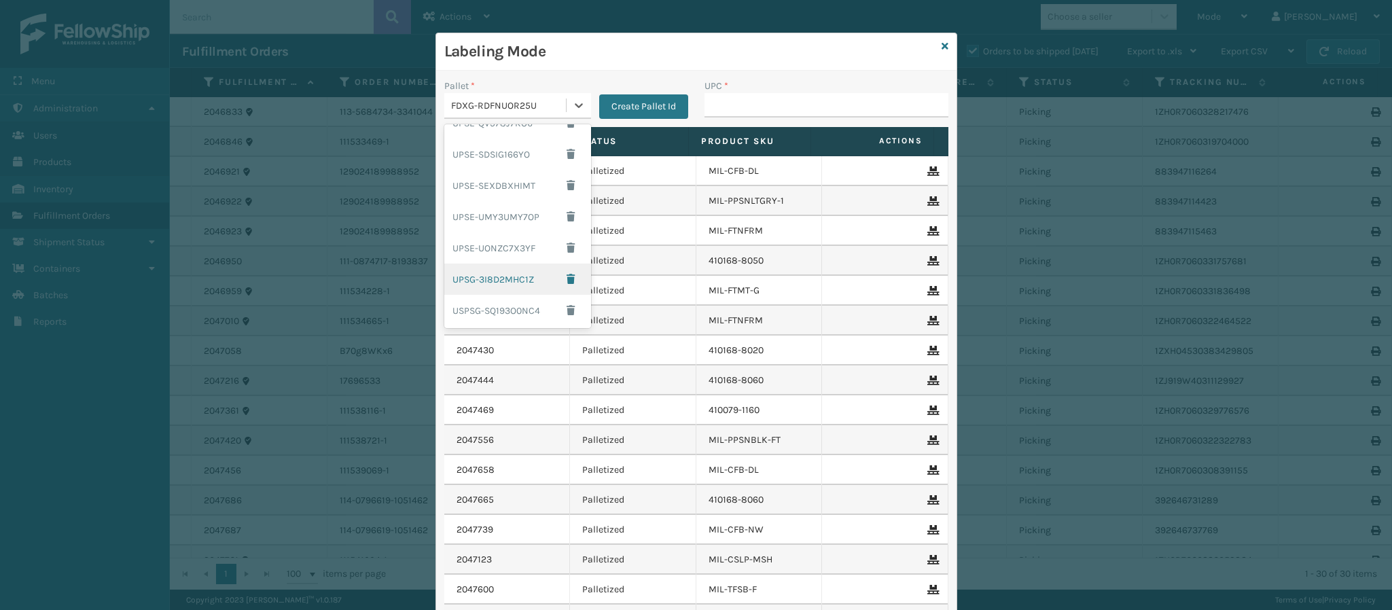
click at [495, 279] on div "UPSG-3I8D2MHC1Z" at bounding box center [517, 279] width 147 height 31
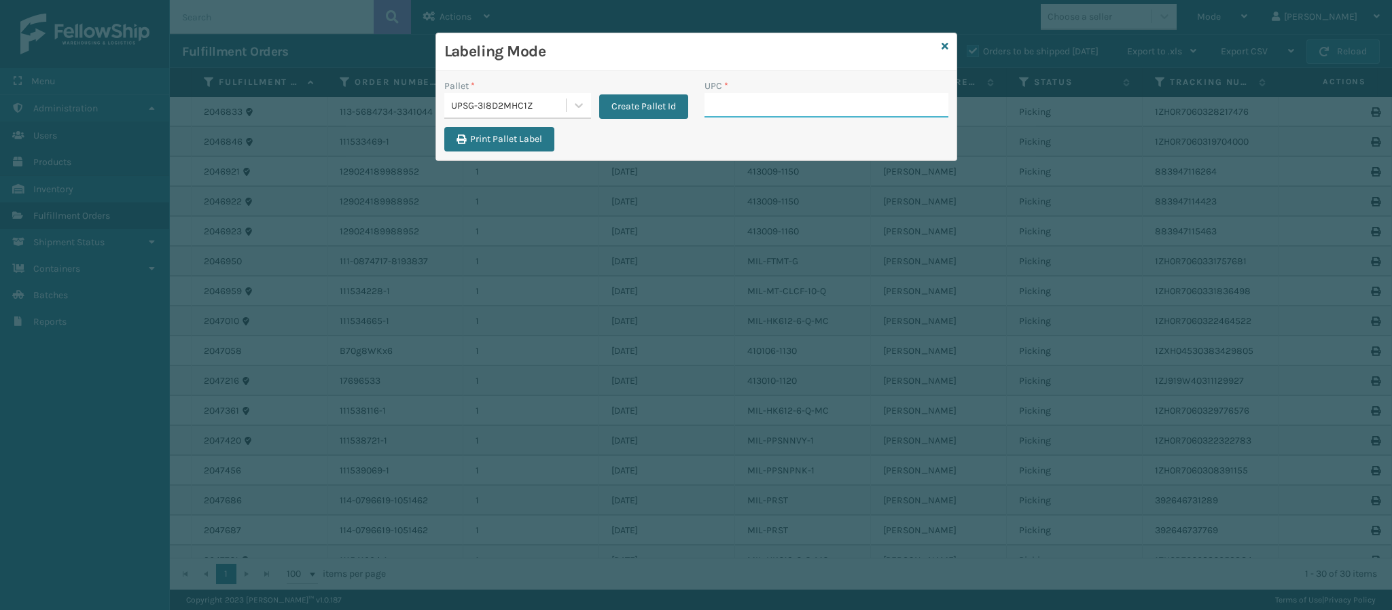
click at [716, 114] on input "UPC *" at bounding box center [827, 105] width 244 height 24
type input "849986012702"
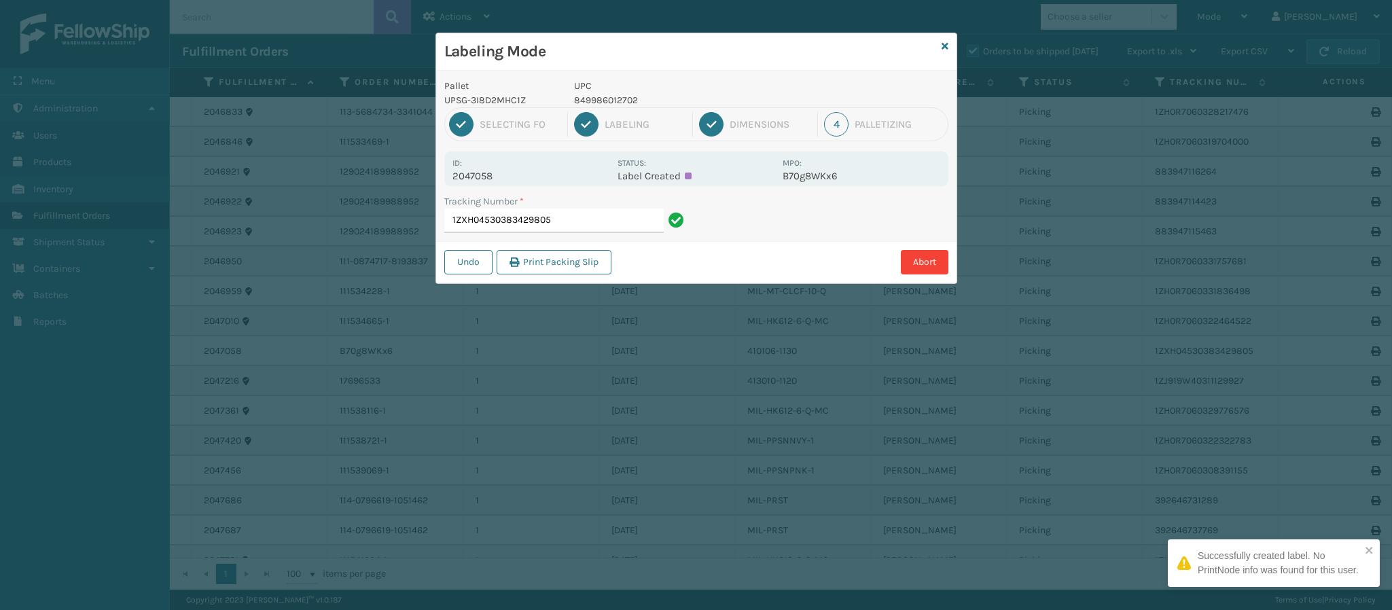
click at [484, 186] on div "Id: 2047058 Status: Label Created MPO: B70g8WKx6" at bounding box center [696, 169] width 504 height 35
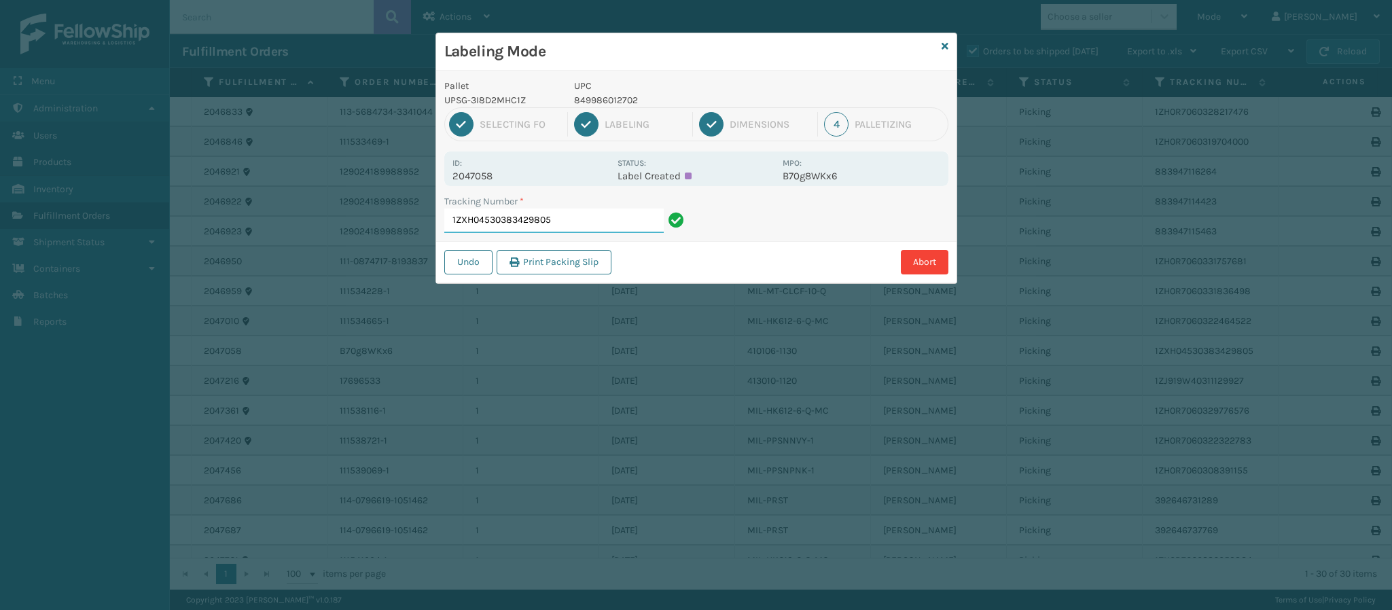
click at [598, 220] on input "1ZXH04530383429805" at bounding box center [553, 221] width 219 height 24
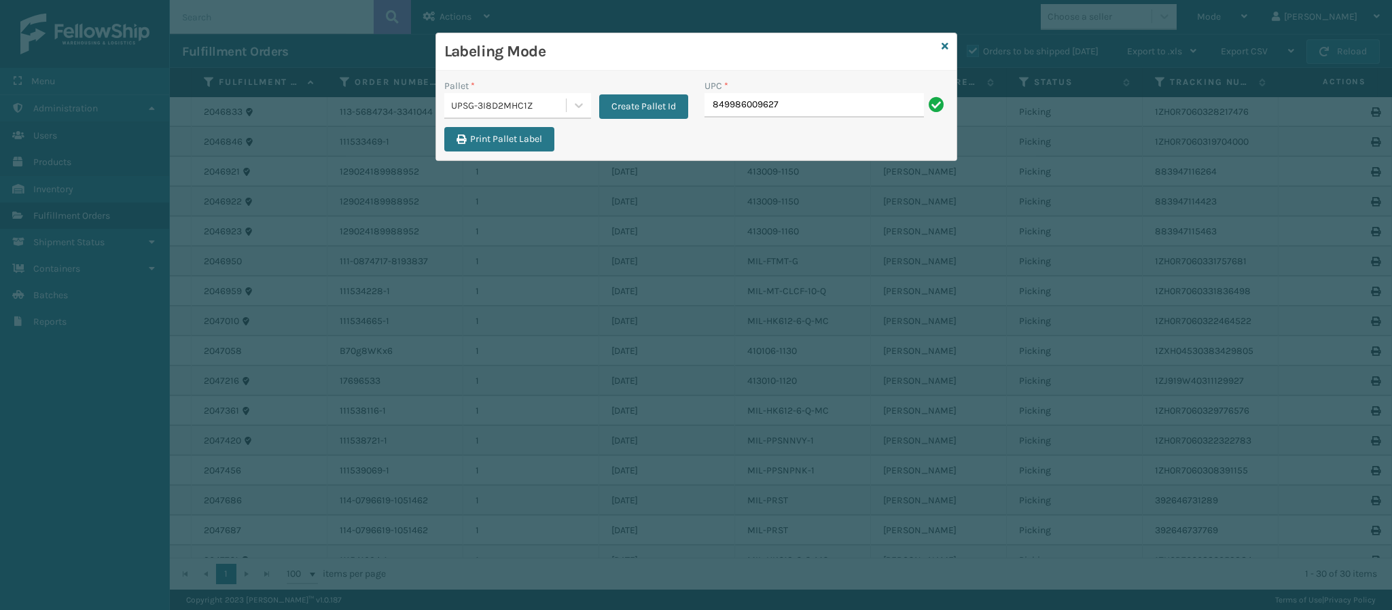
type input "849986009627"
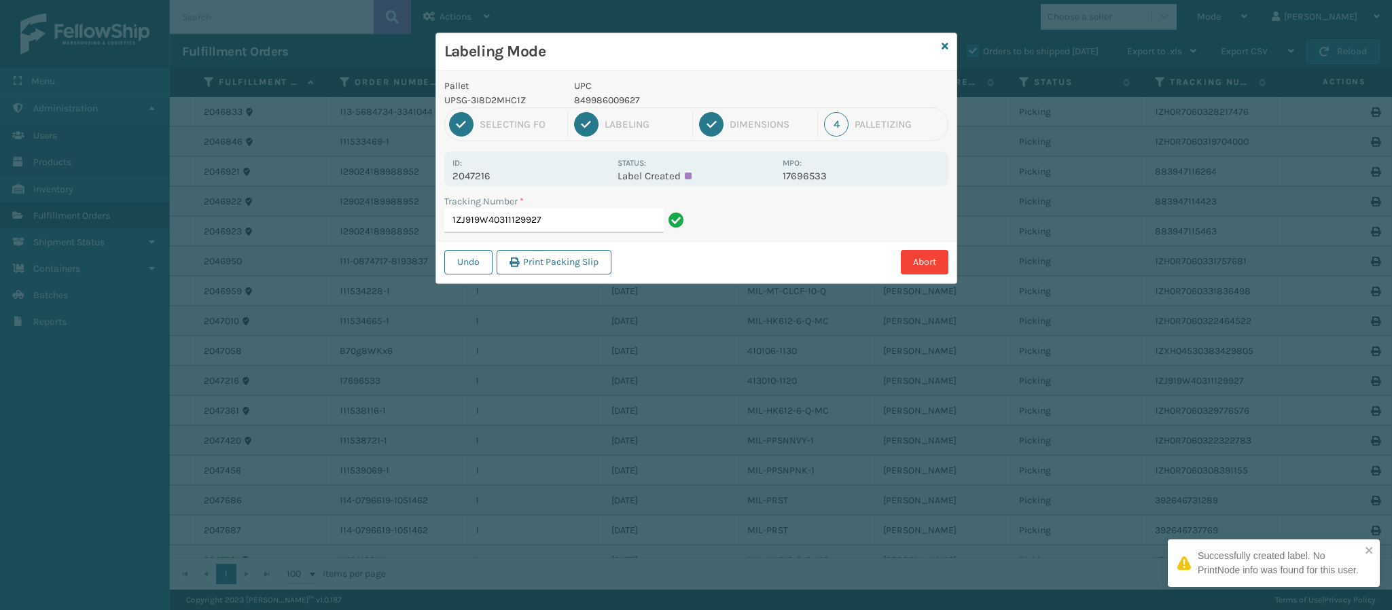
click at [489, 175] on p "2047216" at bounding box center [531, 176] width 157 height 12
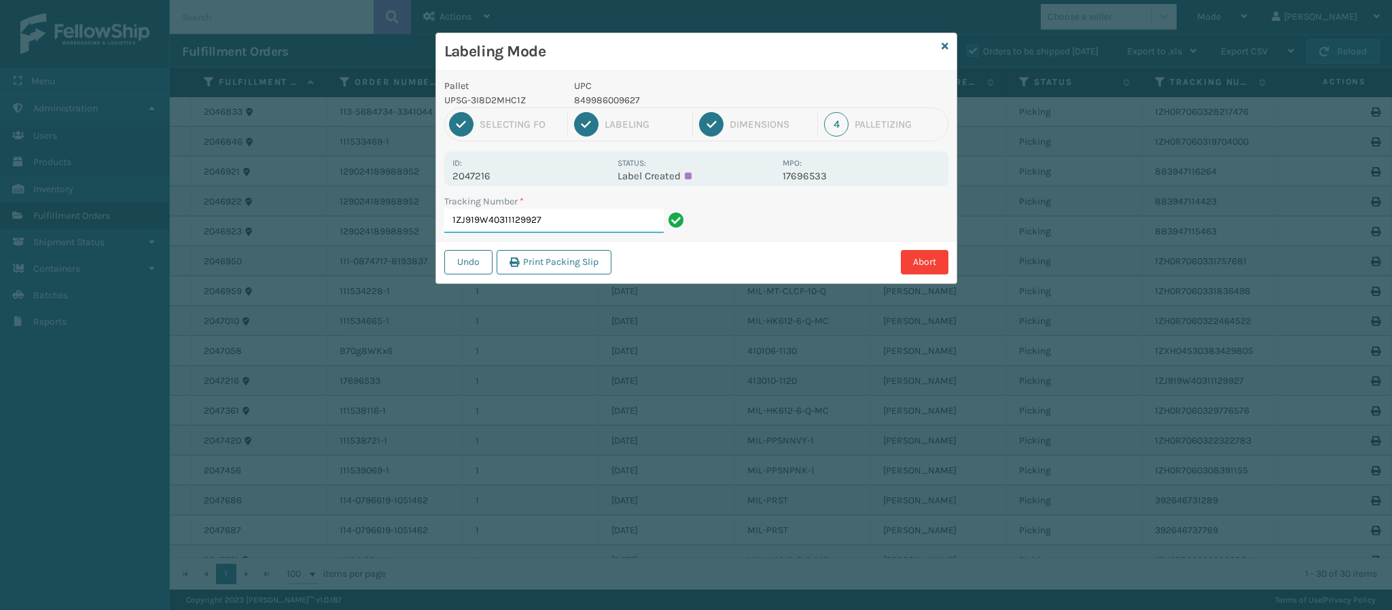
click at [563, 216] on input "1ZJ919W40311129927" at bounding box center [553, 221] width 219 height 24
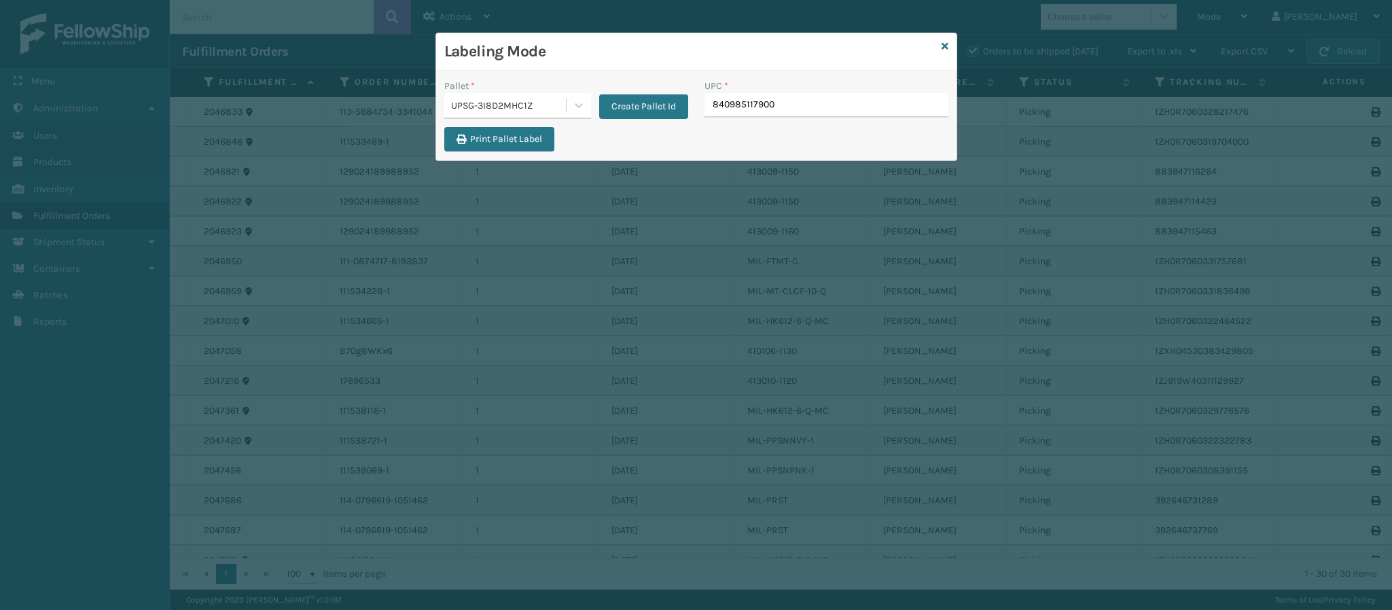
type input "840985117900"
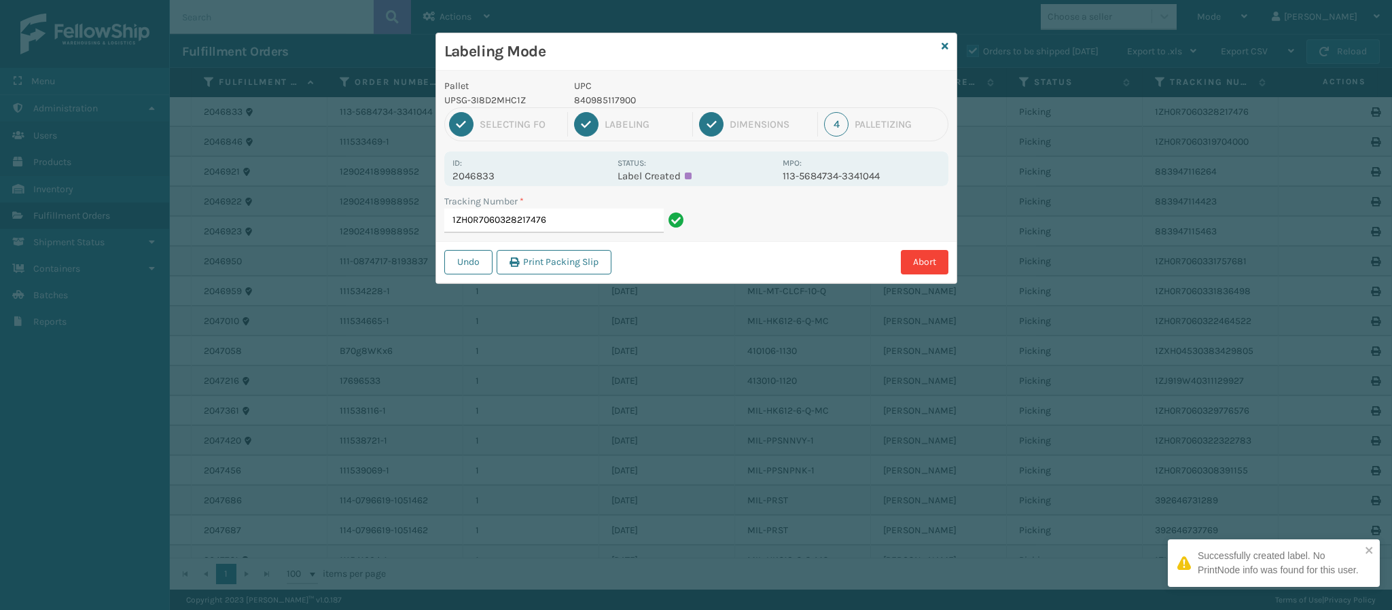
click at [486, 168] on div "Id: 2046833" at bounding box center [531, 169] width 157 height 27
click at [486, 177] on p "2046833" at bounding box center [531, 176] width 157 height 12
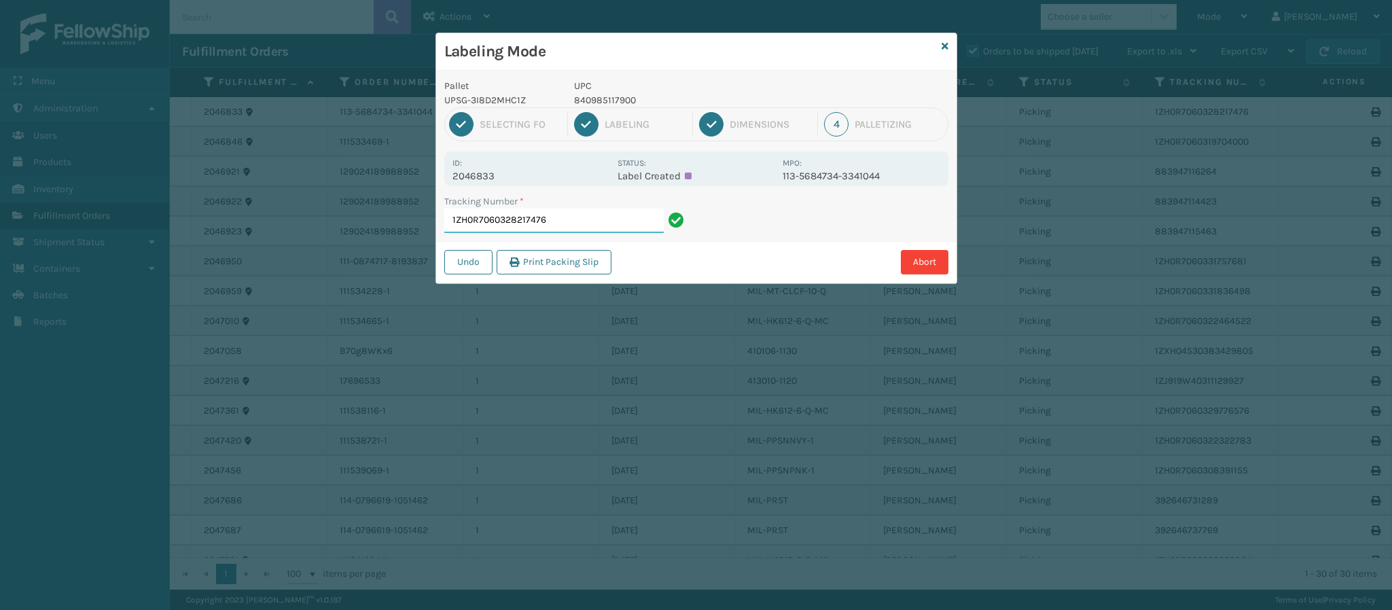
click at [561, 224] on input "1ZH0R7060328217476" at bounding box center [553, 221] width 219 height 24
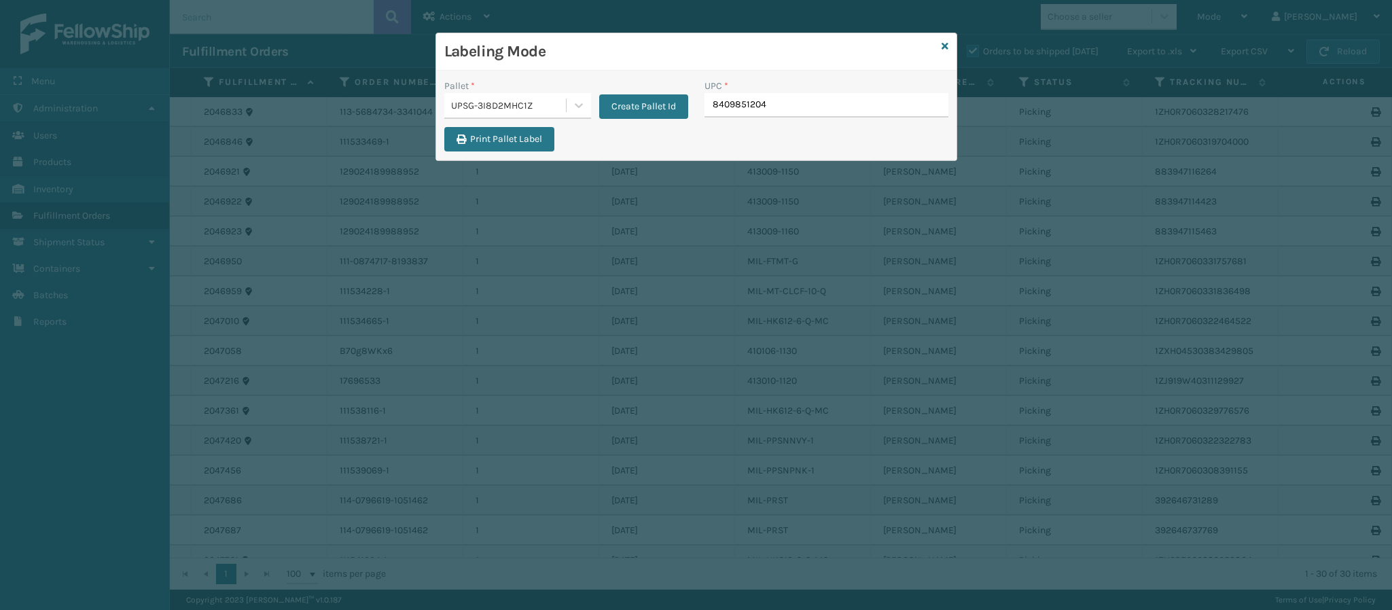
type input "84098512044"
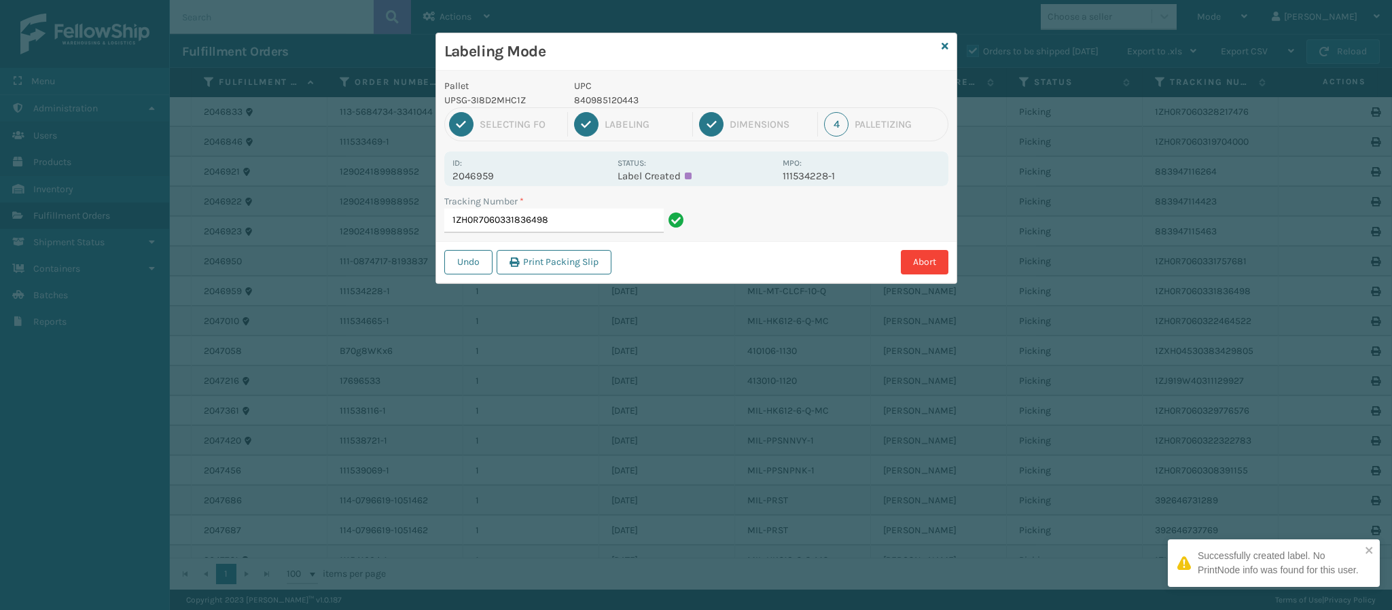
click at [499, 175] on p "2046959" at bounding box center [531, 176] width 157 height 12
click at [582, 228] on input "1ZH0R7060331836498" at bounding box center [553, 221] width 219 height 24
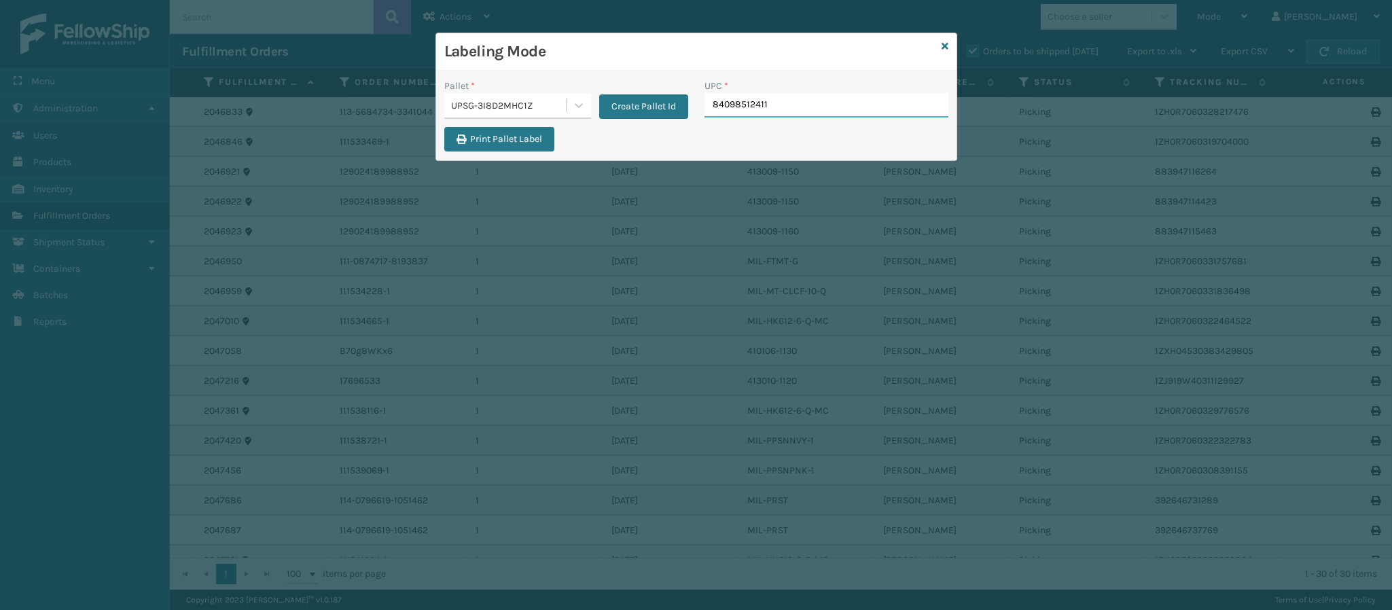
type input "840985124113"
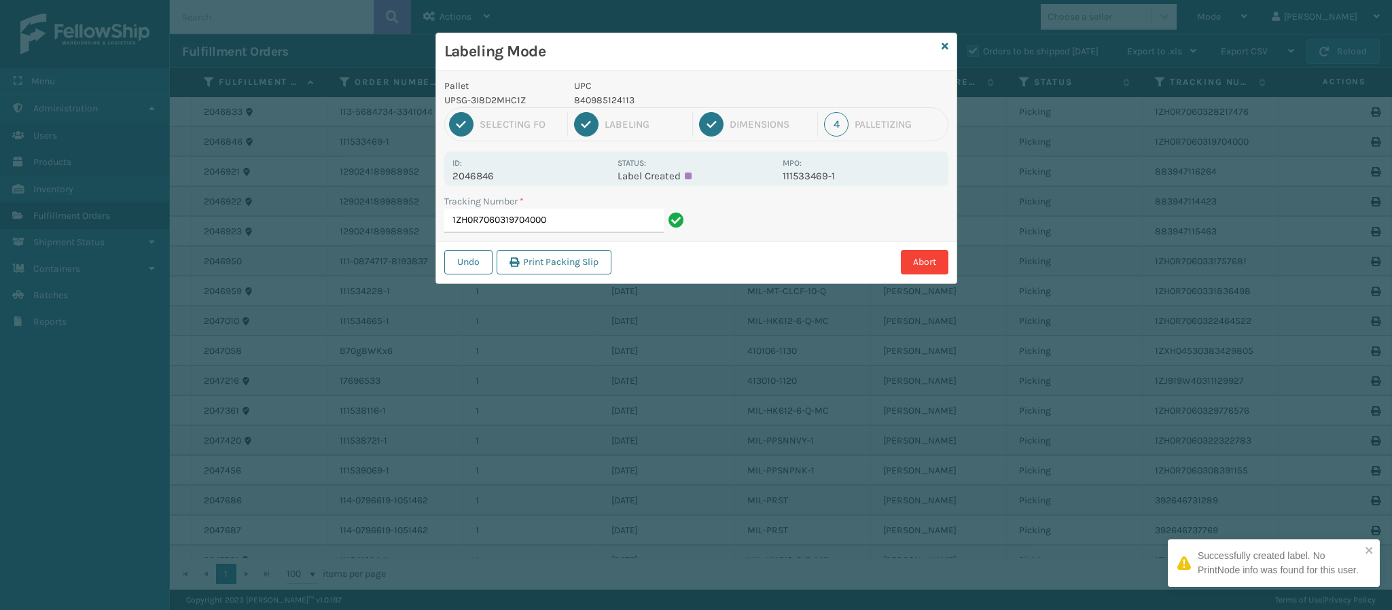
click at [495, 180] on p "2046846" at bounding box center [531, 176] width 157 height 12
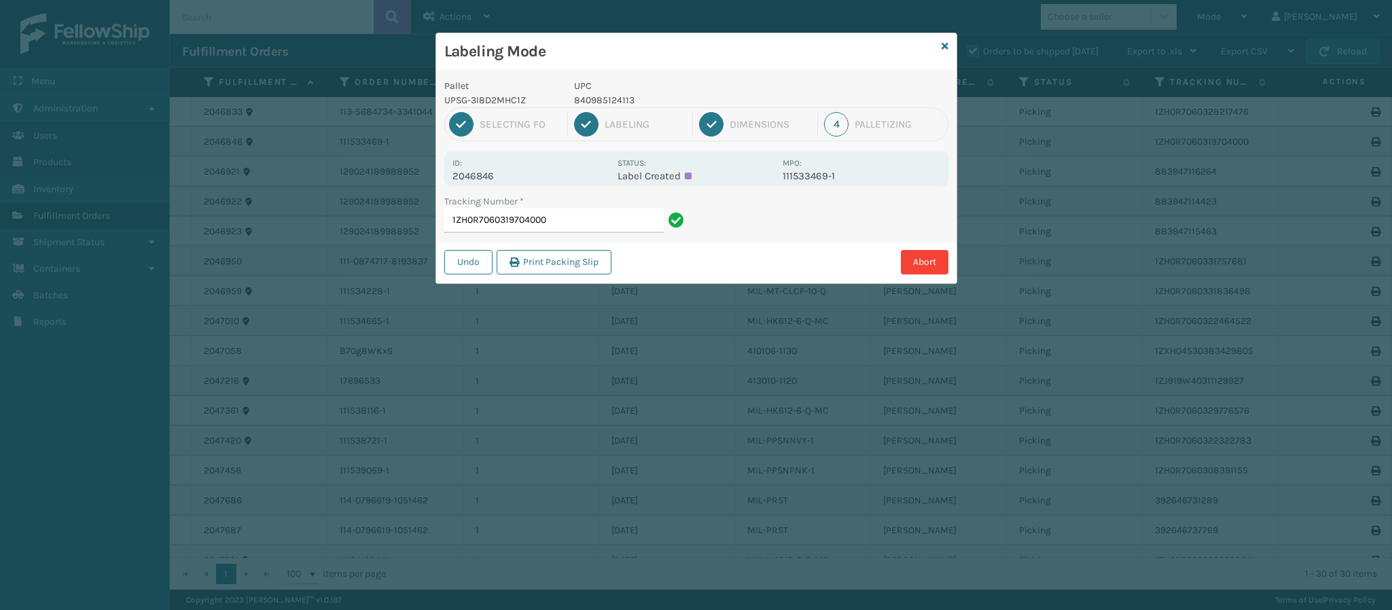
click at [599, 198] on div "Tracking Number *" at bounding box center [566, 201] width 244 height 14
click at [608, 219] on input "1ZH0R7060319704000" at bounding box center [553, 221] width 219 height 24
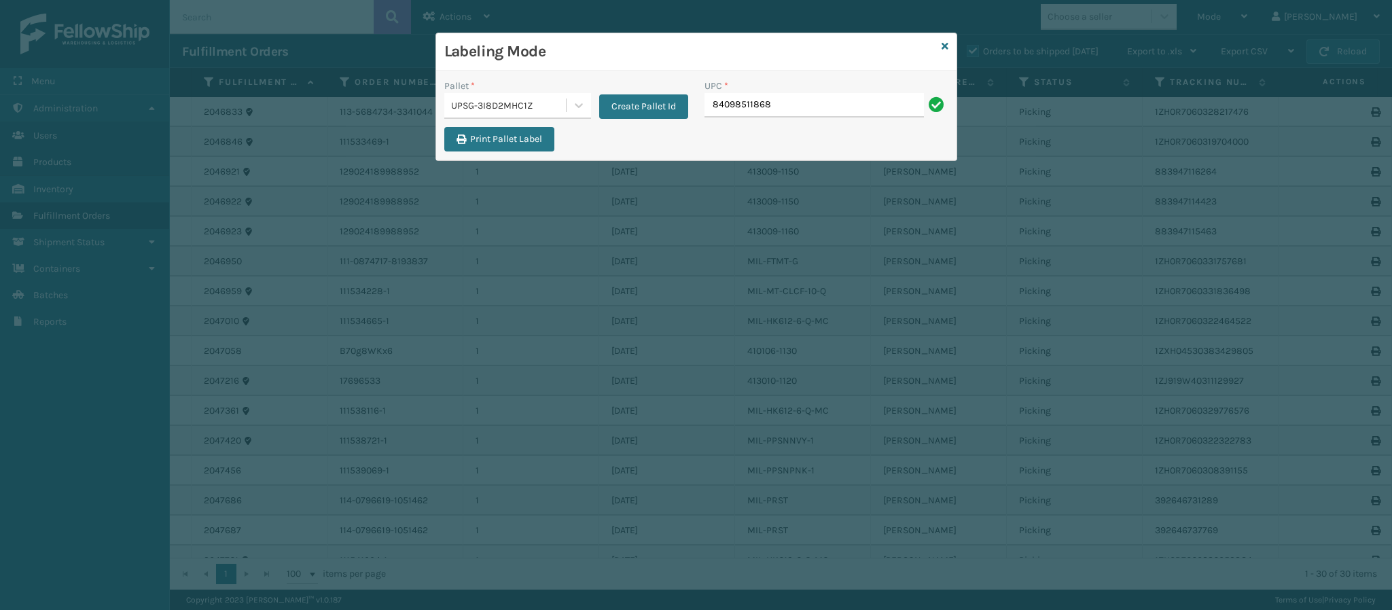
type input "840985118686"
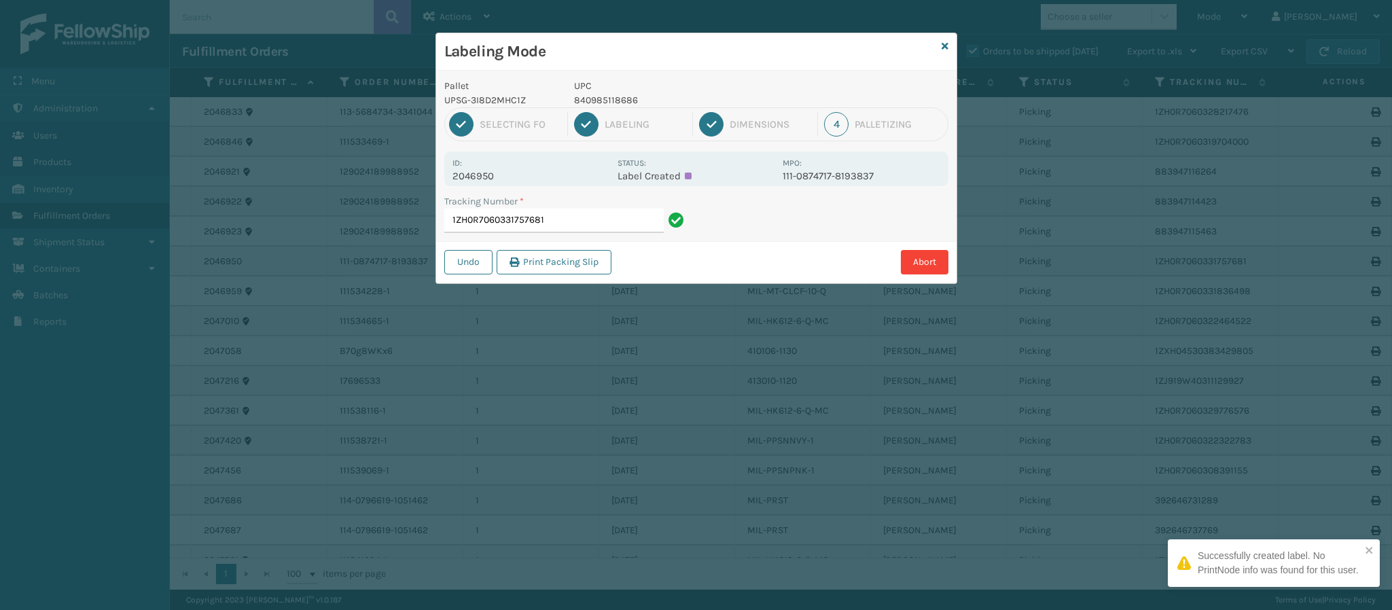
click at [491, 177] on p "2046950" at bounding box center [531, 176] width 157 height 12
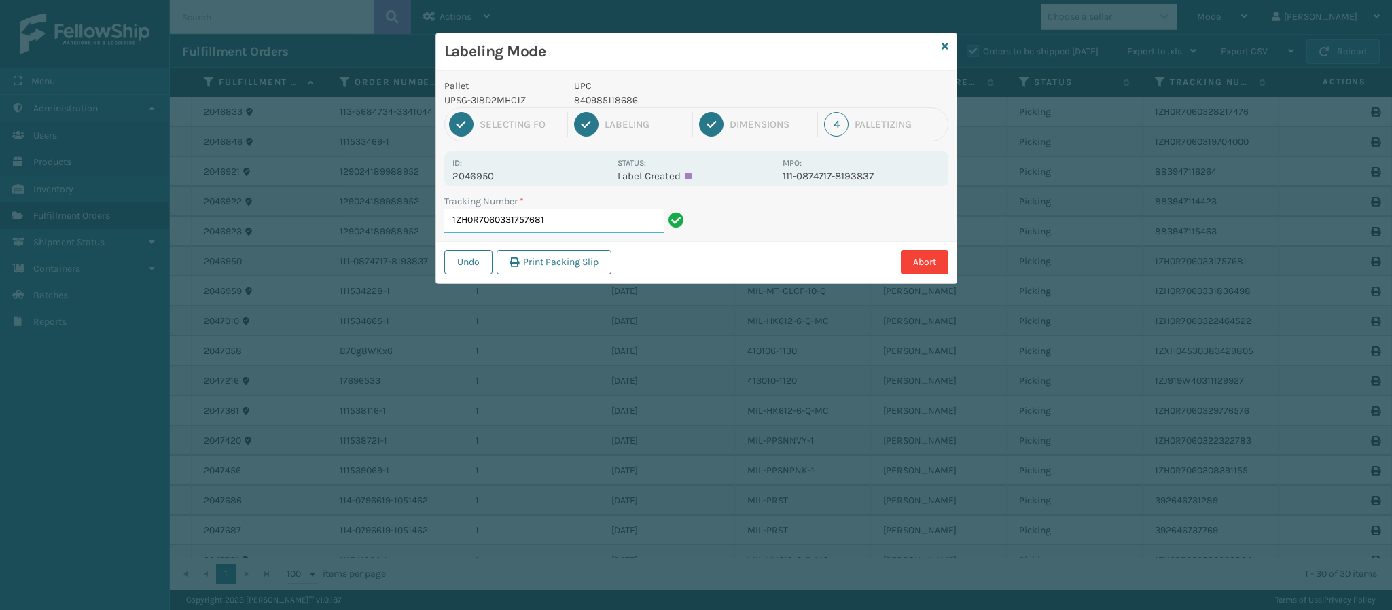
click at [618, 224] on input "1ZH0R7060331757681" at bounding box center [553, 221] width 219 height 24
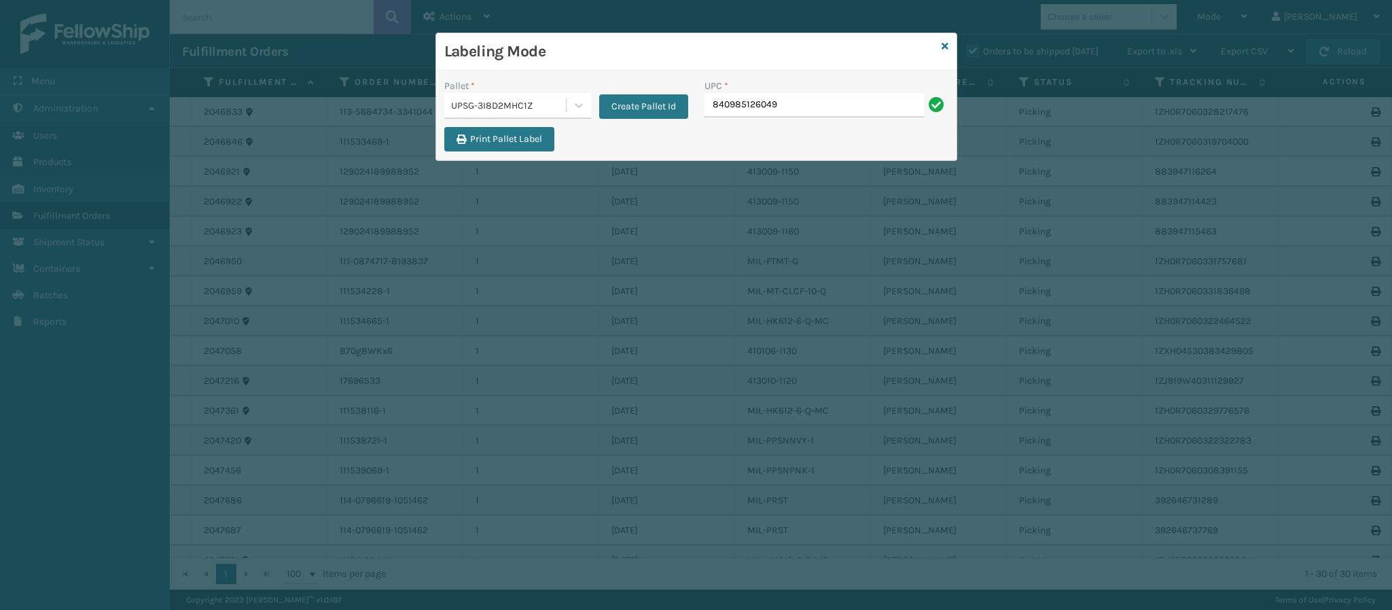
type input "840985126049"
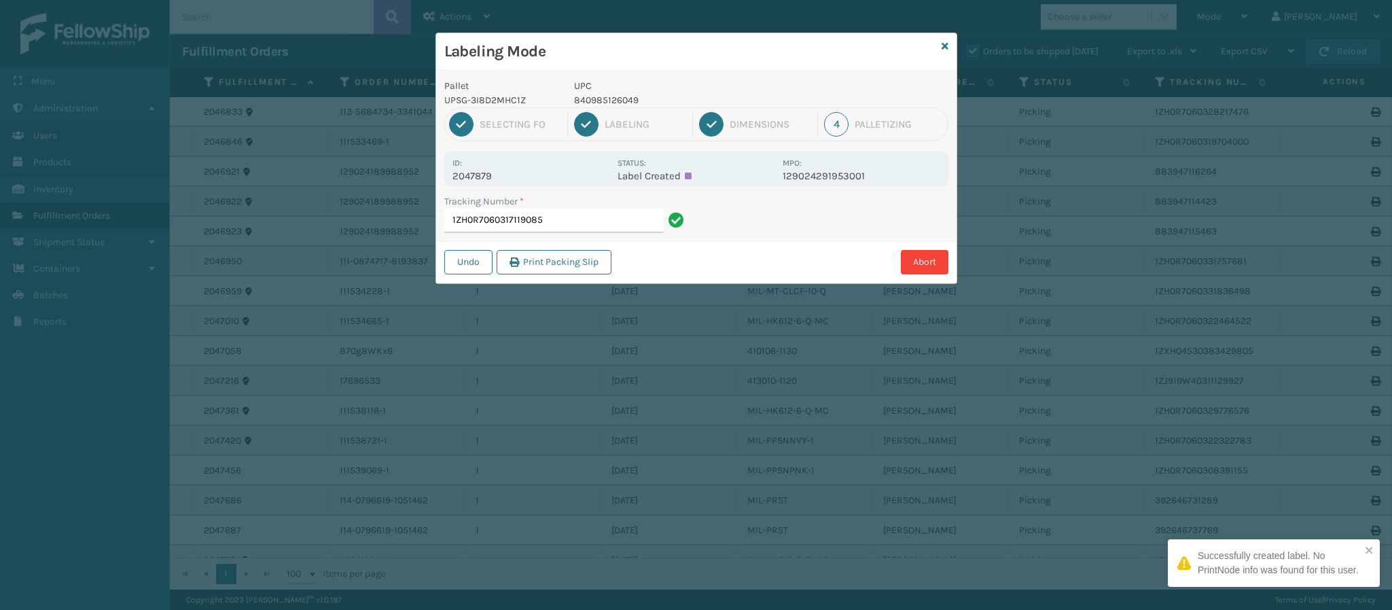
click at [487, 174] on p "2047879" at bounding box center [531, 176] width 157 height 12
click at [618, 225] on input "1ZH0R7060317119085" at bounding box center [553, 221] width 219 height 24
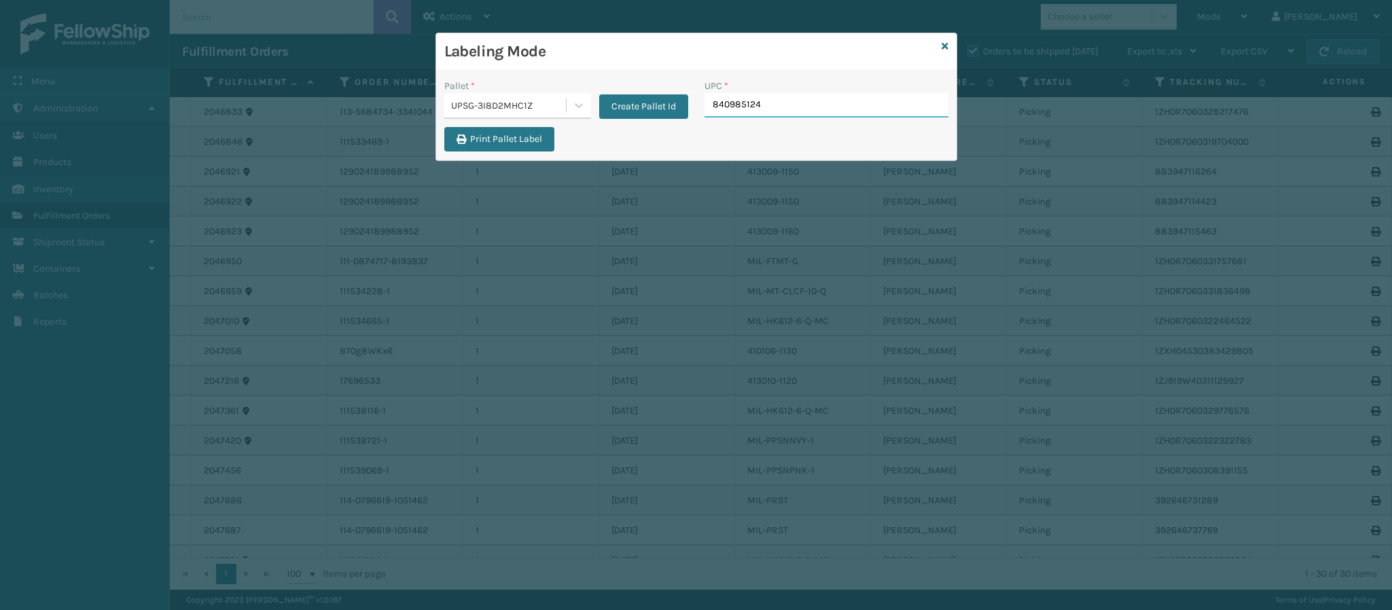
type input "8409851241"
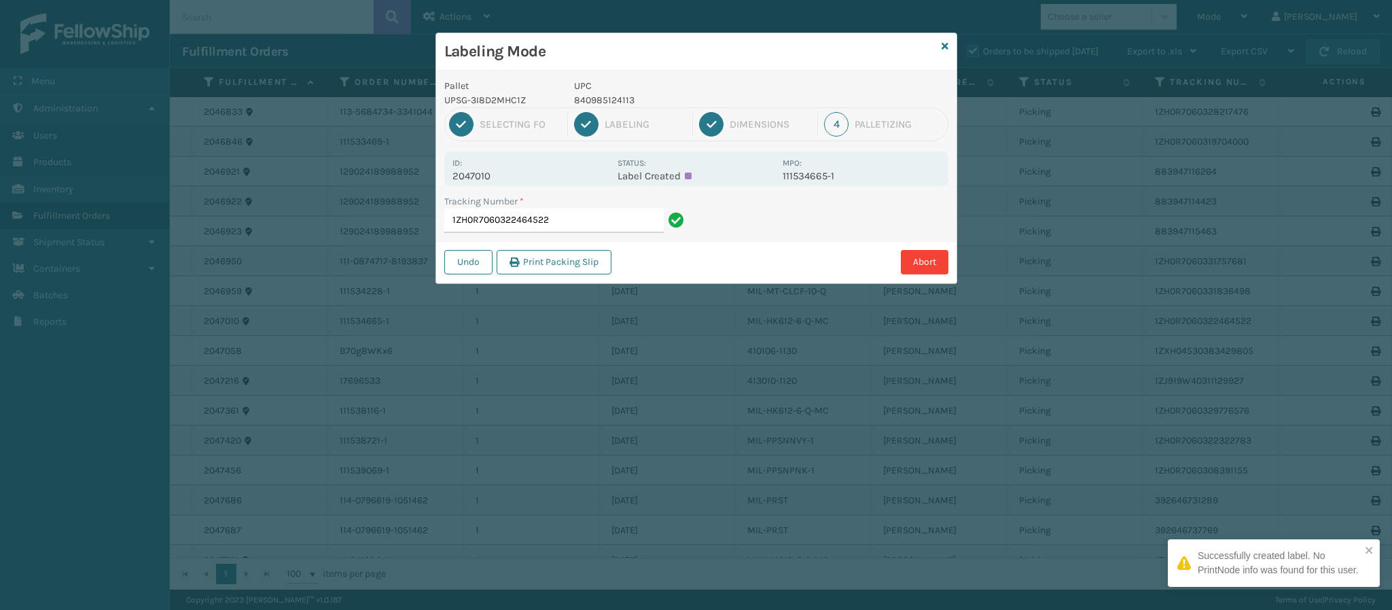
click at [504, 168] on div "Id: 2047010" at bounding box center [531, 169] width 157 height 27
click at [502, 171] on p "2047010" at bounding box center [531, 176] width 157 height 12
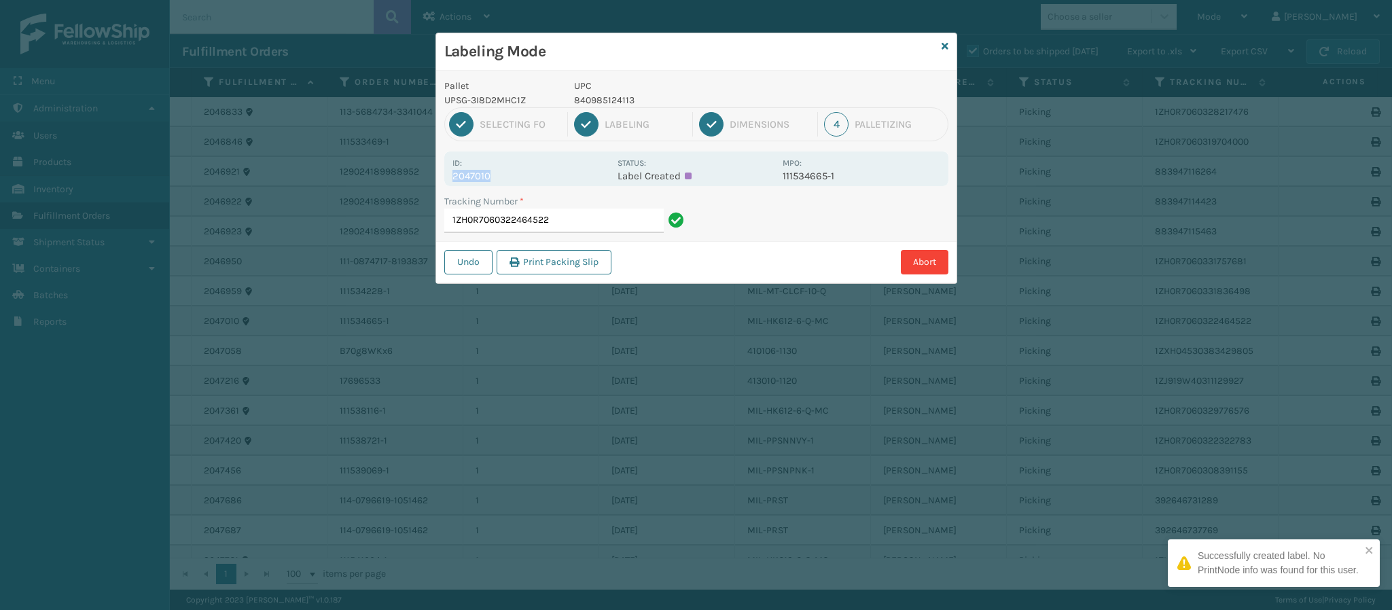
click at [502, 171] on p "2047010" at bounding box center [531, 176] width 157 height 12
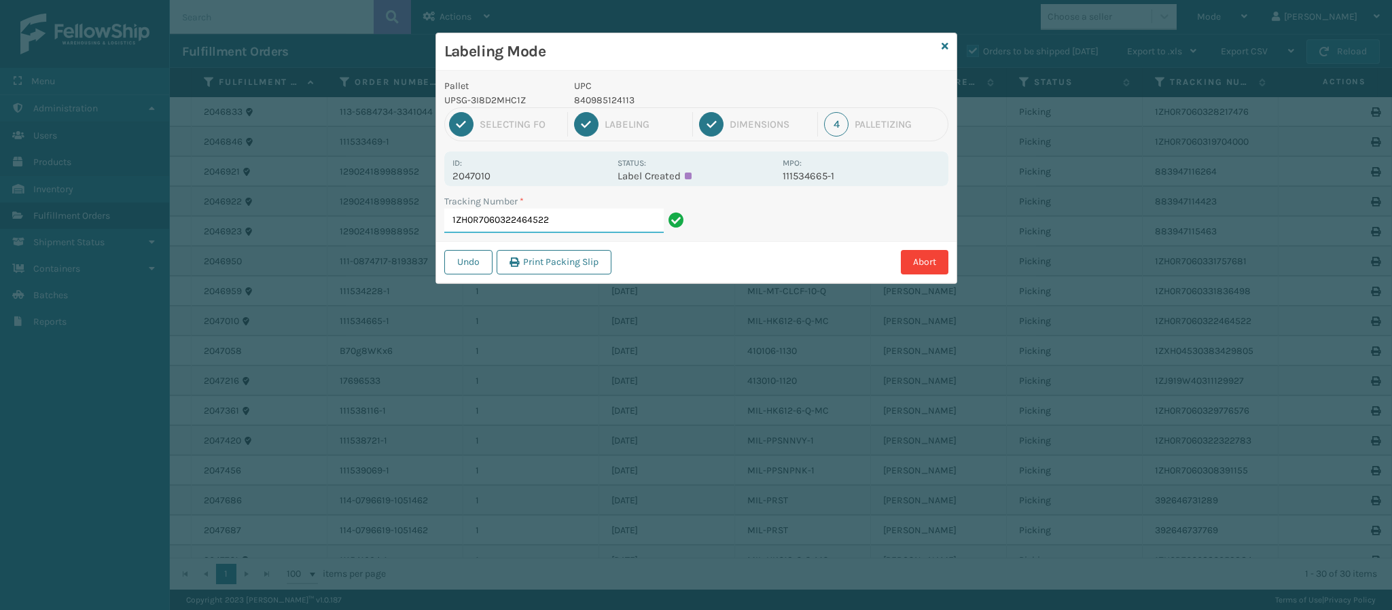
click at [588, 226] on input "1ZH0R7060322464522" at bounding box center [553, 221] width 219 height 24
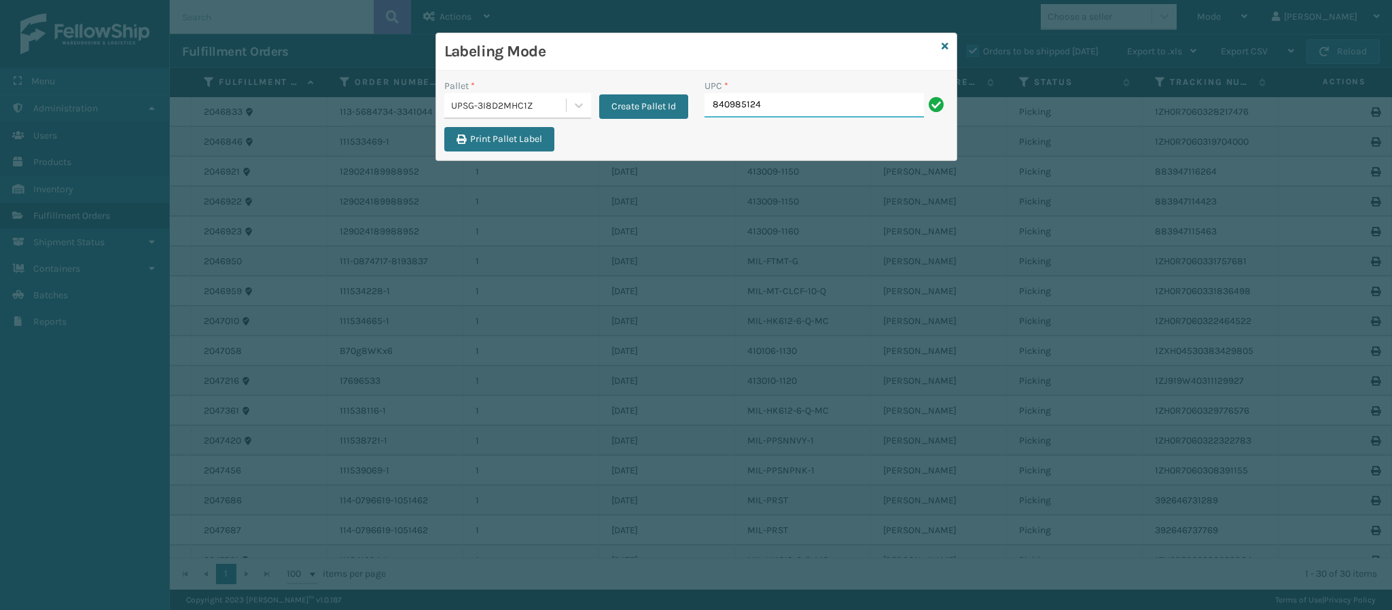
type input "8409851241"
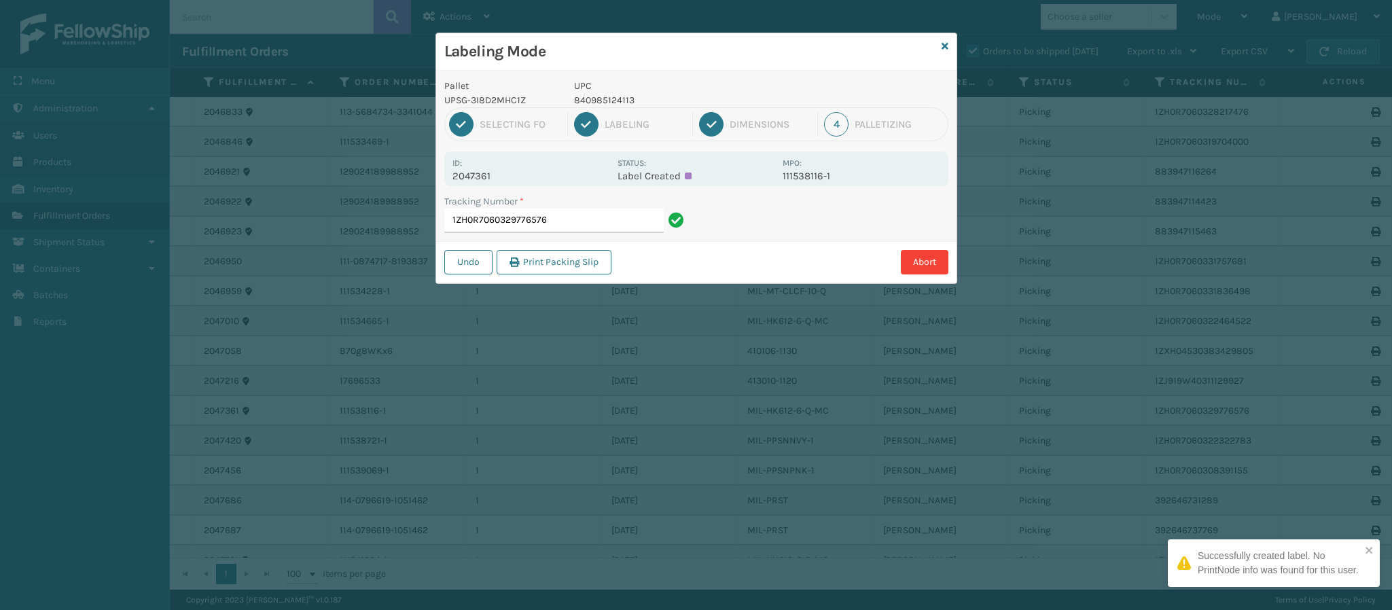
click at [482, 176] on p "2047361" at bounding box center [531, 176] width 157 height 12
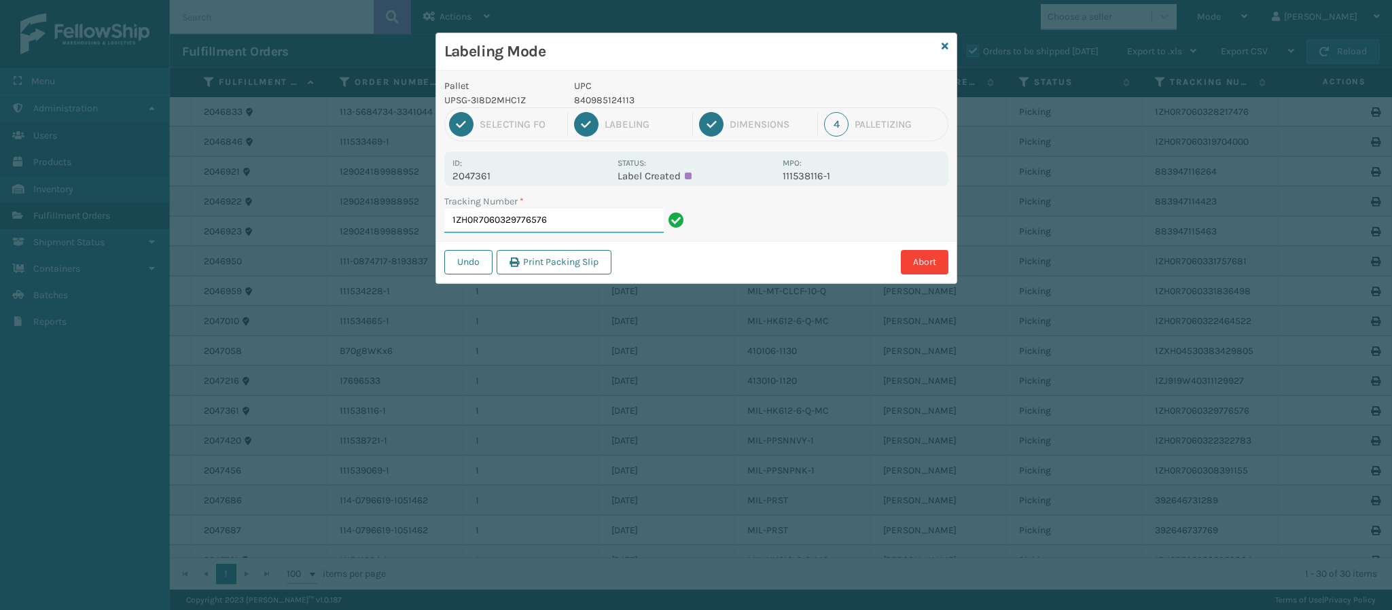
click at [597, 225] on input "1ZH0R7060329776576" at bounding box center [553, 221] width 219 height 24
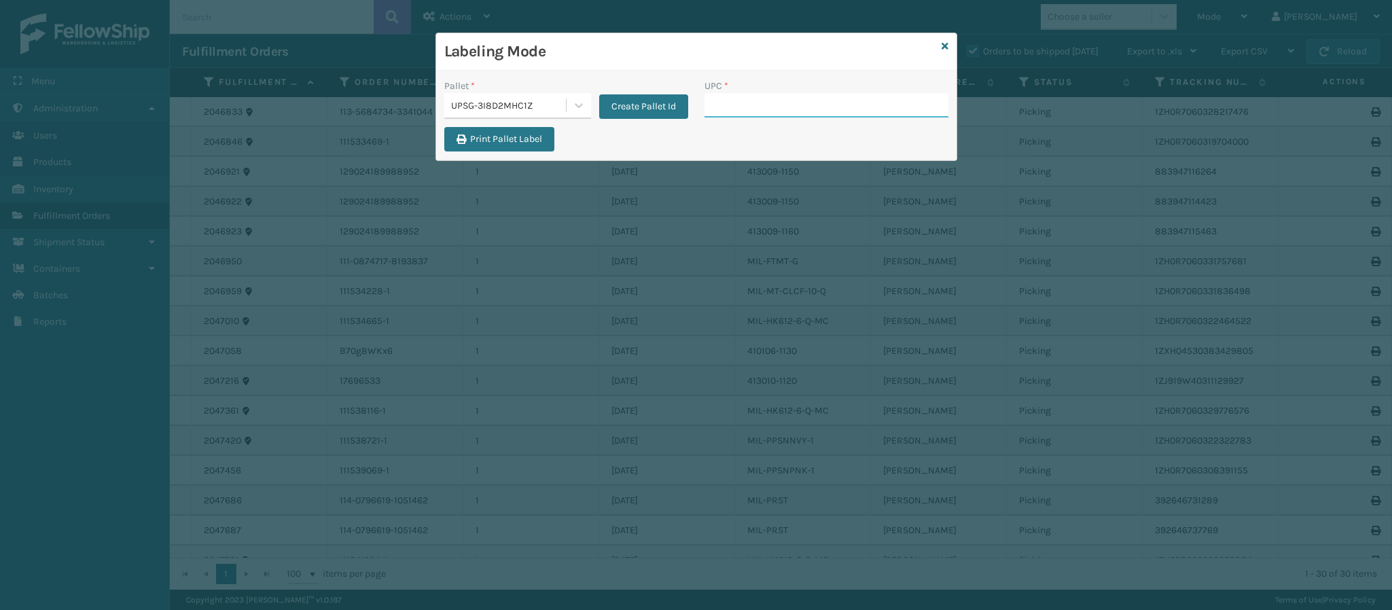
click at [789, 96] on input "UPC *" at bounding box center [827, 105] width 244 height 24
type input "84098512252"
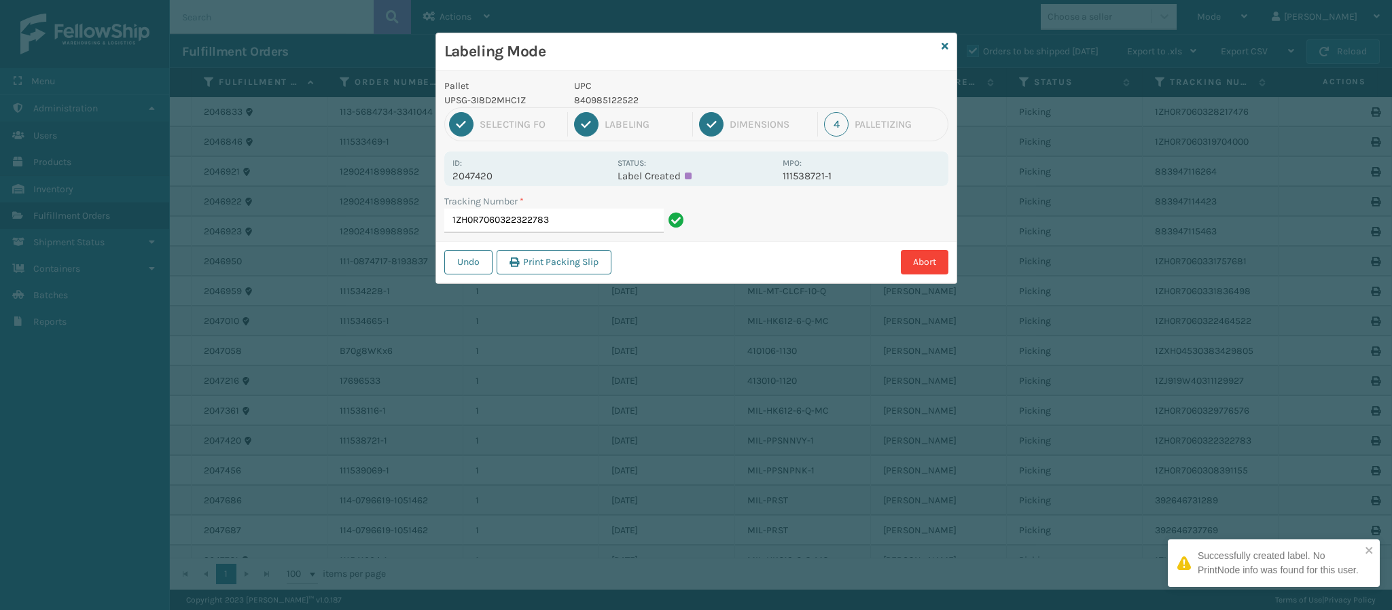
click at [470, 158] on div "Id: 2047420" at bounding box center [531, 169] width 157 height 27
click at [480, 172] on p "2047420" at bounding box center [531, 176] width 157 height 12
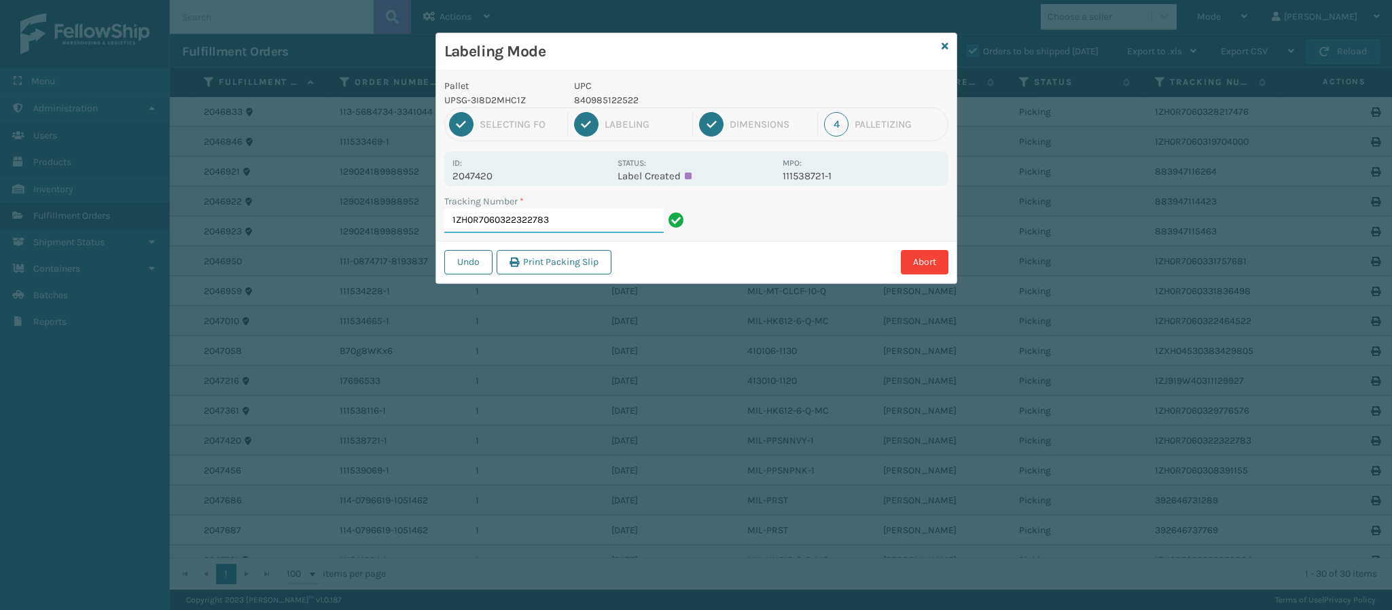
click at [612, 211] on input "1ZH0R7060322322783" at bounding box center [553, 221] width 219 height 24
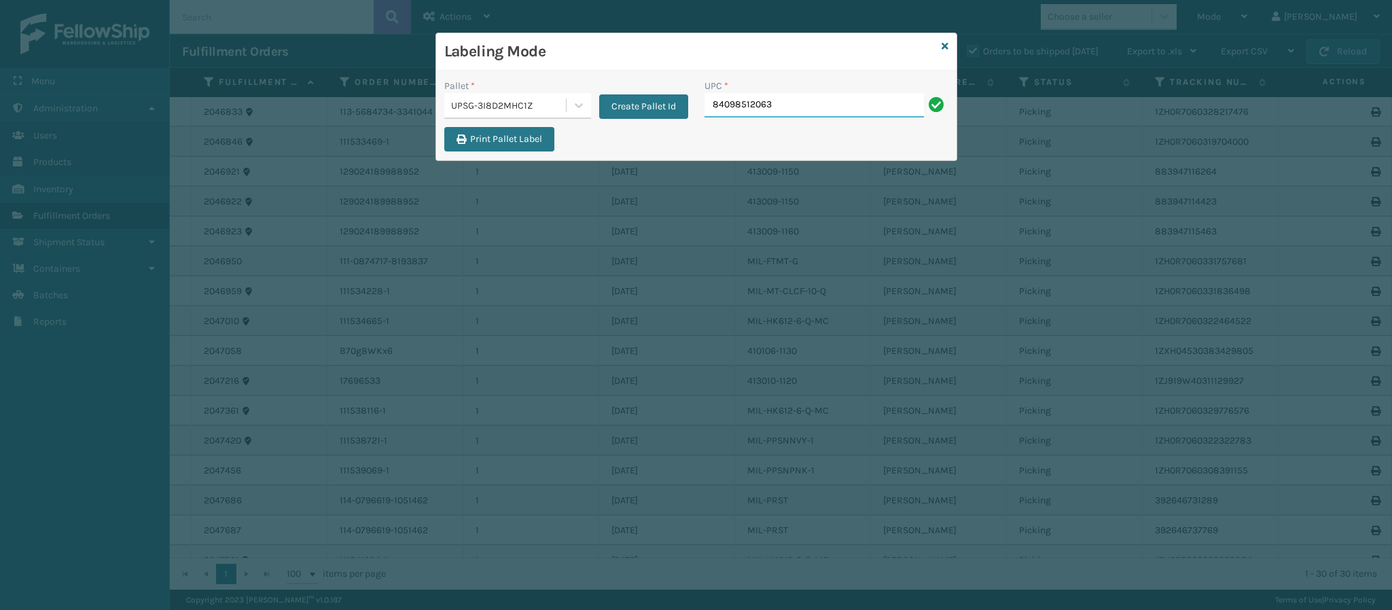
type input "840985120634"
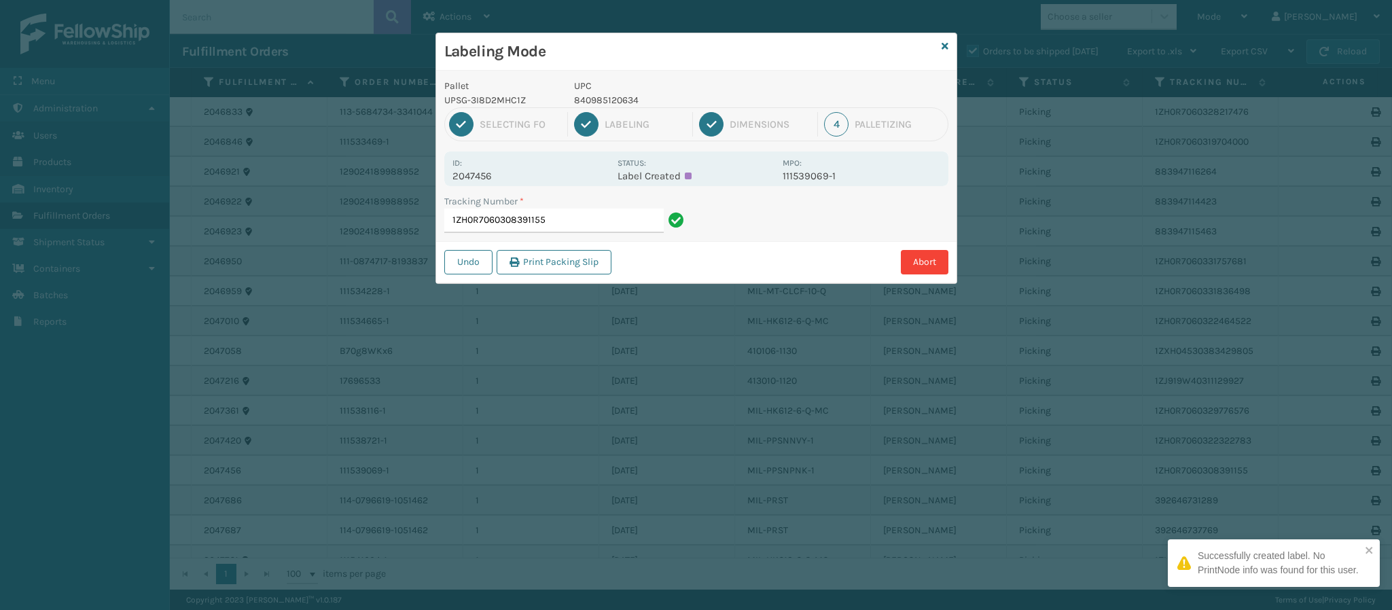
click at [494, 176] on p "2047456" at bounding box center [531, 176] width 157 height 12
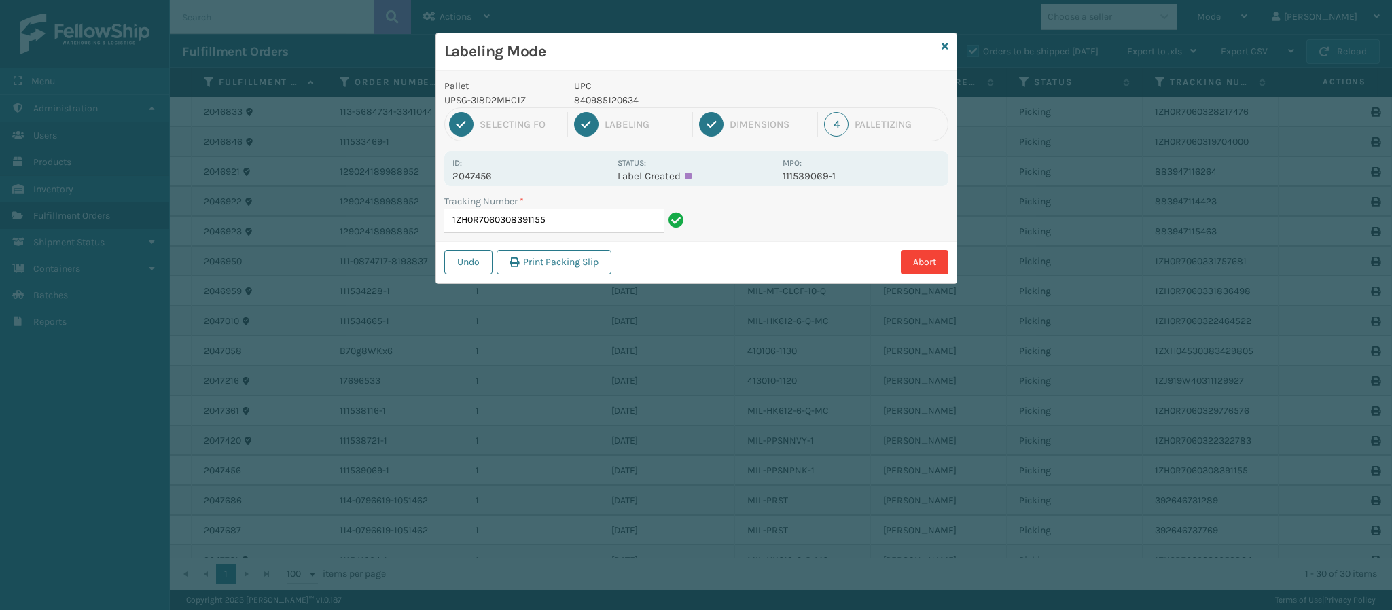
click at [589, 233] on div "Tracking Number * 1ZH0R7060308391155" at bounding box center [566, 217] width 260 height 47
click at [590, 225] on input "1ZH0R7060308391155" at bounding box center [553, 221] width 219 height 24
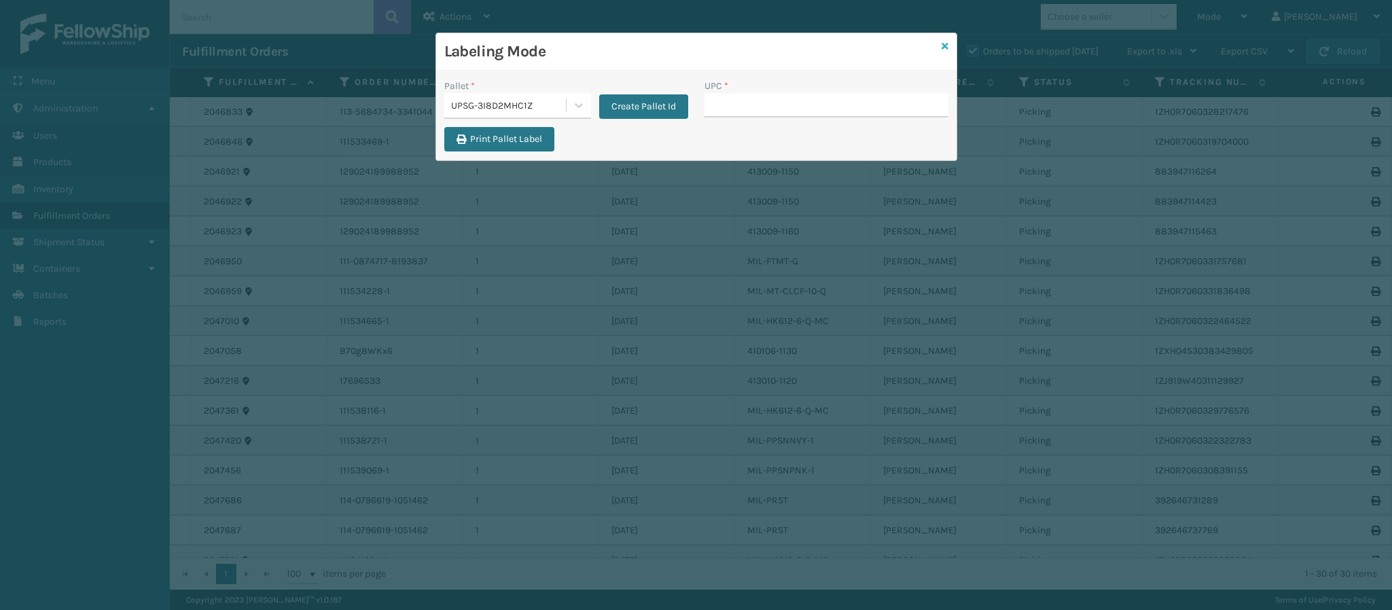
click at [928, 45] on icon at bounding box center [945, 46] width 7 height 10
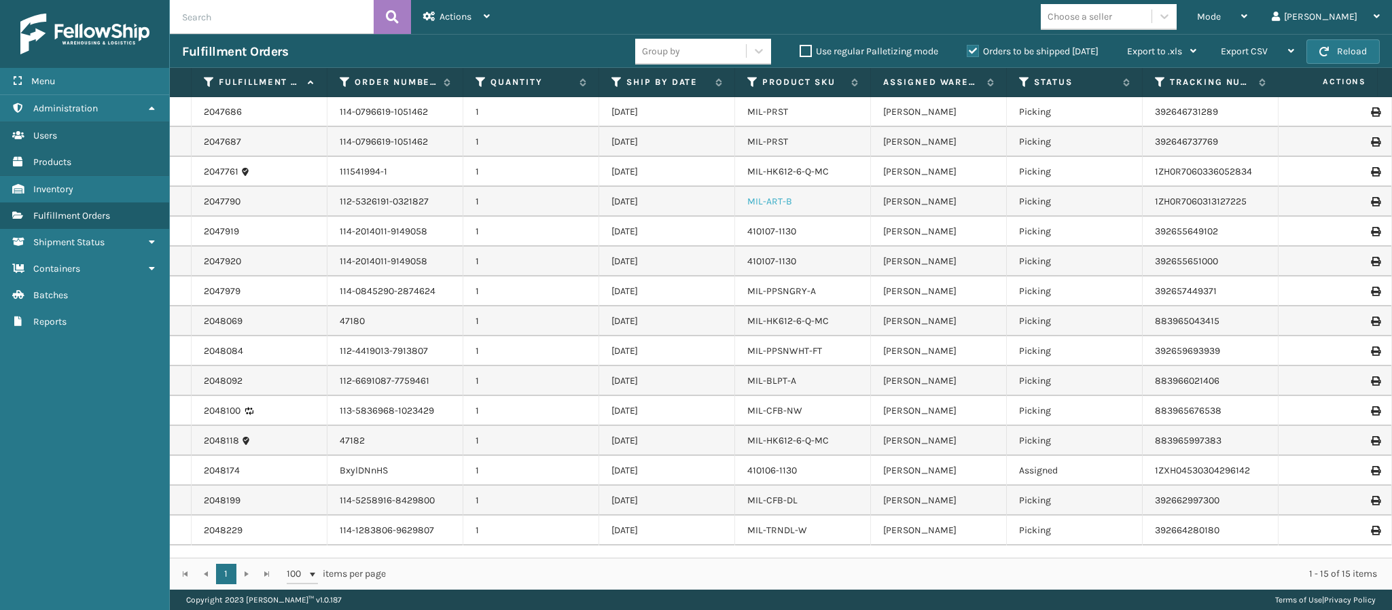
click at [760, 207] on link "MIL-ART-B" at bounding box center [769, 202] width 45 height 12
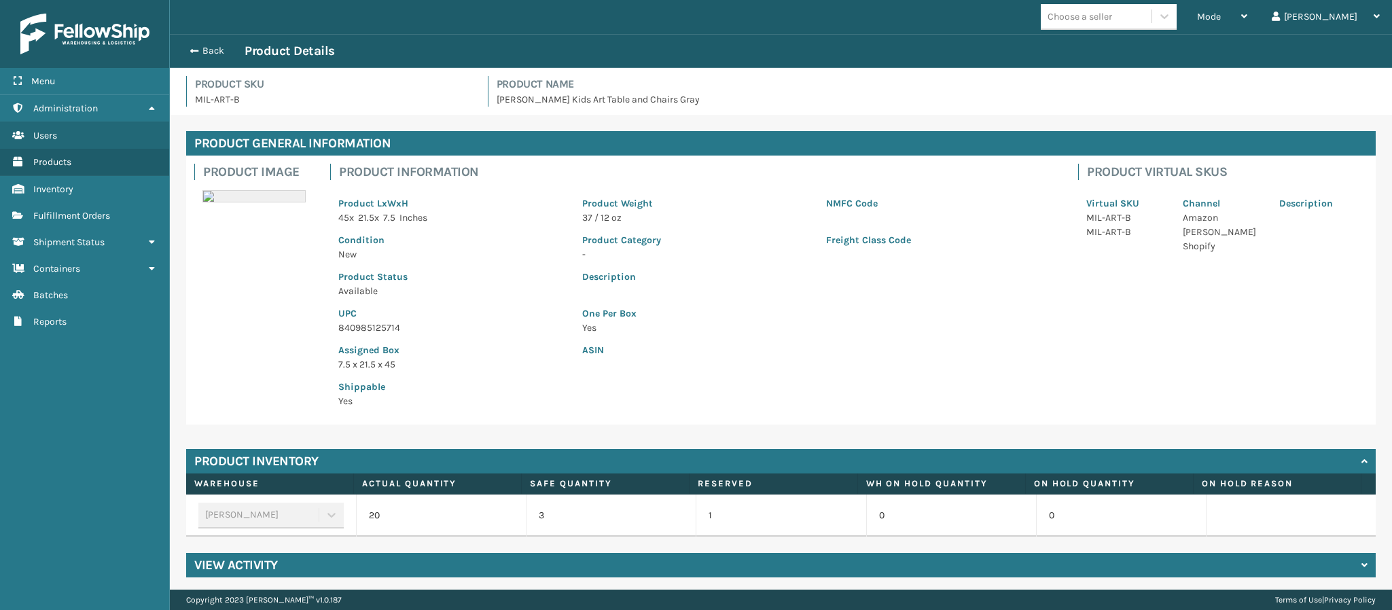
click at [392, 326] on p "840985125714" at bounding box center [452, 328] width 228 height 14
click at [202, 45] on button "Back" at bounding box center [213, 51] width 63 height 12
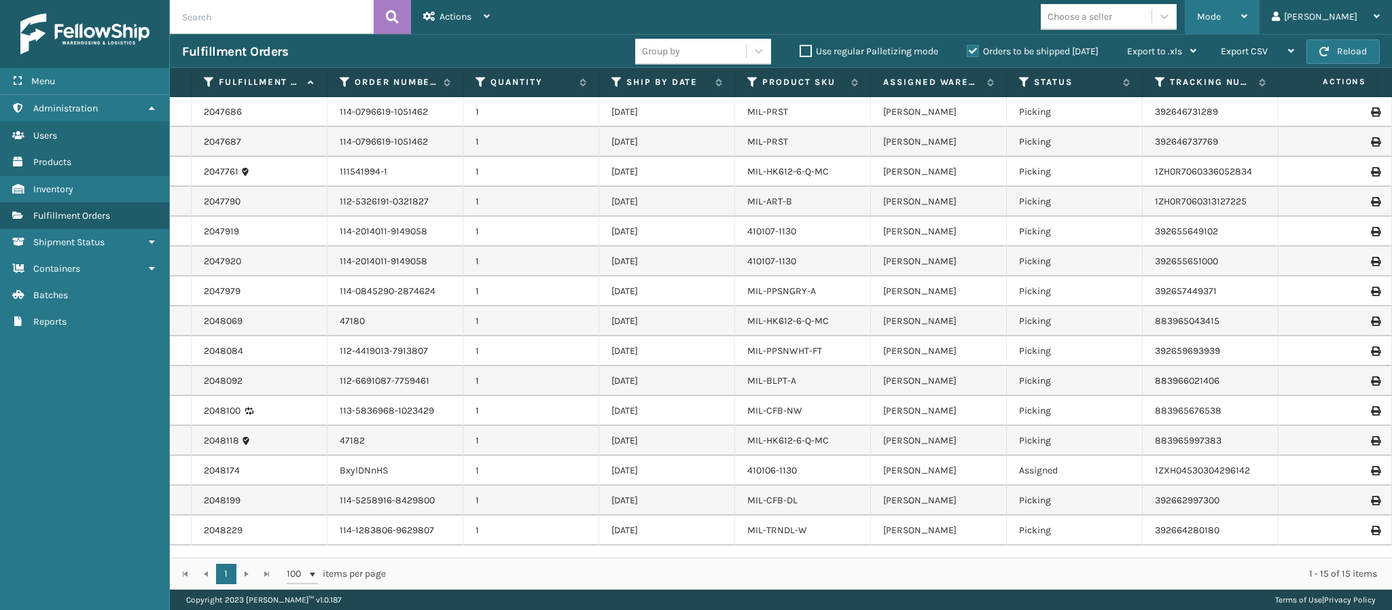
click at [928, 23] on div "Mode" at bounding box center [1222, 17] width 50 height 34
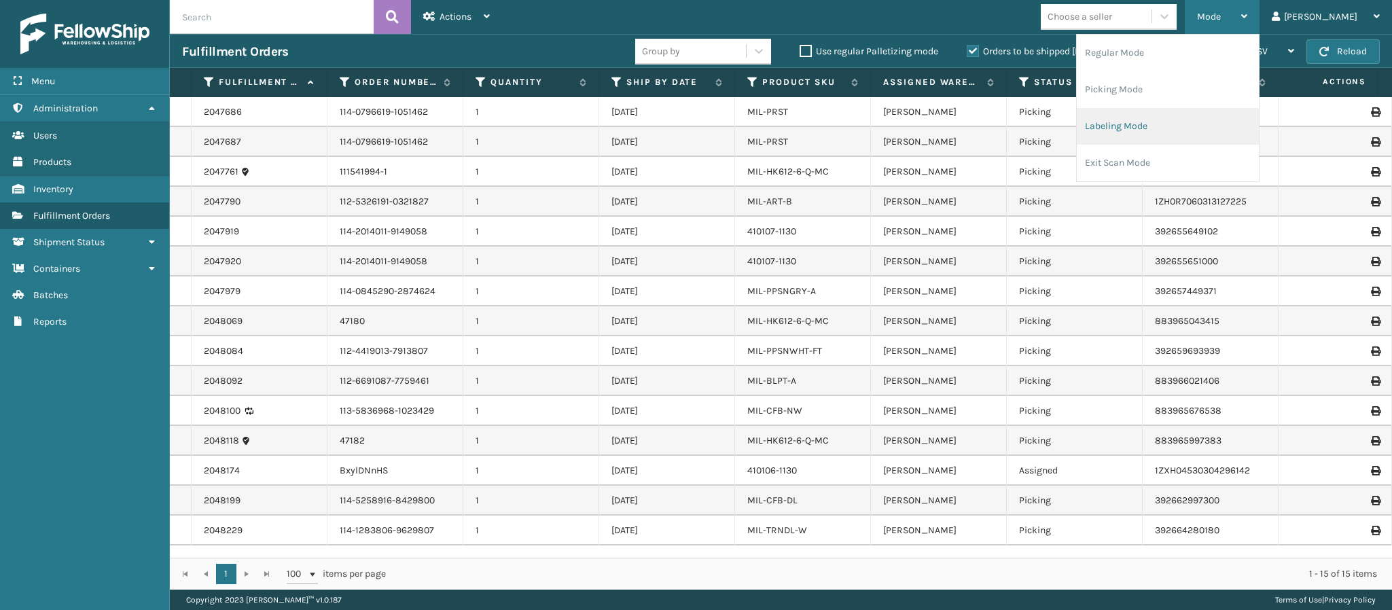
click at [928, 133] on li "Labeling Mode" at bounding box center [1168, 126] width 182 height 37
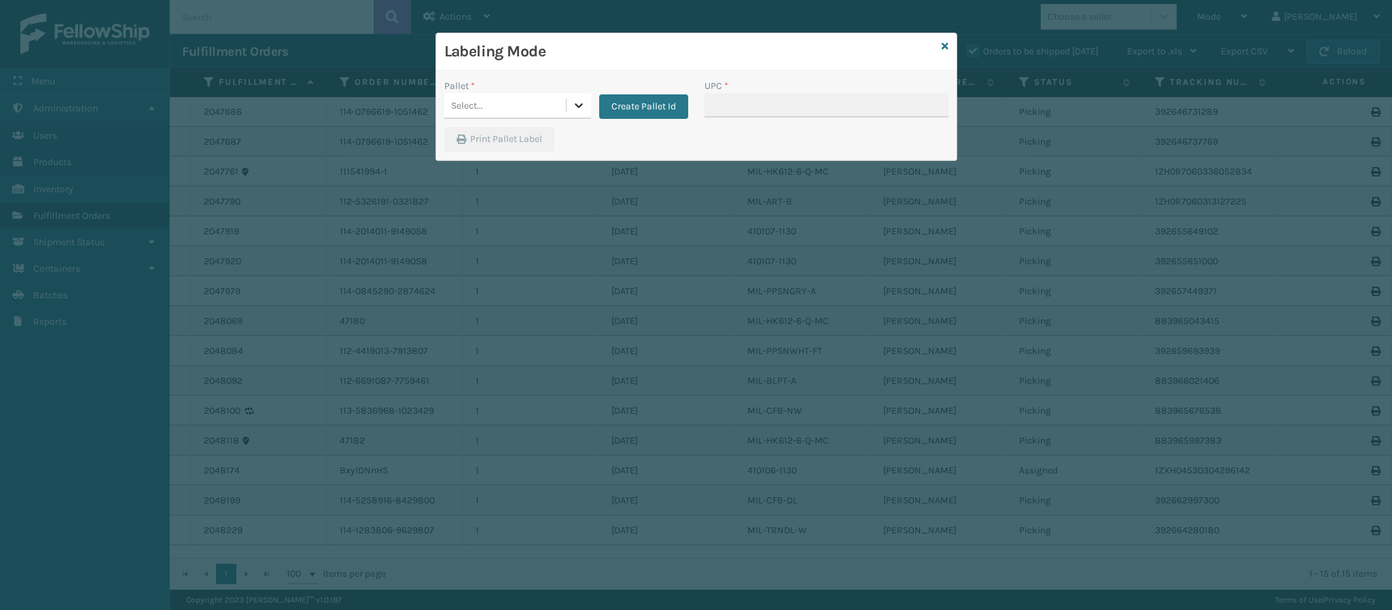
click at [581, 101] on icon at bounding box center [579, 106] width 14 height 14
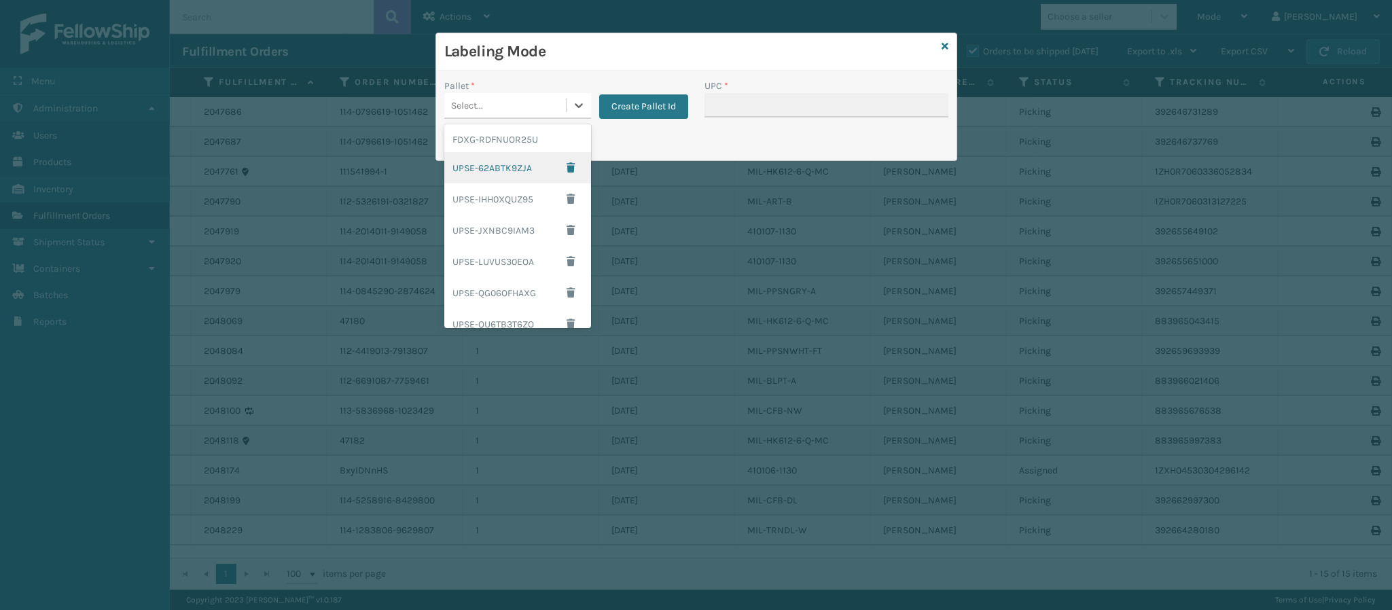
scroll to position [226, 0]
click at [525, 276] on div "UPSG-3I8D2MHC1Z" at bounding box center [517, 282] width 147 height 25
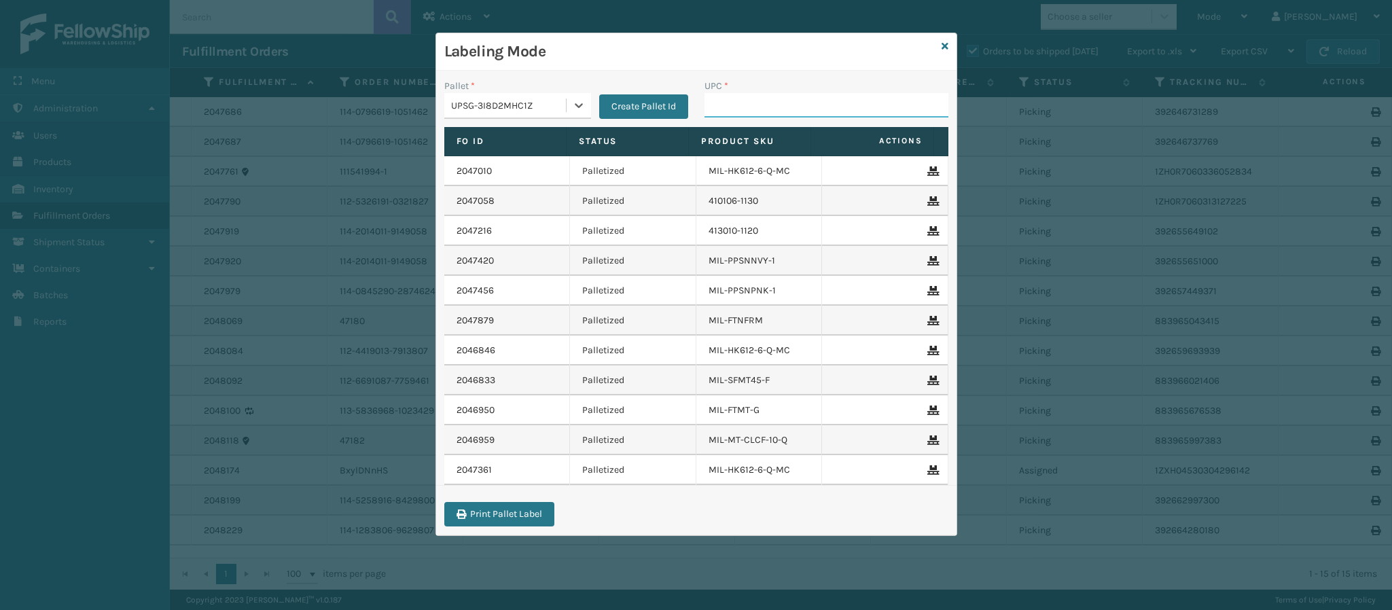
click at [741, 107] on input "UPC *" at bounding box center [827, 105] width 244 height 24
paste input "840985125714"
type input "840985125714"
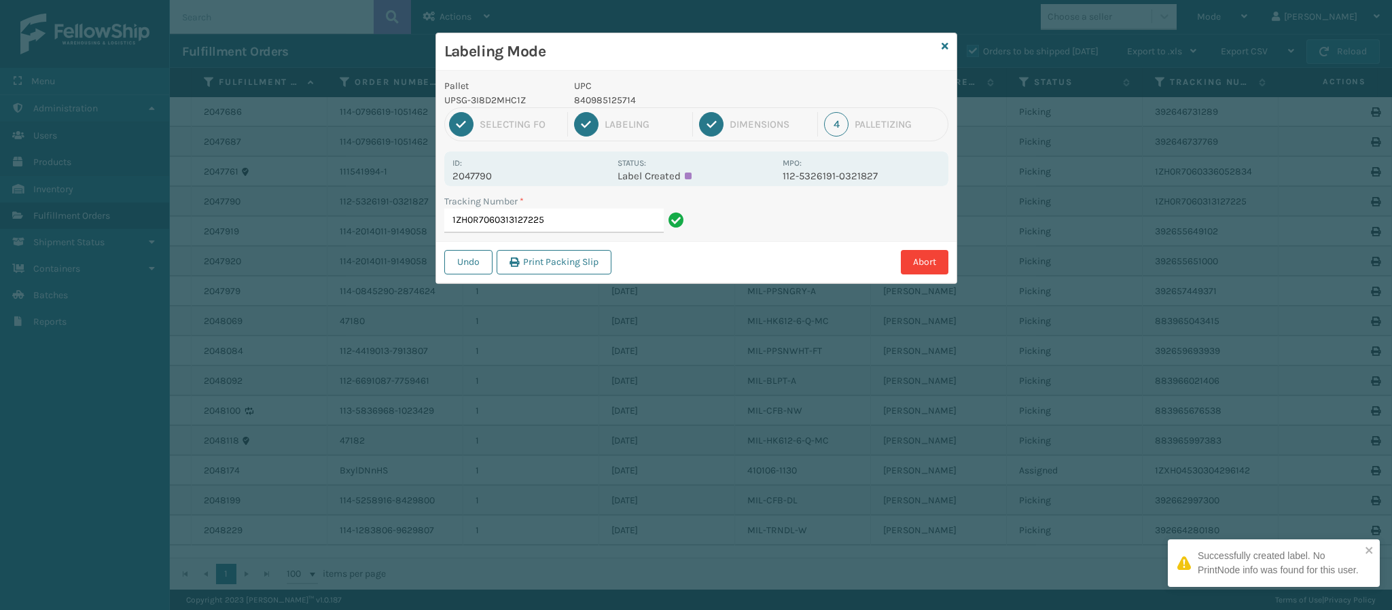
click at [501, 171] on div "Id: 2047790" at bounding box center [531, 169] width 157 height 27
click at [501, 171] on p "2047790" at bounding box center [531, 176] width 157 height 12
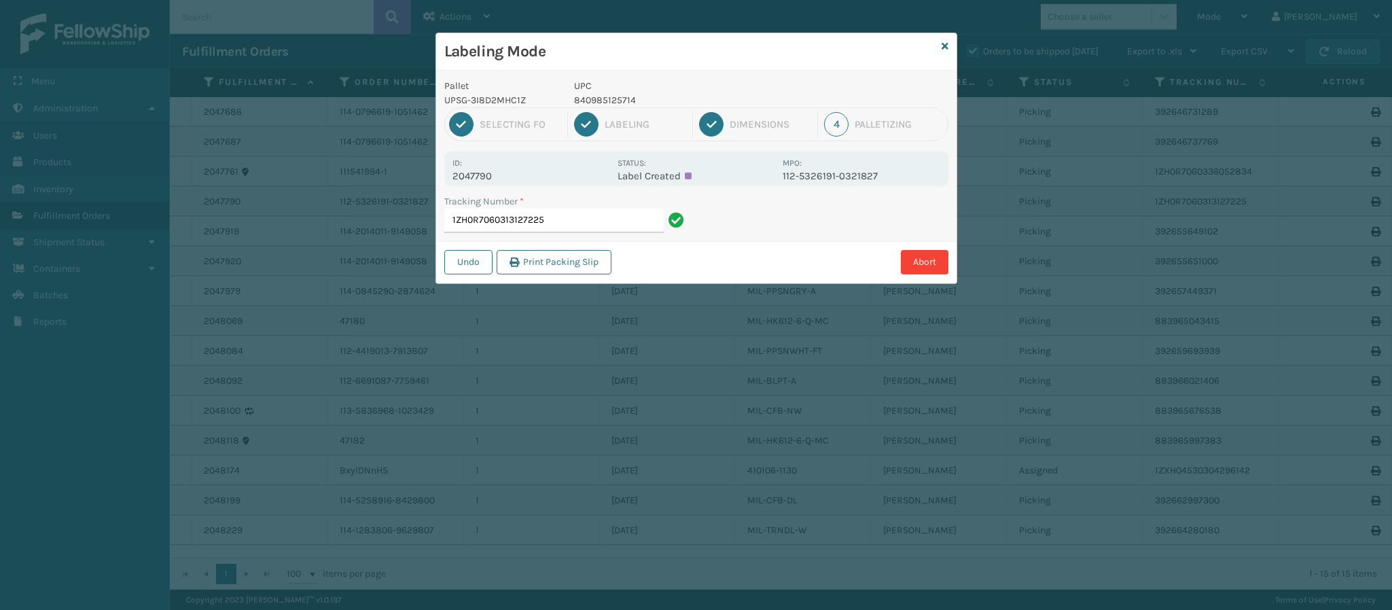
click at [491, 178] on p "2047790" at bounding box center [531, 176] width 157 height 12
click at [492, 178] on p "2047790" at bounding box center [531, 176] width 157 height 12
click at [637, 224] on input "1ZH0R7060313127225" at bounding box center [553, 221] width 219 height 24
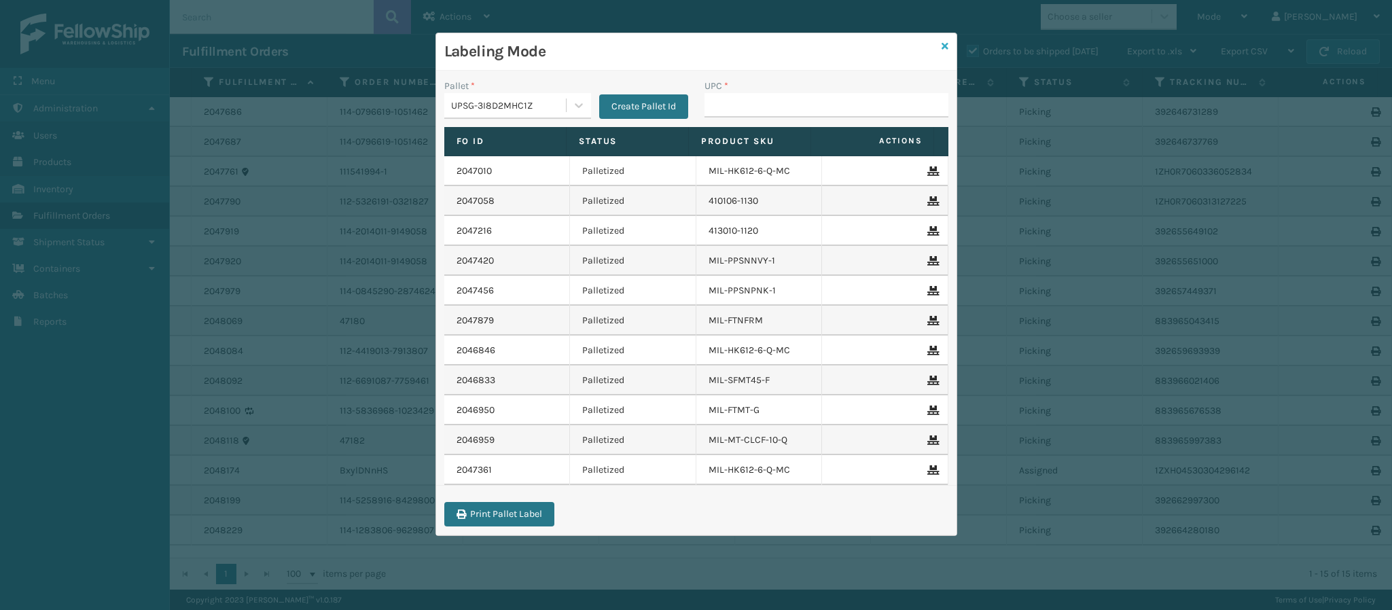
click at [928, 47] on icon at bounding box center [945, 46] width 7 height 10
